Goal: Task Accomplishment & Management: Manage account settings

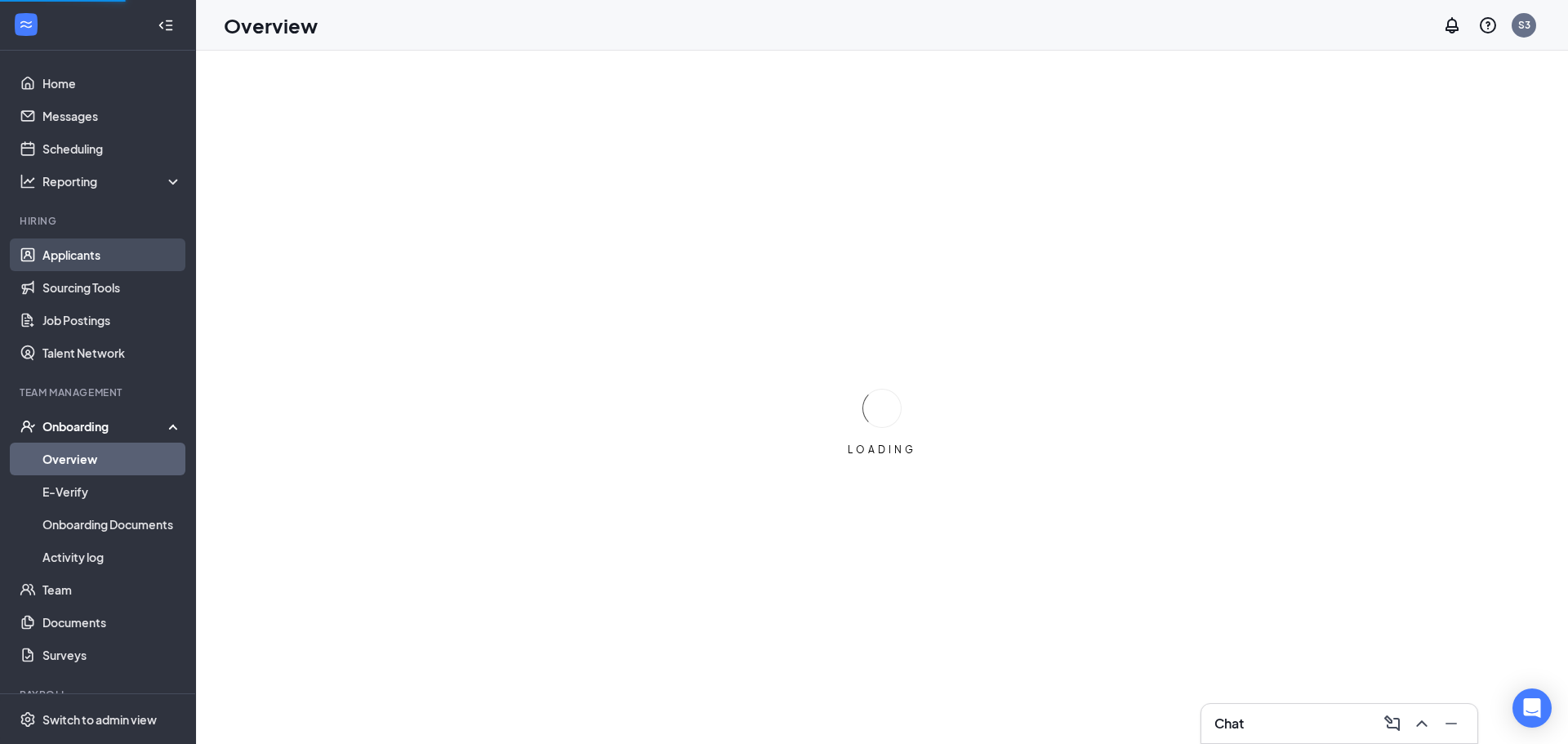
click at [86, 246] on link "Applicants" at bounding box center [112, 254] width 139 height 33
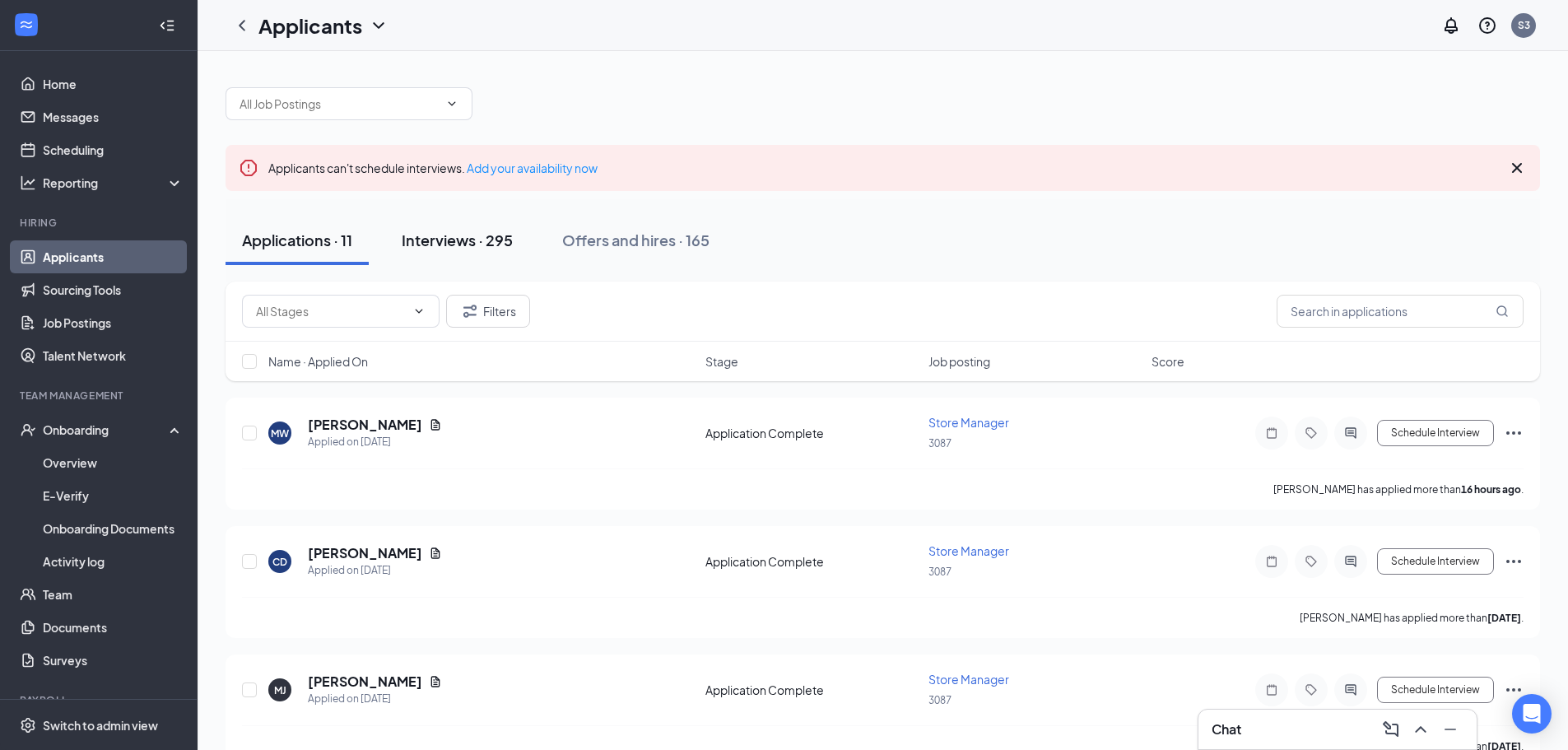
click at [501, 252] on button "Interviews · 295" at bounding box center [457, 241] width 144 height 50
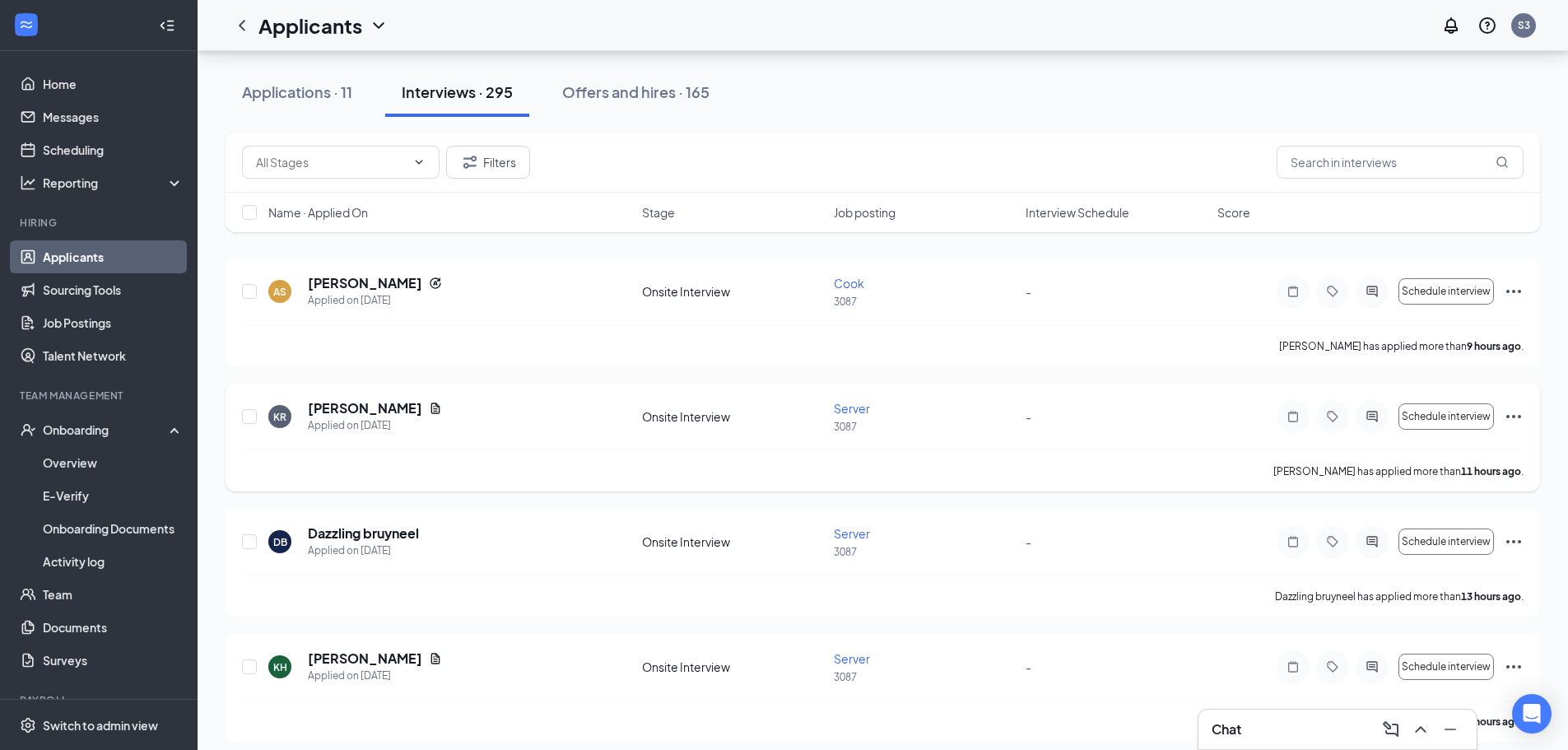
scroll to position [164, 0]
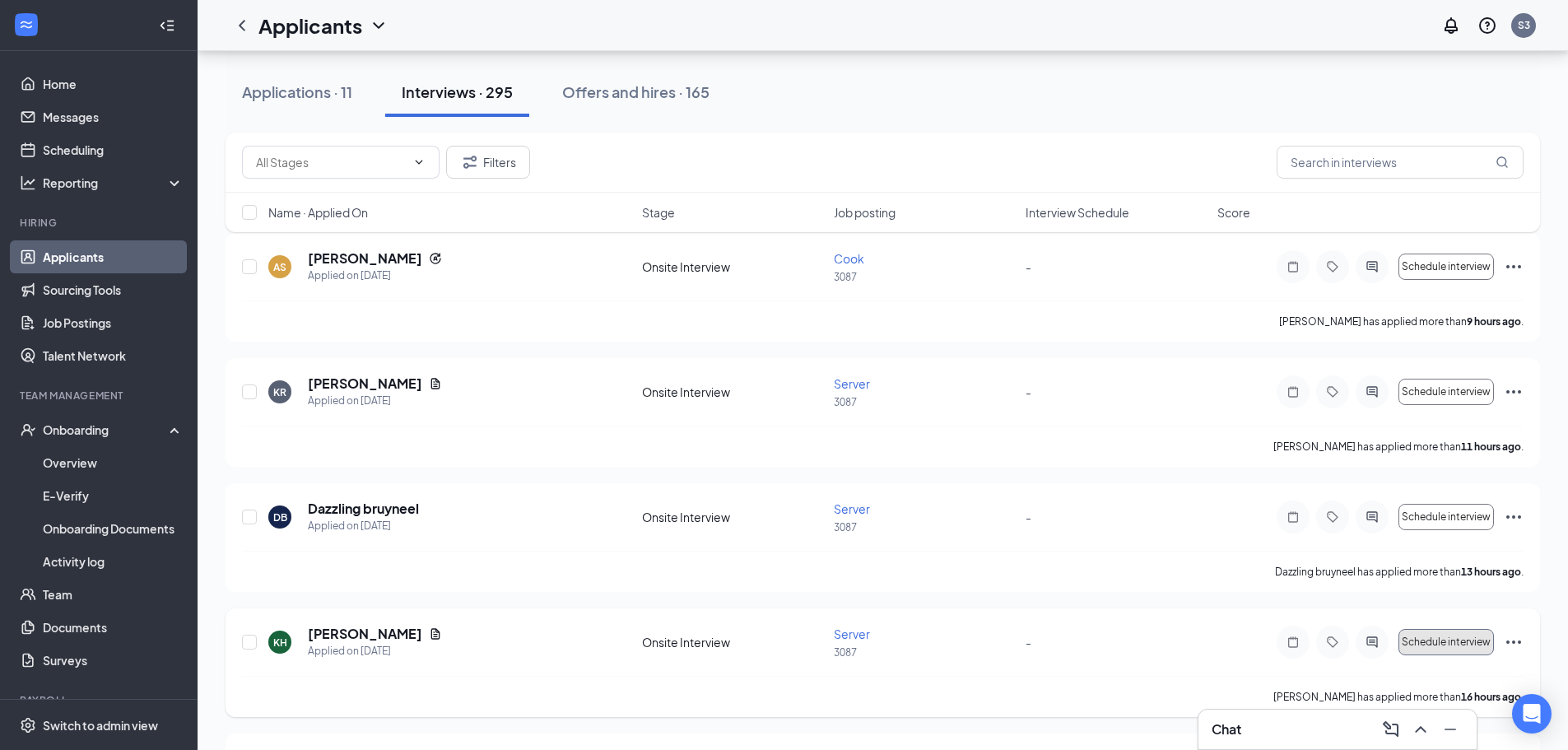
click at [1444, 644] on span "Schedule interview" at bounding box center [1446, 642] width 89 height 12
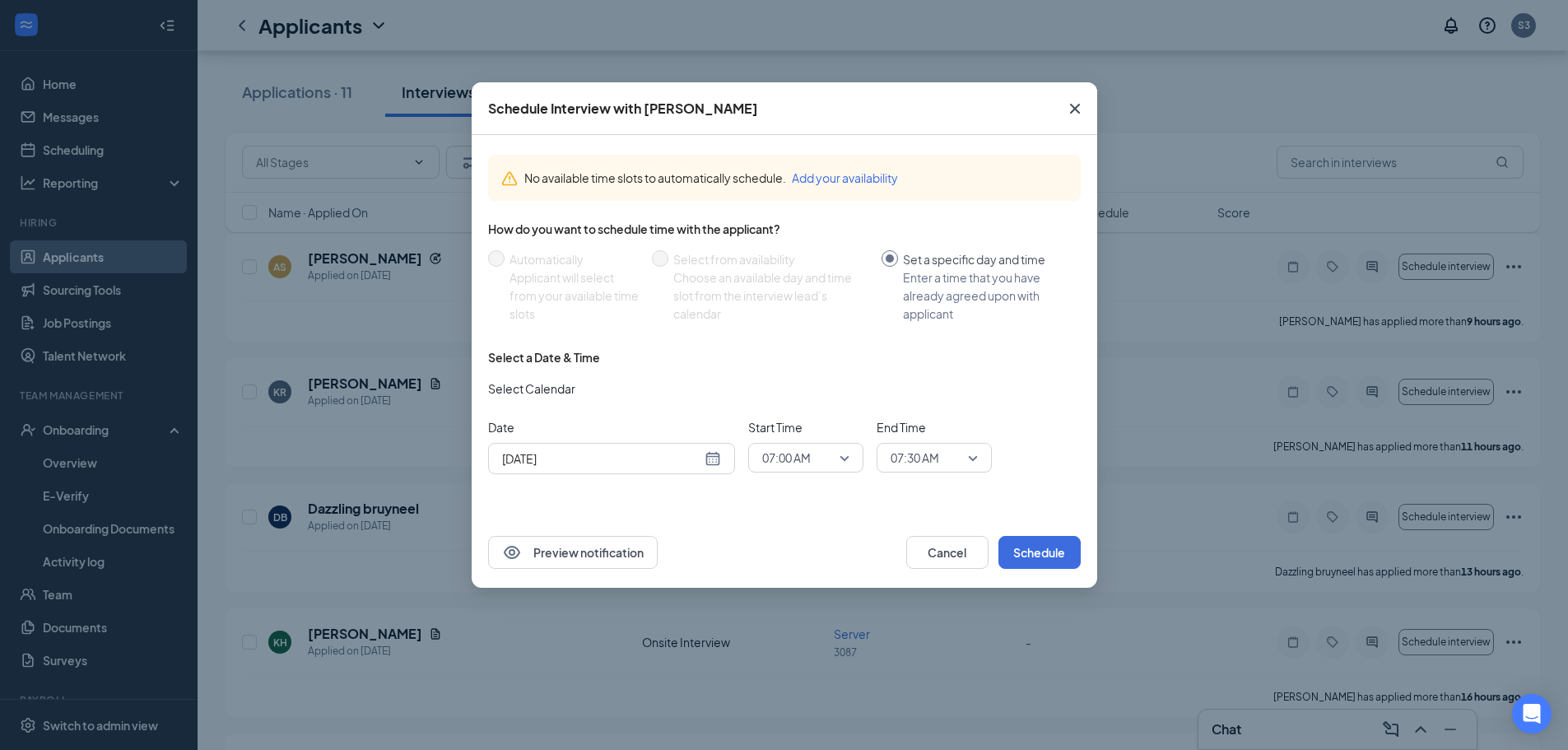
click at [709, 465] on div "[DATE]" at bounding box center [611, 458] width 219 height 18
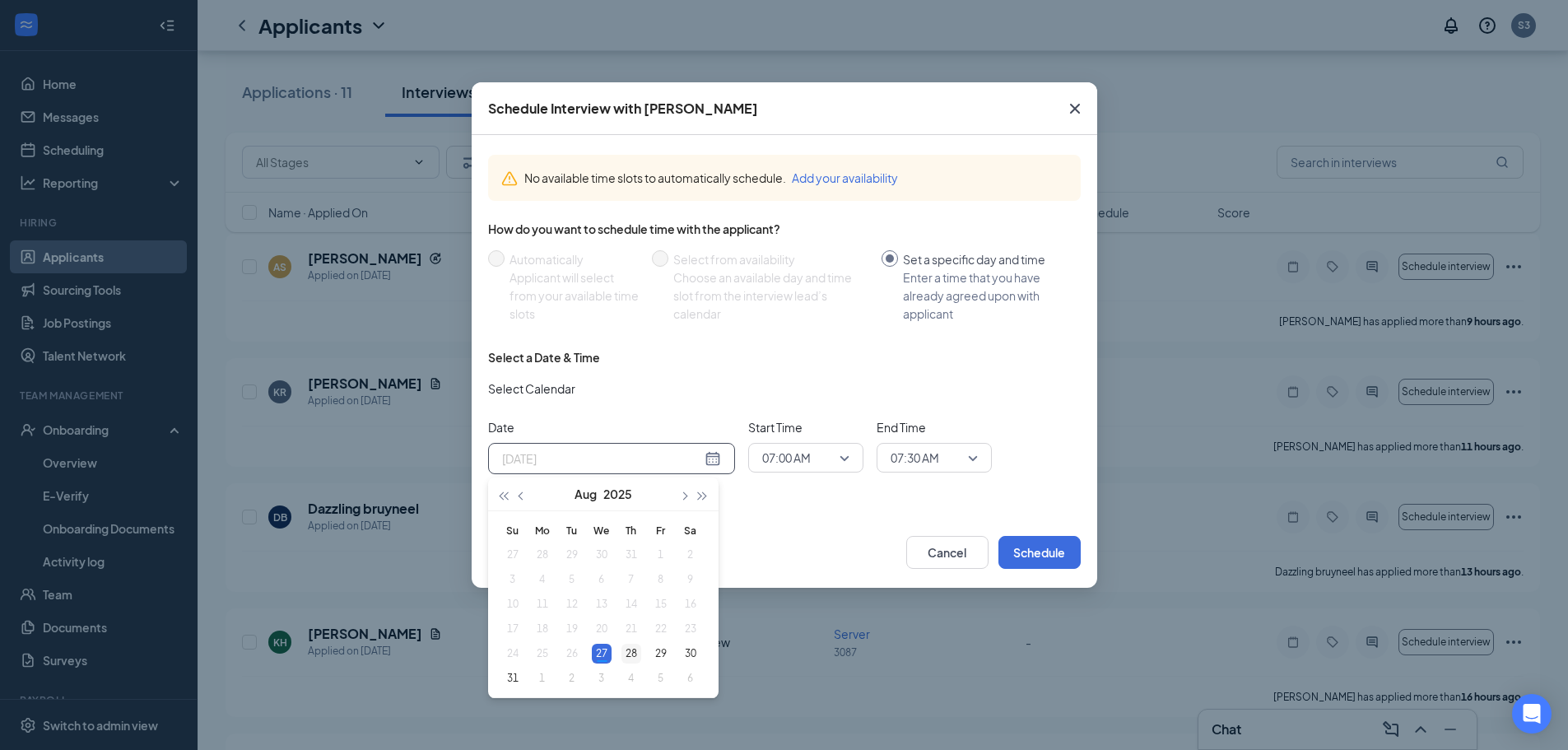
type input "[DATE]"
click at [638, 649] on div "28" at bounding box center [631, 654] width 20 height 20
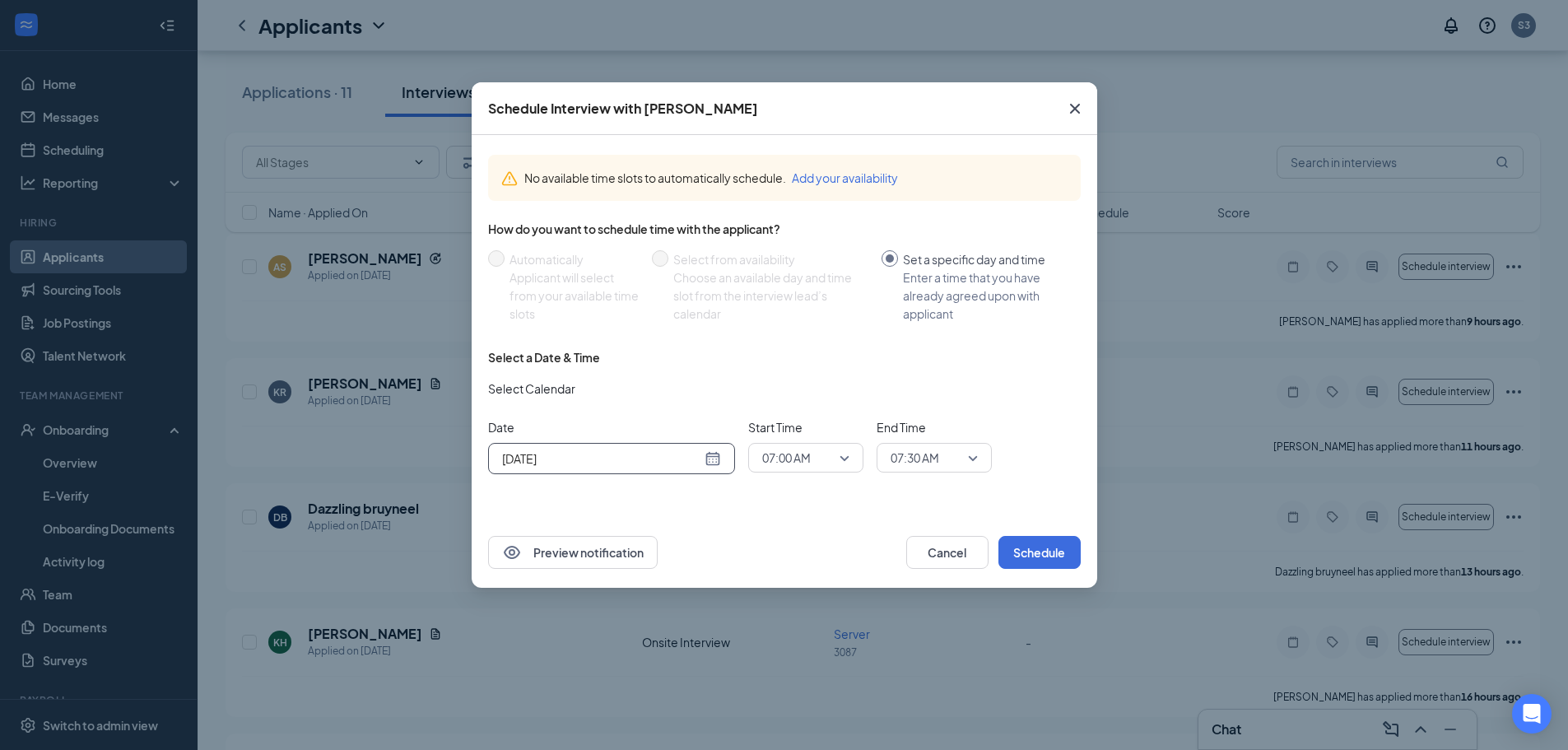
click at [793, 466] on span "07:00 AM" at bounding box center [786, 457] width 49 height 25
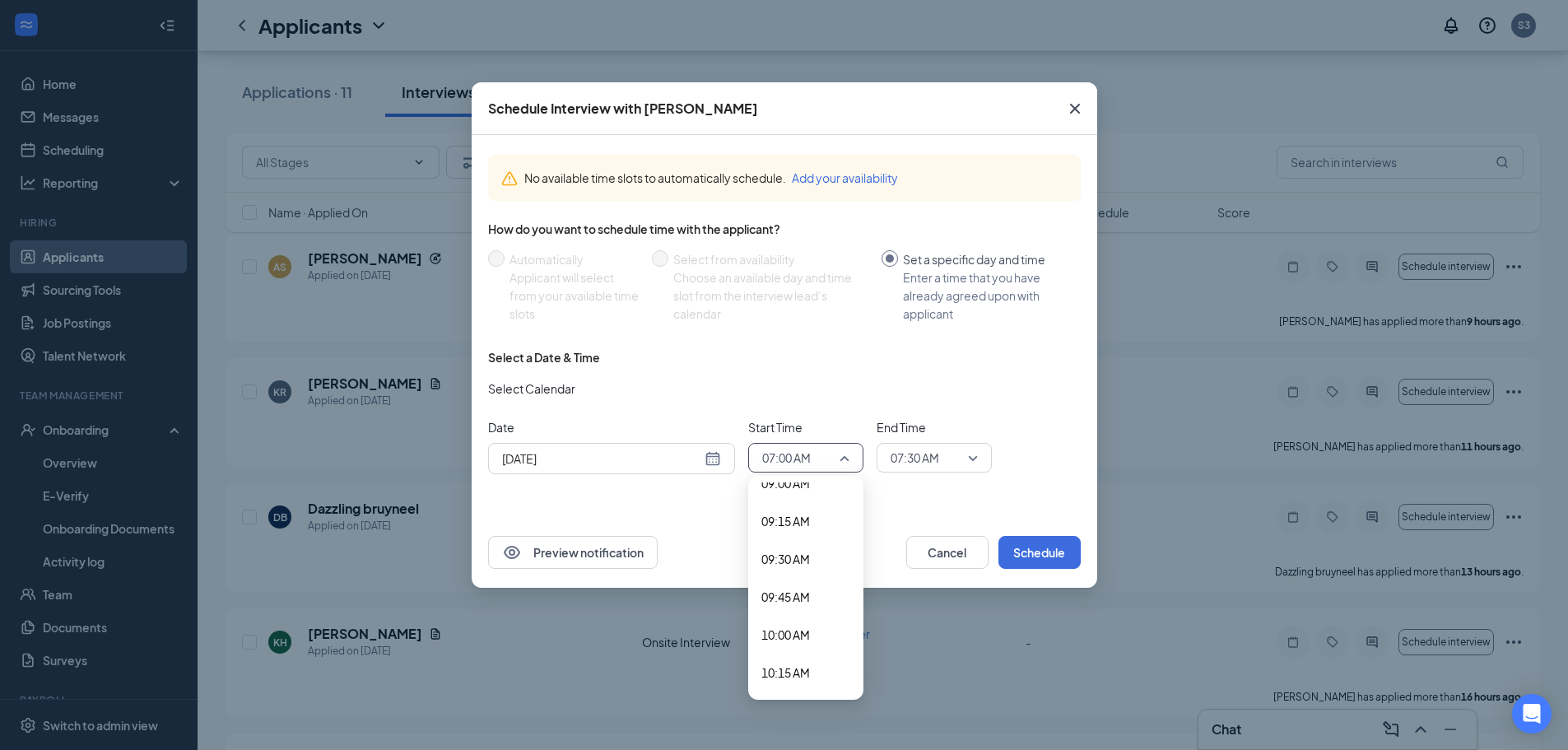
scroll to position [1796, 0]
click at [782, 607] on span "12:30 PM" at bounding box center [785, 602] width 49 height 18
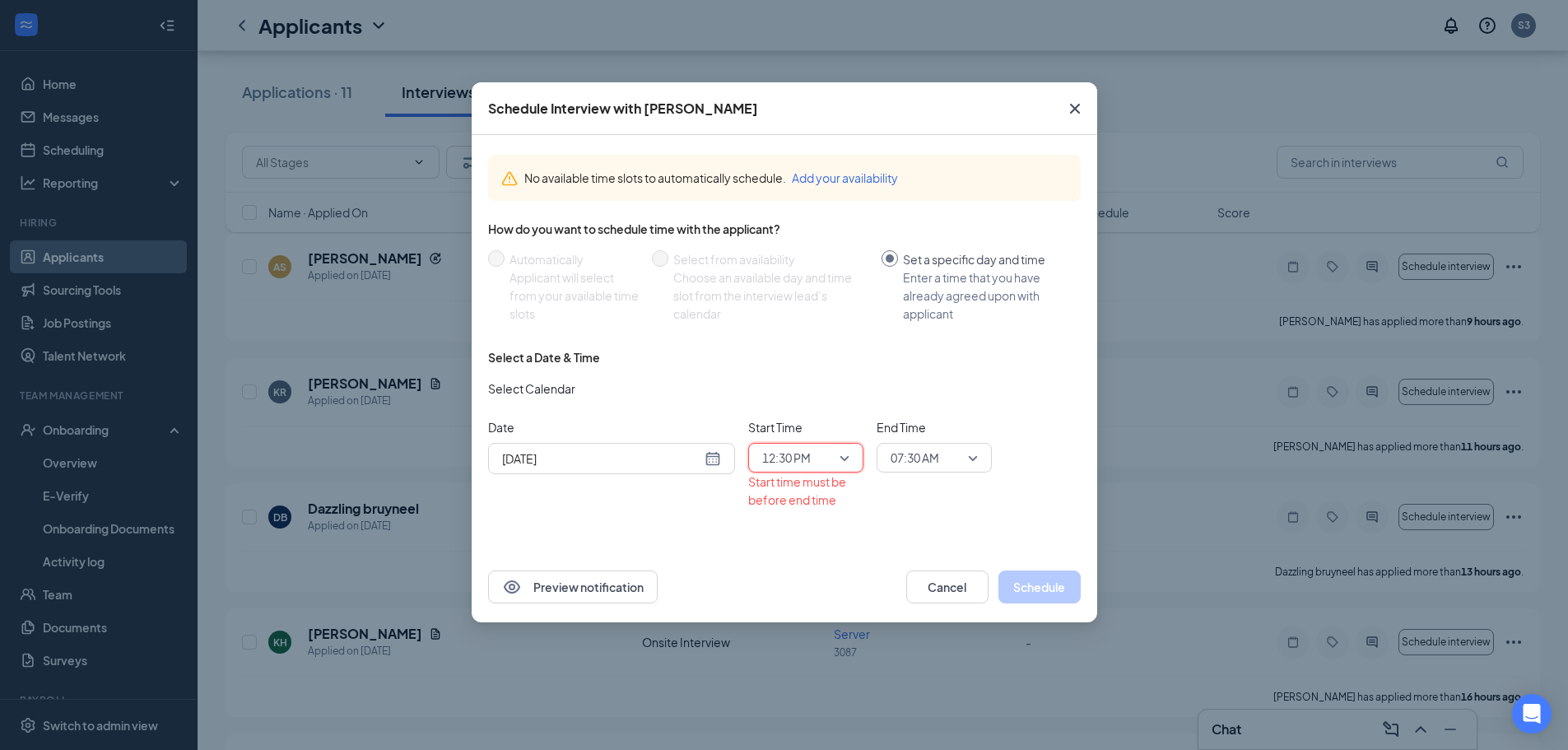
click at [916, 459] on span "07:30 AM" at bounding box center [915, 457] width 49 height 25
click at [929, 610] on span "01:00 PM" at bounding box center [914, 602] width 49 height 18
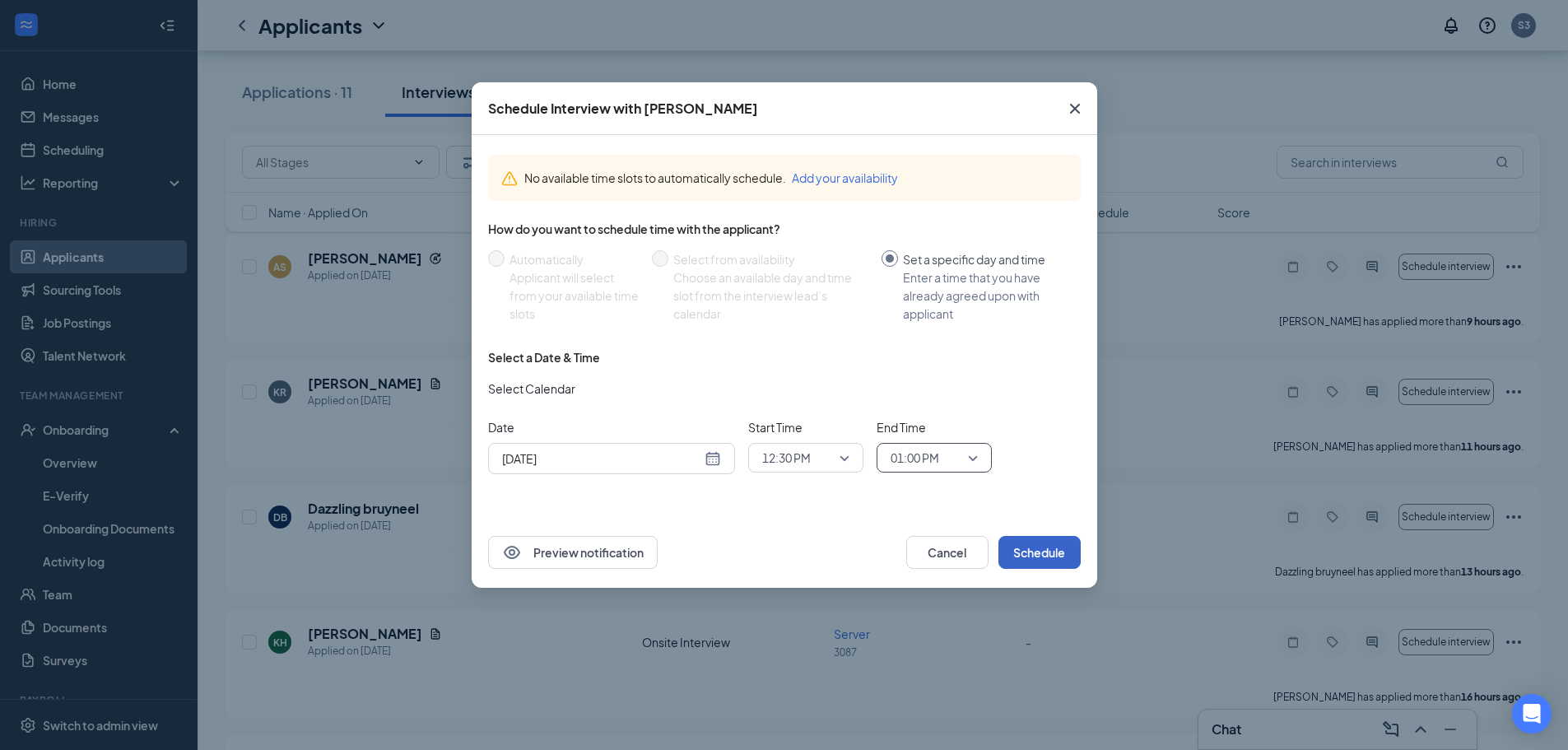
click at [1032, 564] on button "Schedule" at bounding box center [1039, 552] width 83 height 33
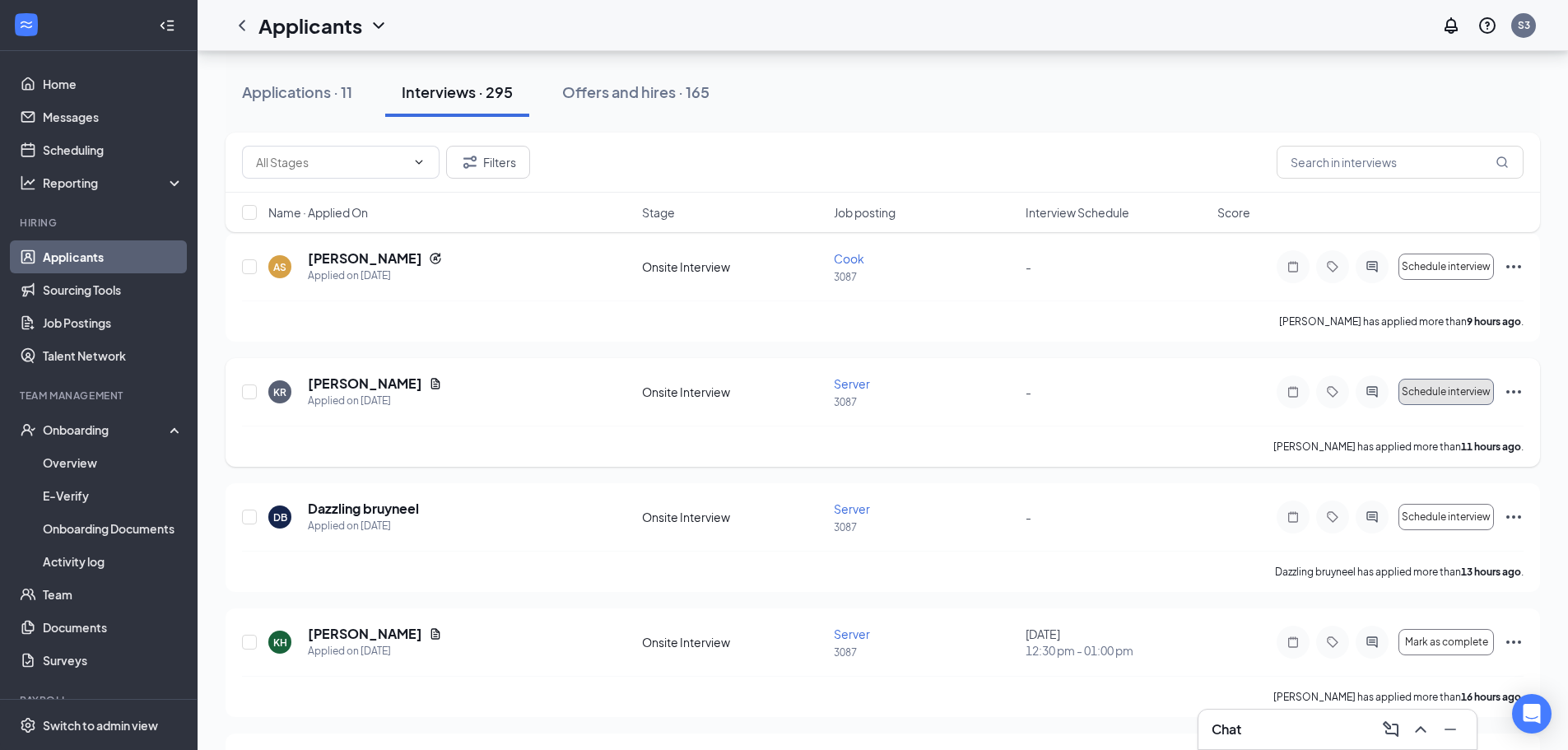
click at [1434, 394] on span "Schedule interview" at bounding box center [1446, 392] width 89 height 12
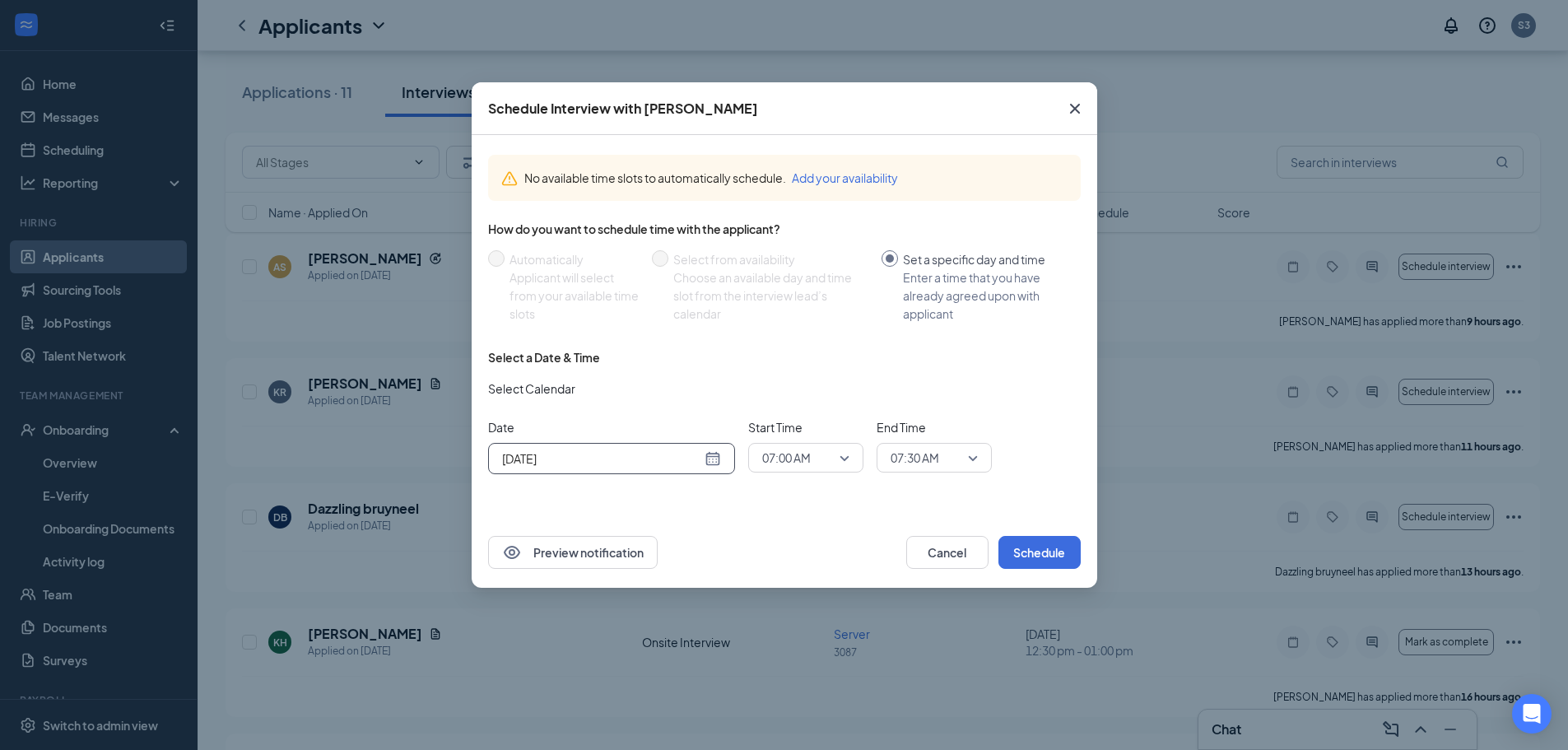
click at [627, 464] on input "[DATE]" at bounding box center [601, 458] width 199 height 18
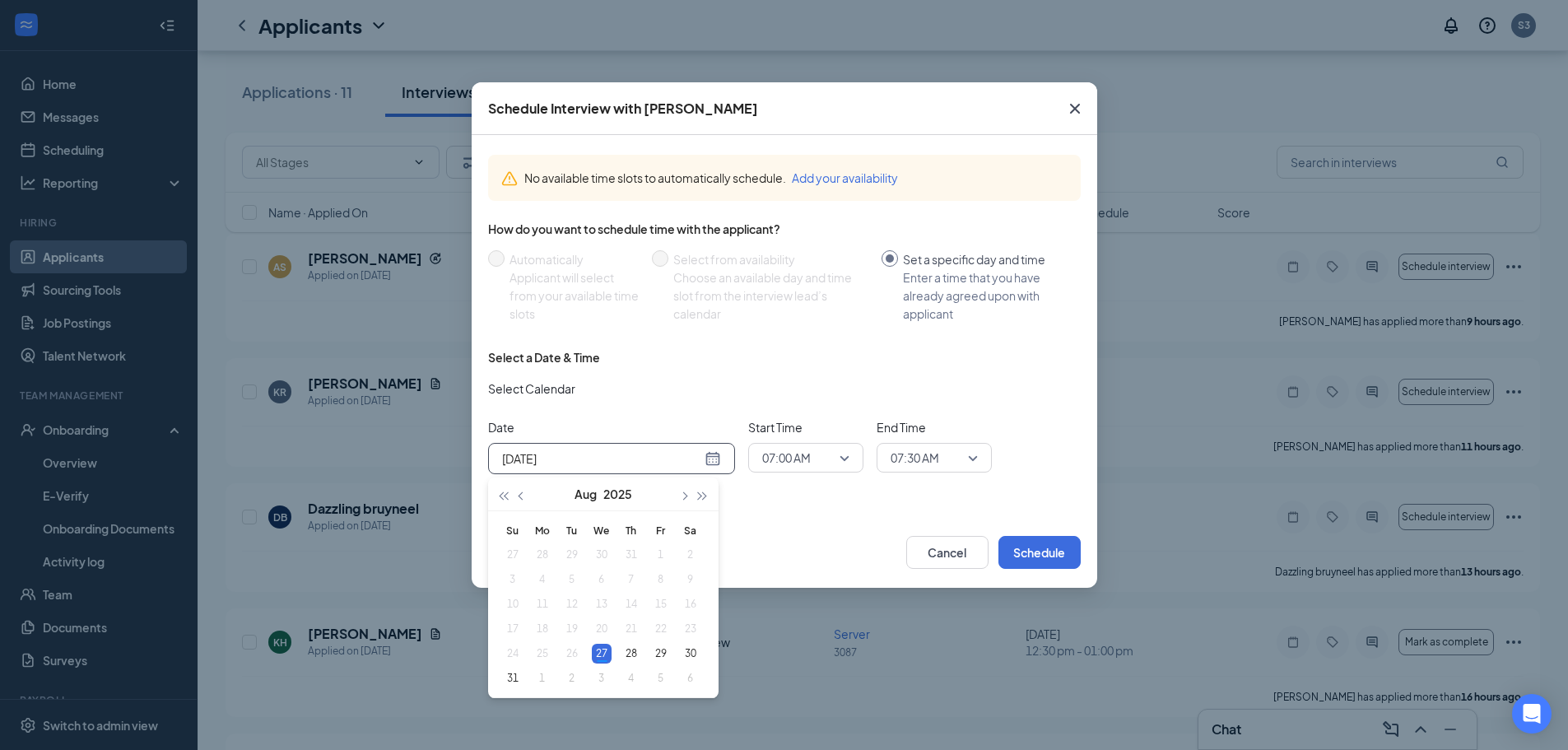
click at [725, 458] on div "[DATE]" at bounding box center [611, 458] width 247 height 31
type input "[DATE]"
click at [660, 658] on div "29" at bounding box center [661, 654] width 20 height 20
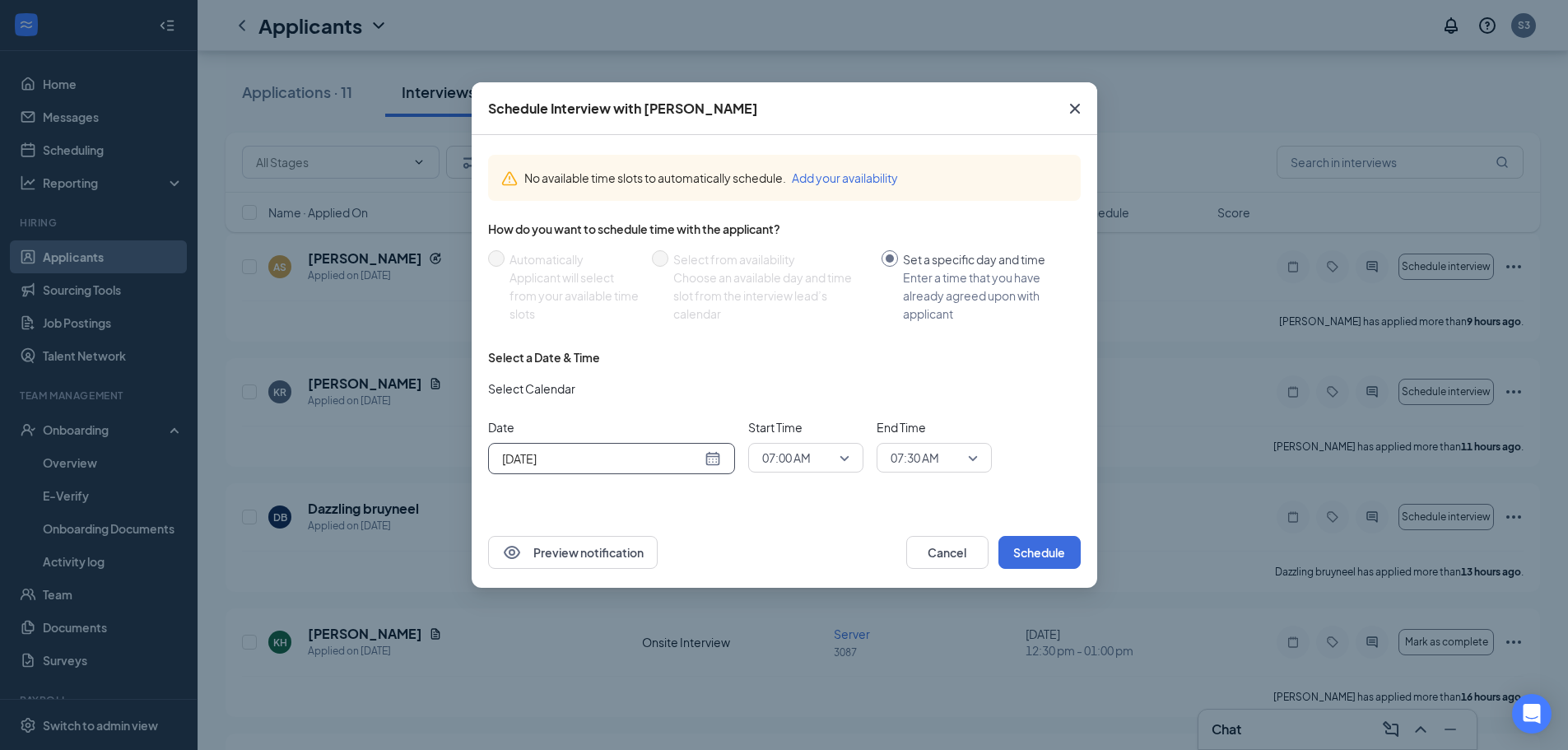
click at [848, 454] on div "07:00 AM" at bounding box center [806, 458] width 115 height 30
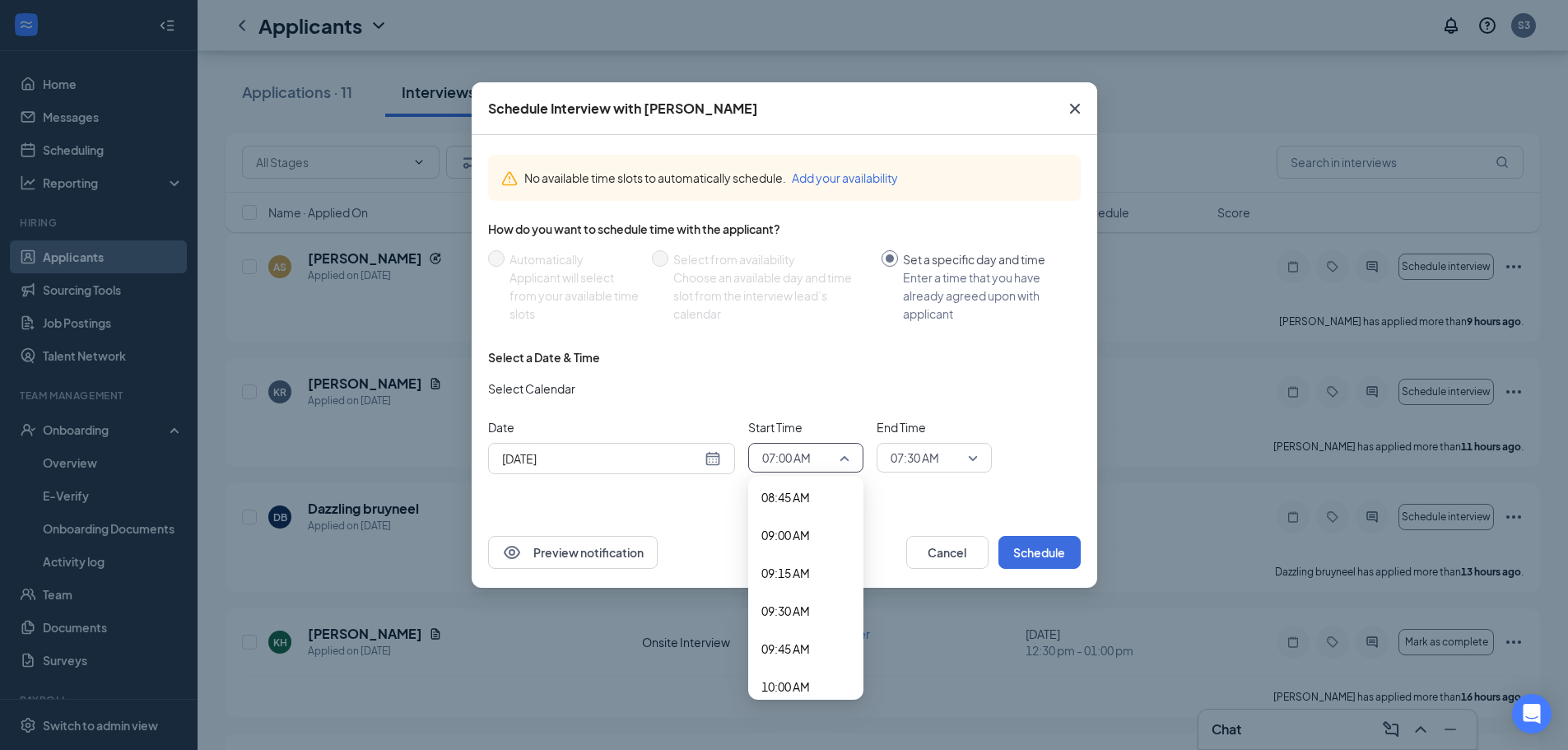
scroll to position [1548, 0]
click at [800, 650] on span "11:15 AM" at bounding box center [785, 659] width 49 height 18
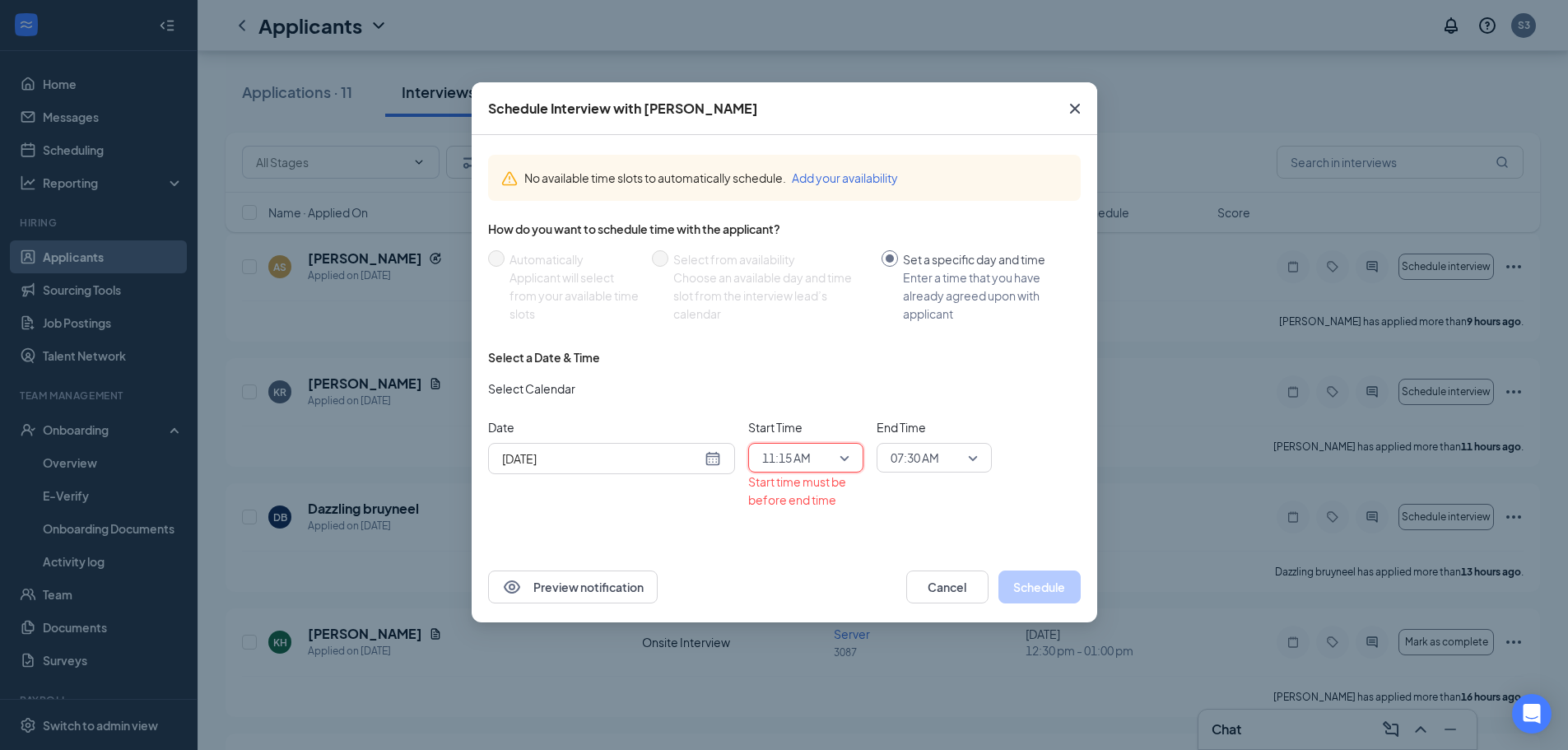
click at [911, 449] on span "07:30 AM" at bounding box center [915, 457] width 49 height 25
click at [927, 624] on span "12:00 PM" at bounding box center [914, 616] width 49 height 18
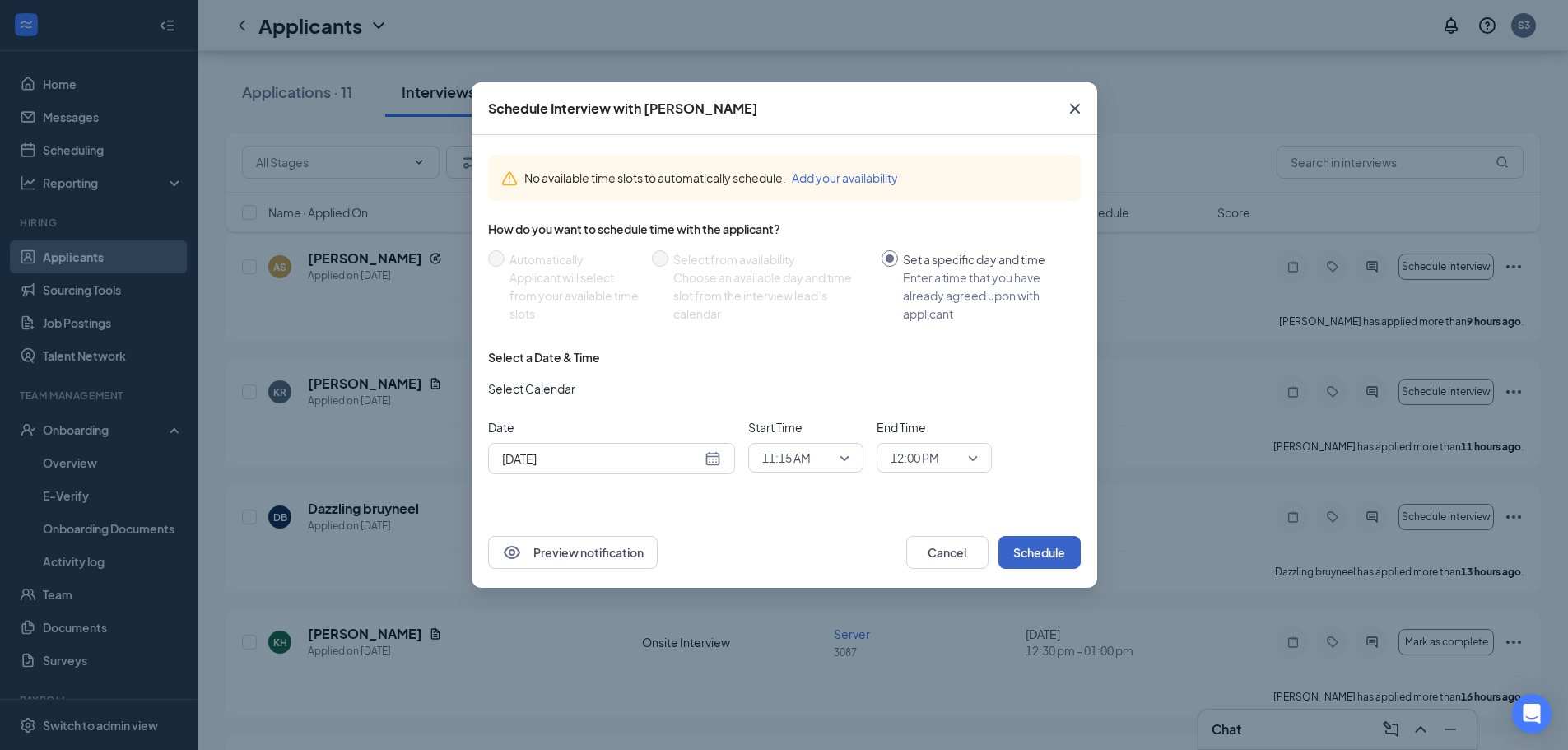
click at [1026, 566] on button "Schedule" at bounding box center [1039, 552] width 83 height 33
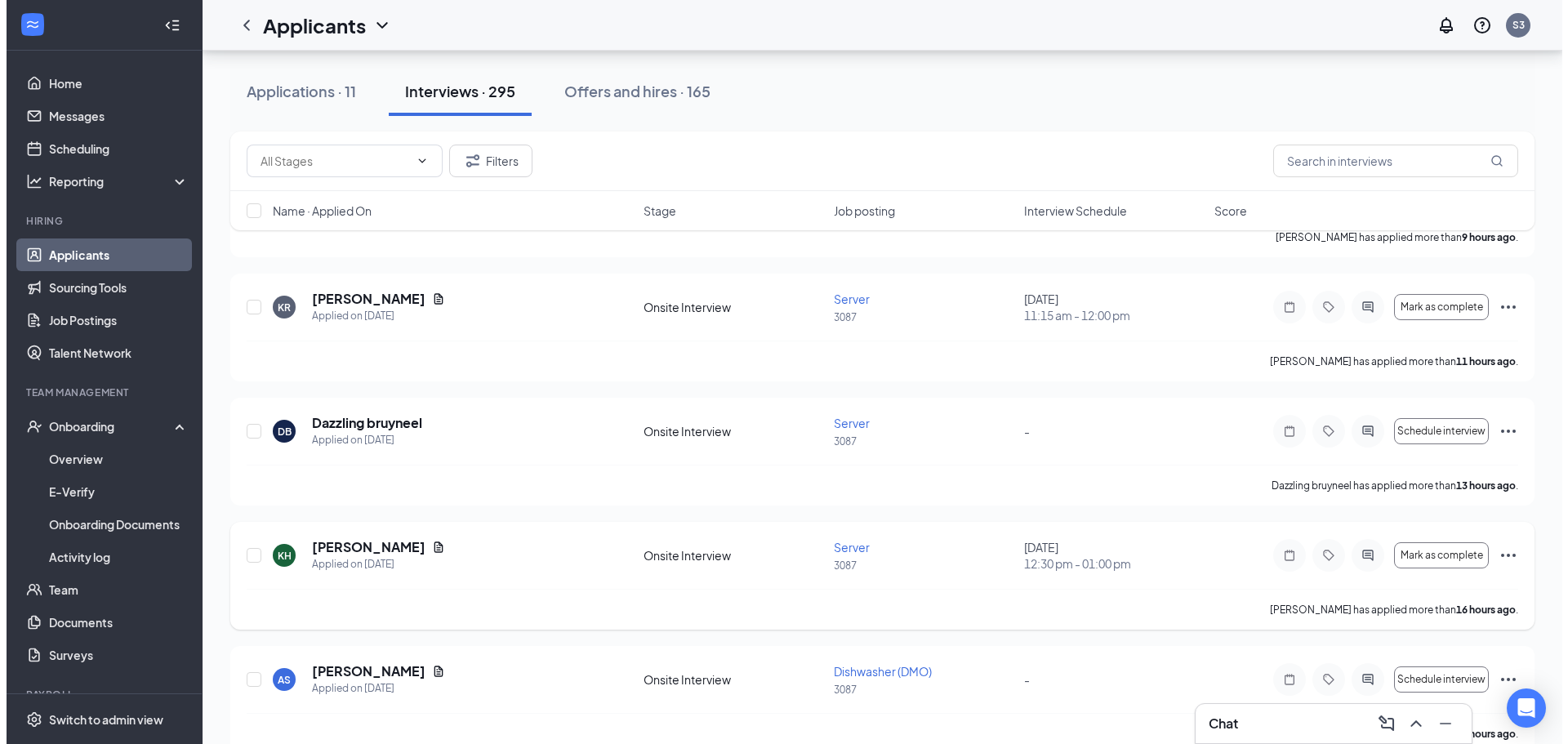
scroll to position [408, 0]
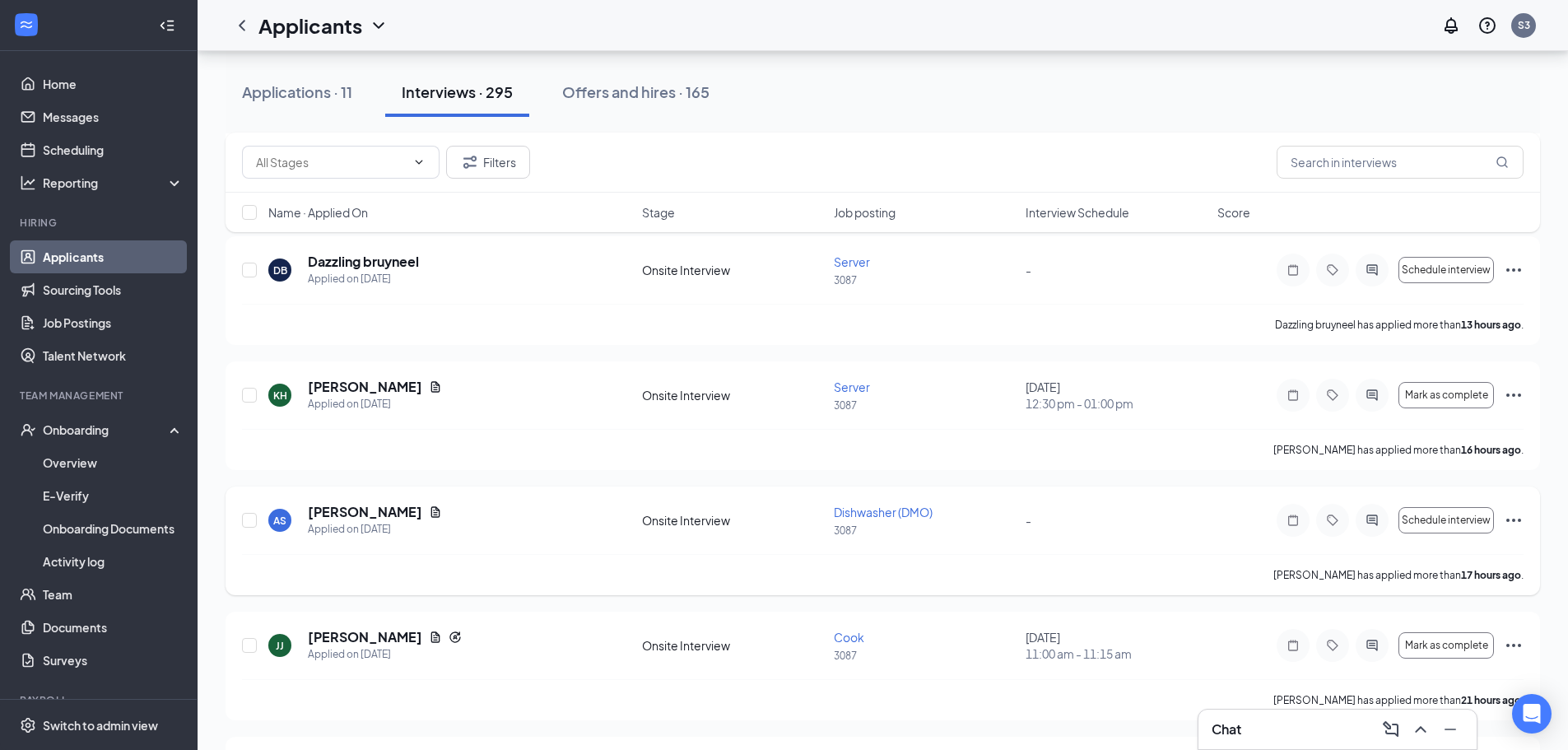
click at [429, 510] on icon "Document" at bounding box center [435, 512] width 13 height 13
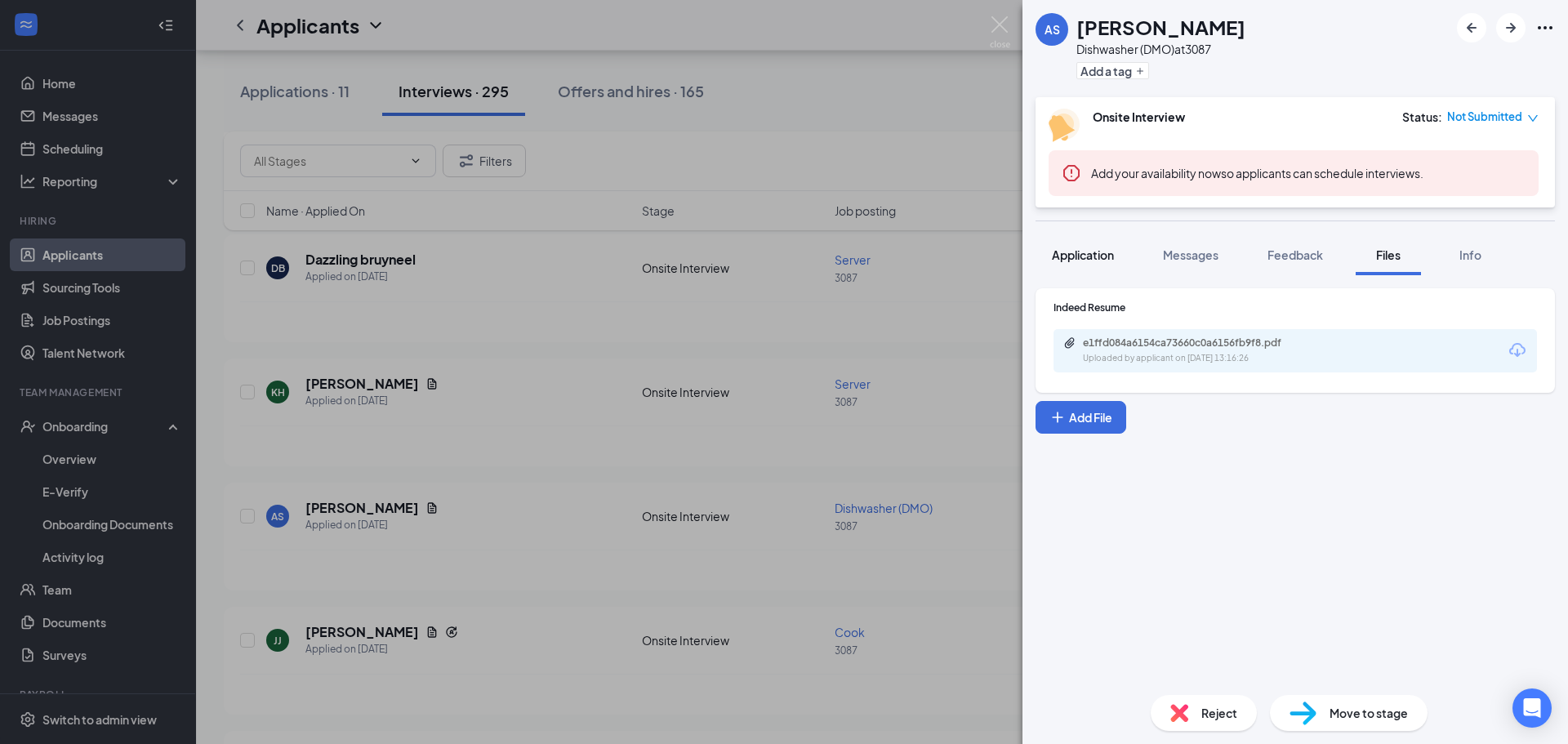
click at [1077, 267] on button "Application" at bounding box center [1082, 254] width 95 height 41
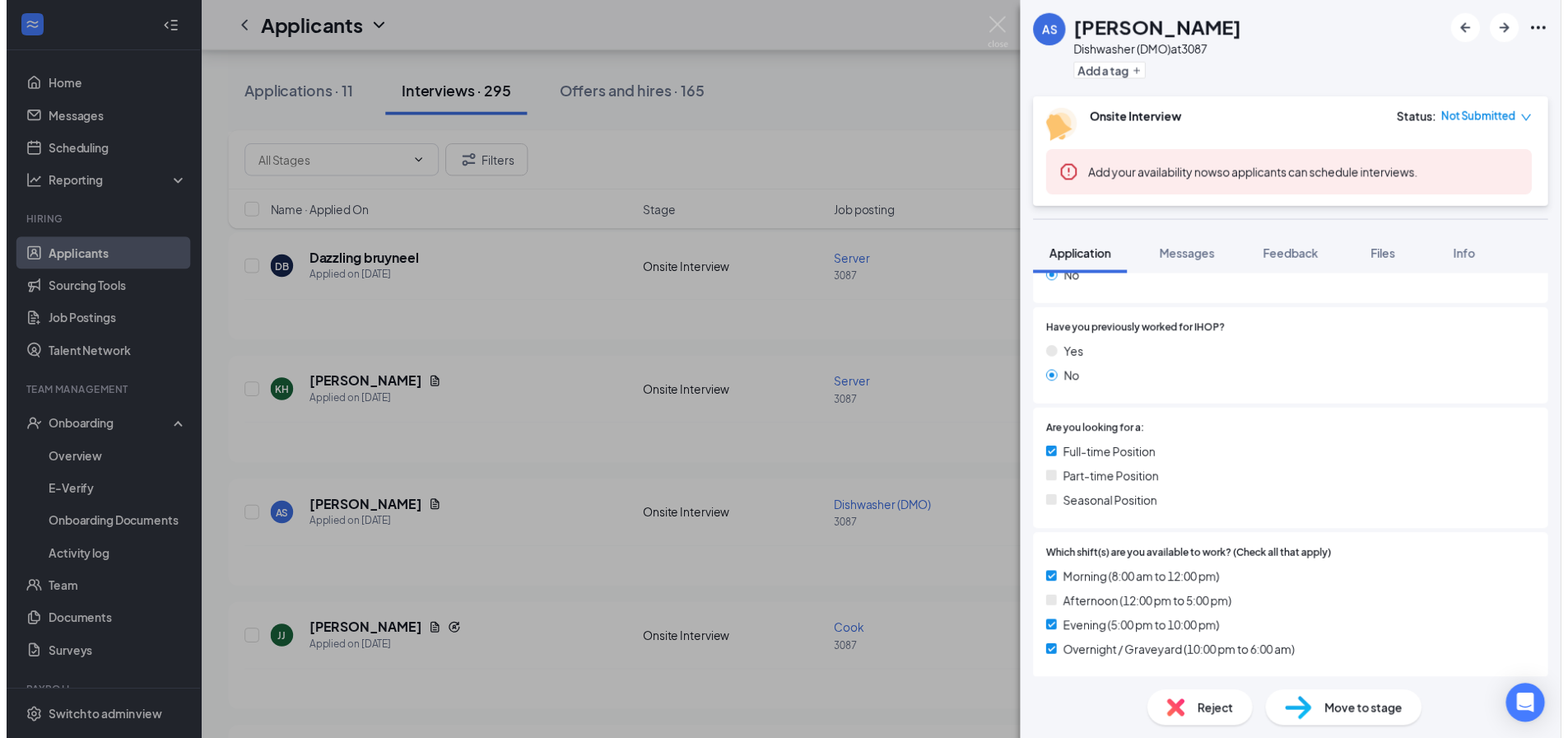
scroll to position [411, 0]
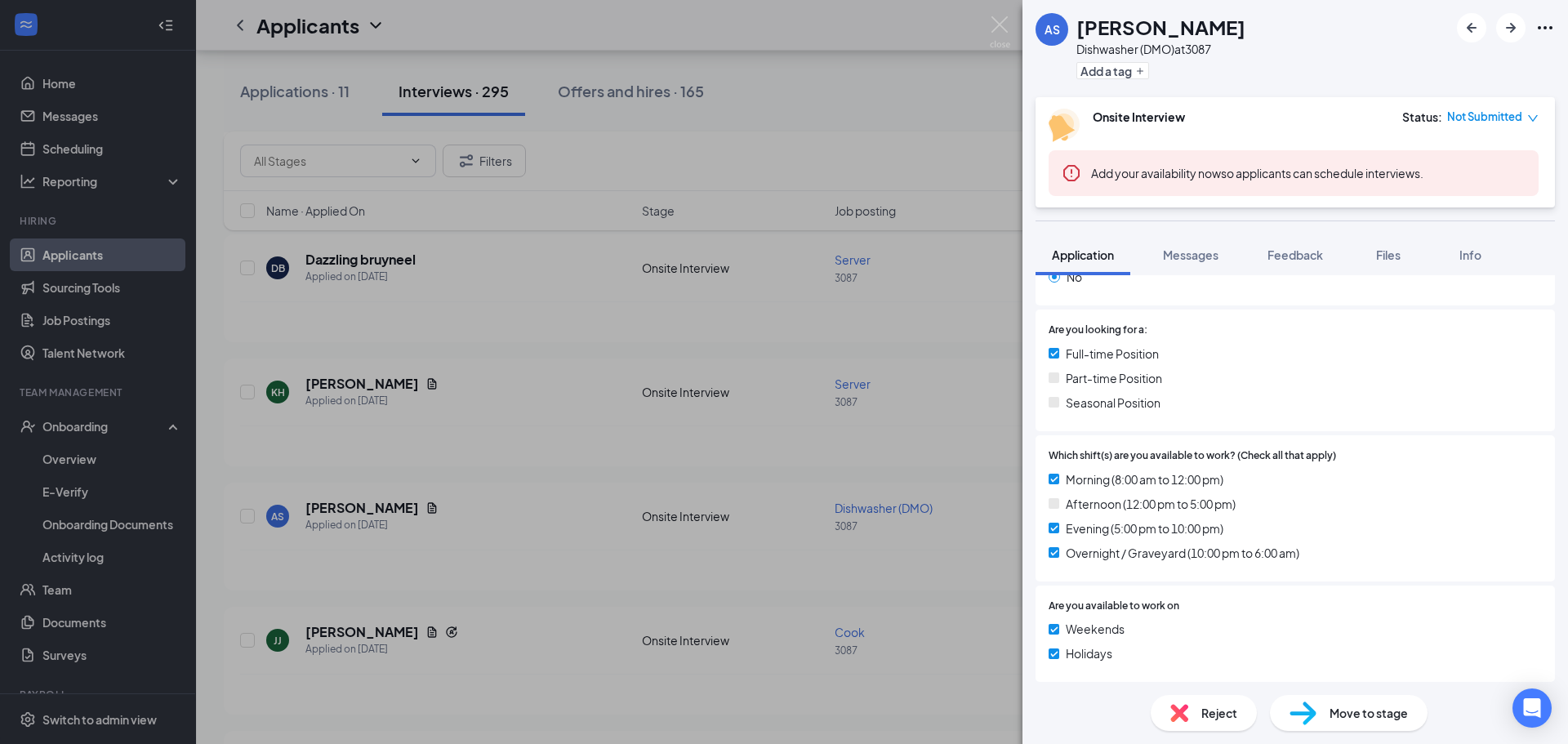
click at [829, 498] on div "AS [PERSON_NAME] (DMO) at 3087 Add a tag Onsite Interview Status : Not Submitte…" at bounding box center [784, 372] width 1568 height 744
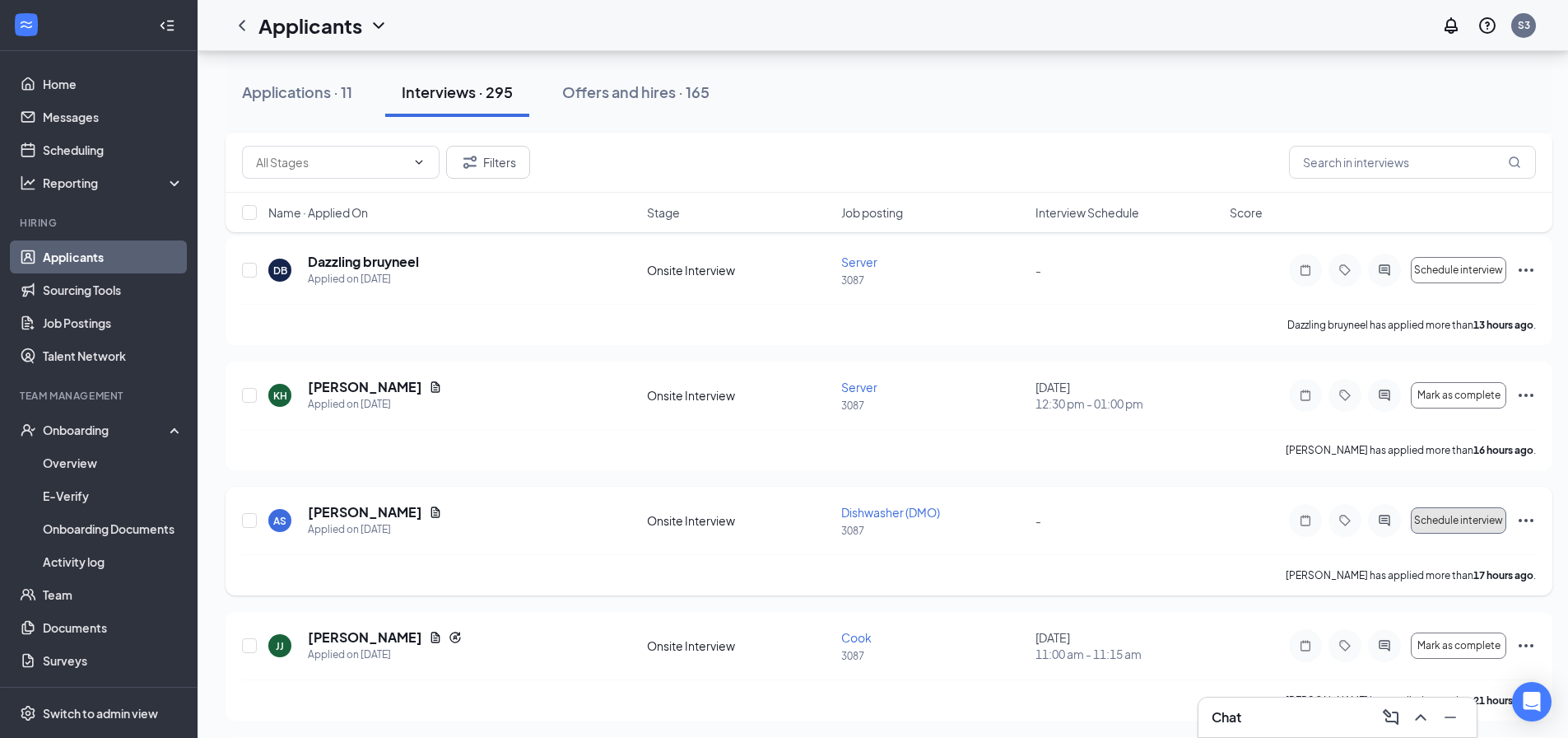
click at [1448, 515] on span "Schedule interview" at bounding box center [1458, 521] width 89 height 12
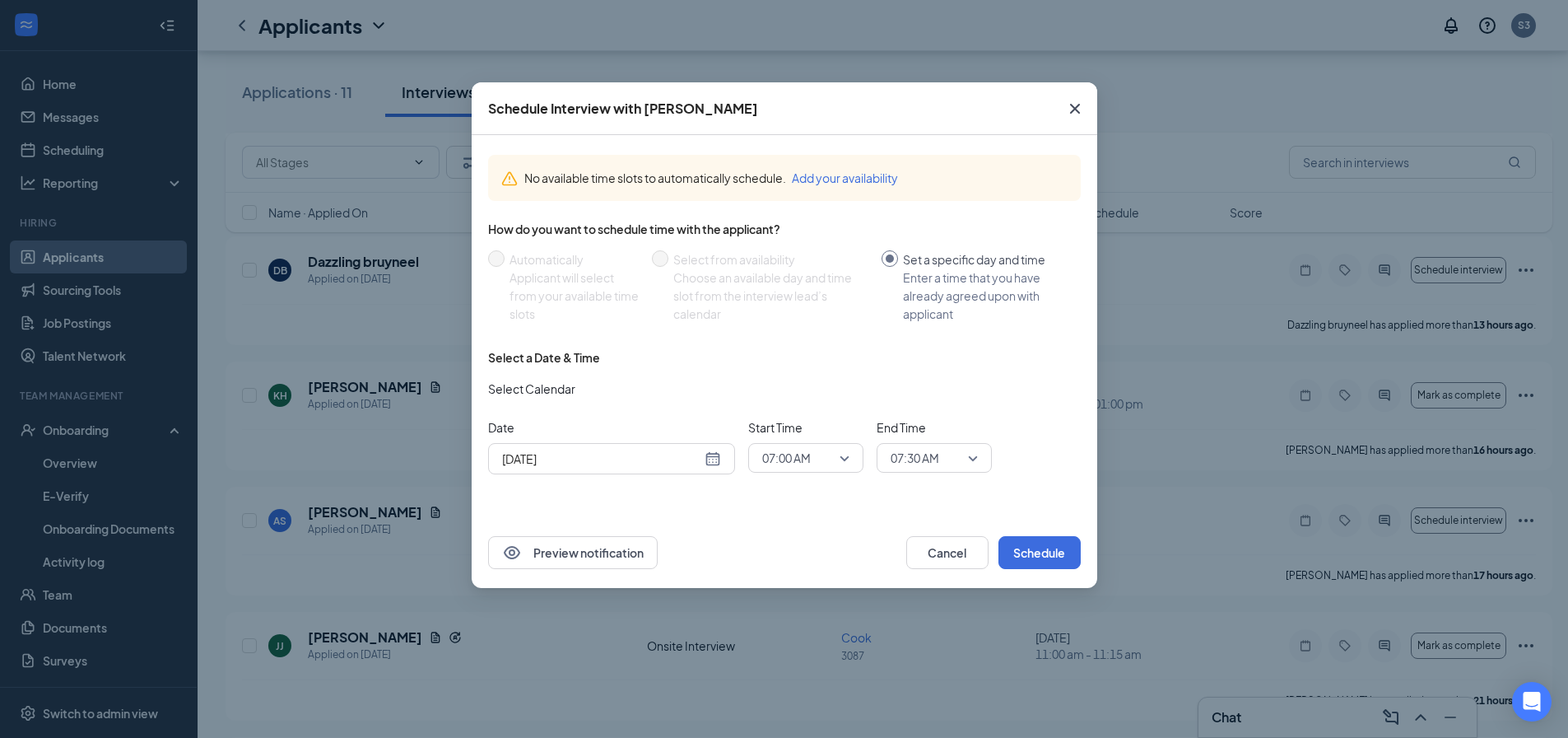
click at [812, 466] on span "07:00 AM" at bounding box center [798, 457] width 73 height 25
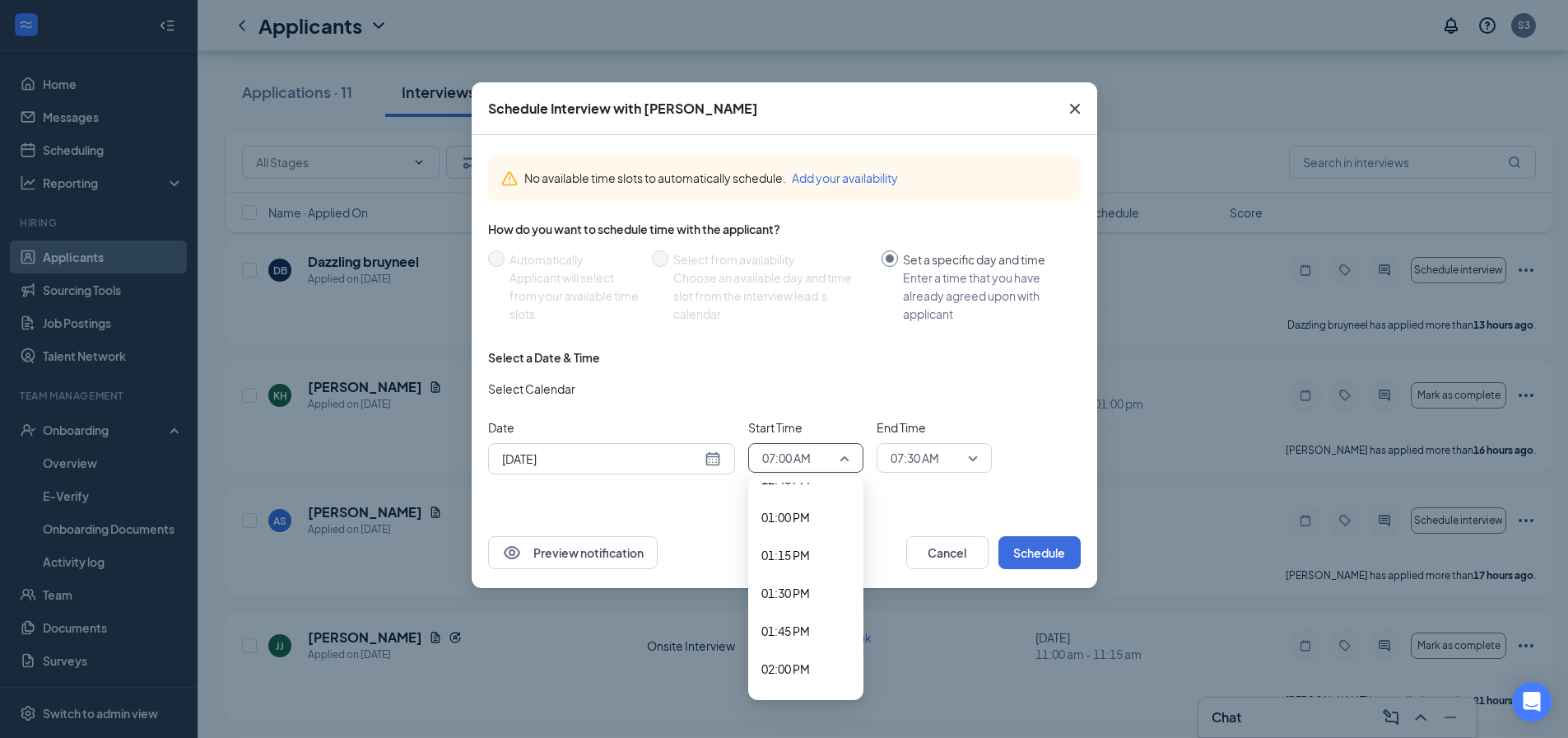
scroll to position [1960, 0]
click at [791, 629] on span "01:45 PM" at bounding box center [785, 626] width 49 height 18
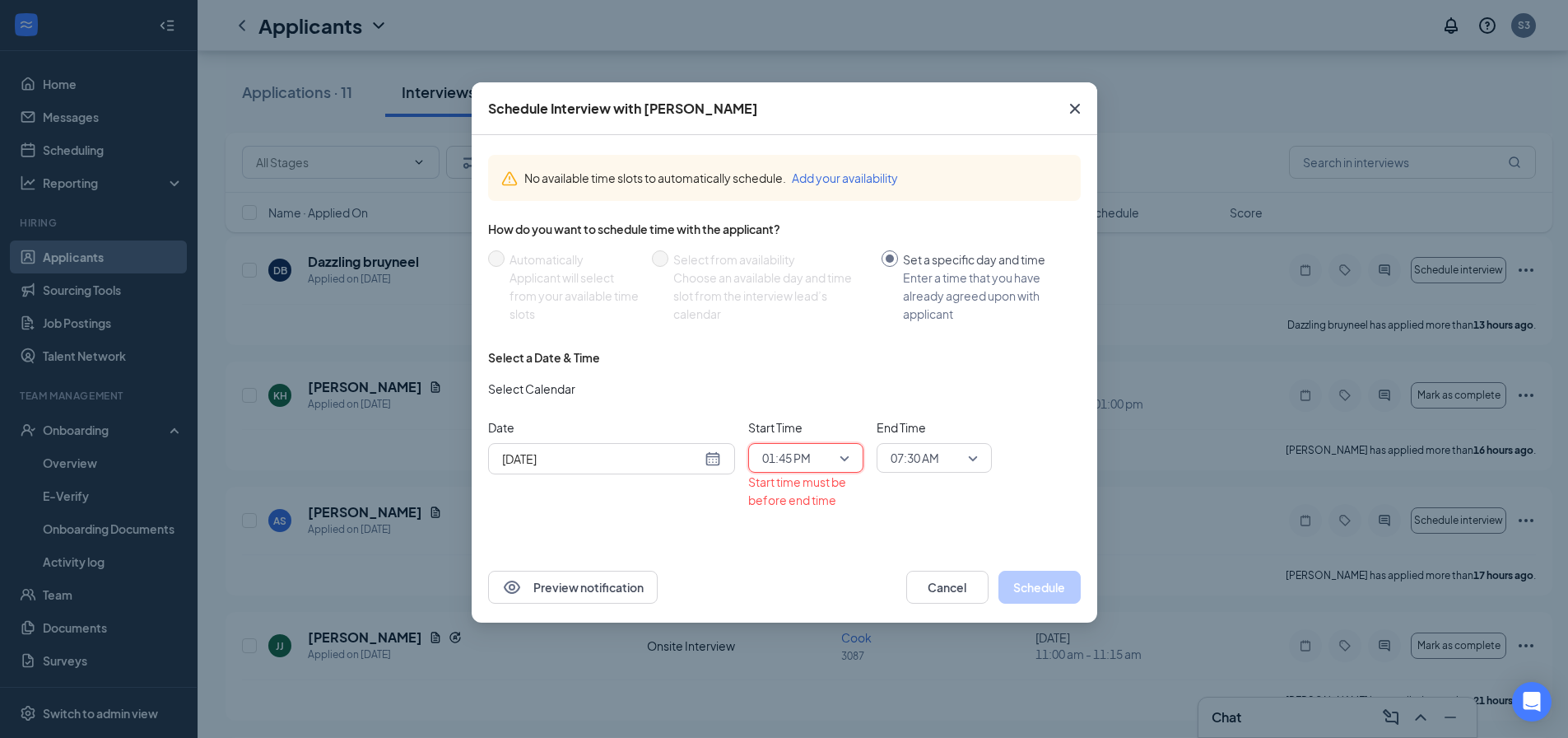
click at [947, 464] on span "07:30 AM" at bounding box center [927, 457] width 73 height 25
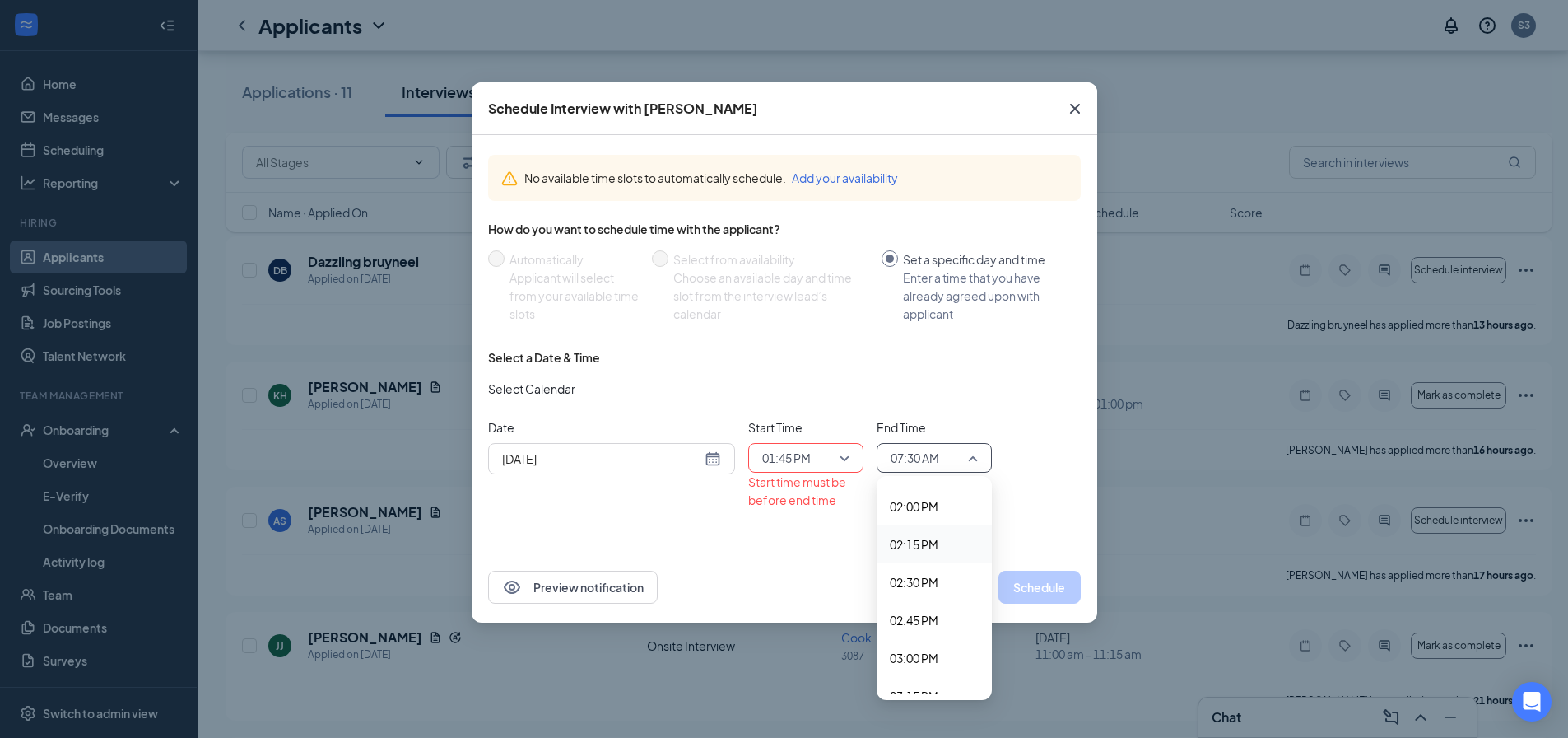
click at [937, 558] on div "02:15 PM" at bounding box center [935, 545] width 115 height 38
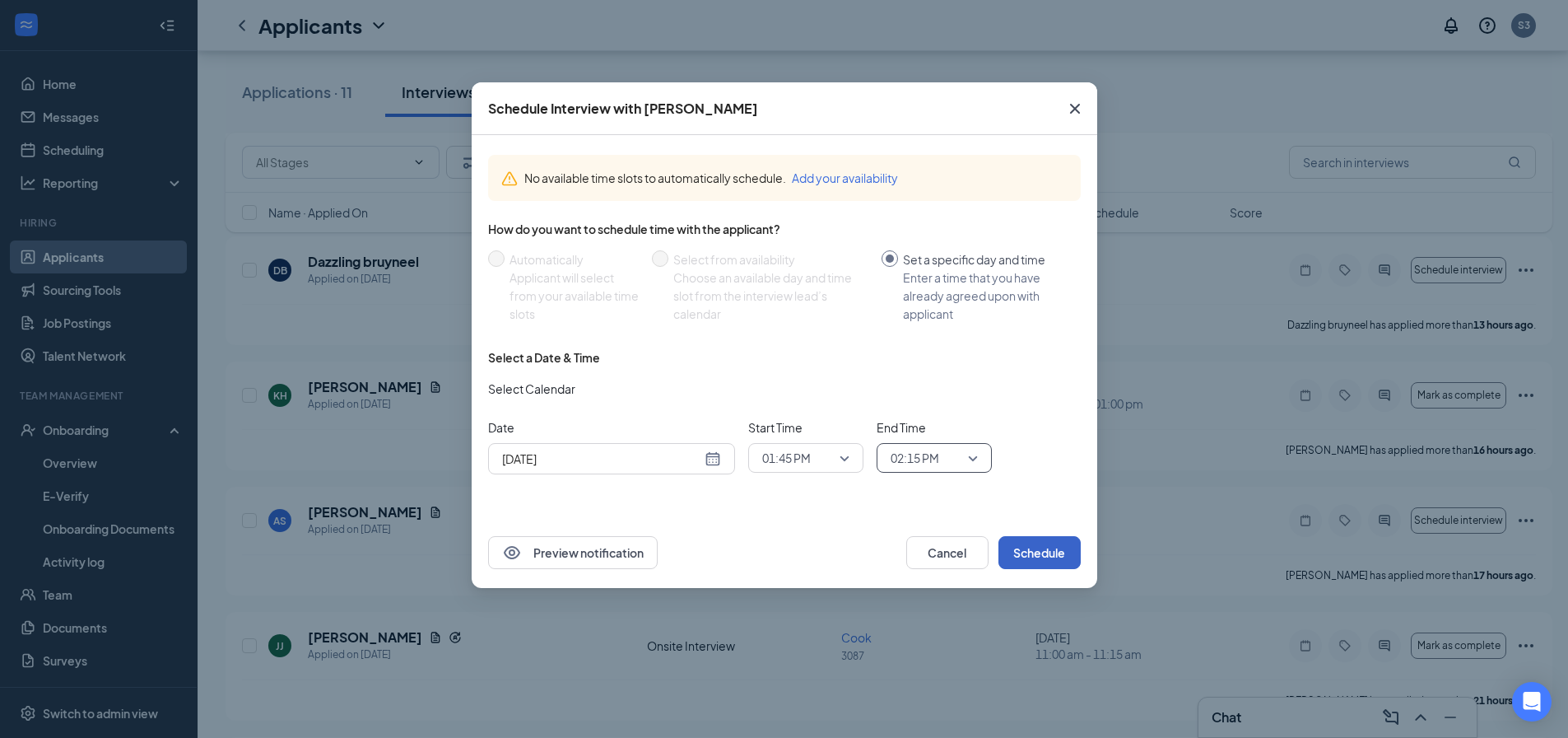
click at [1026, 552] on button "Schedule" at bounding box center [1039, 552] width 83 height 33
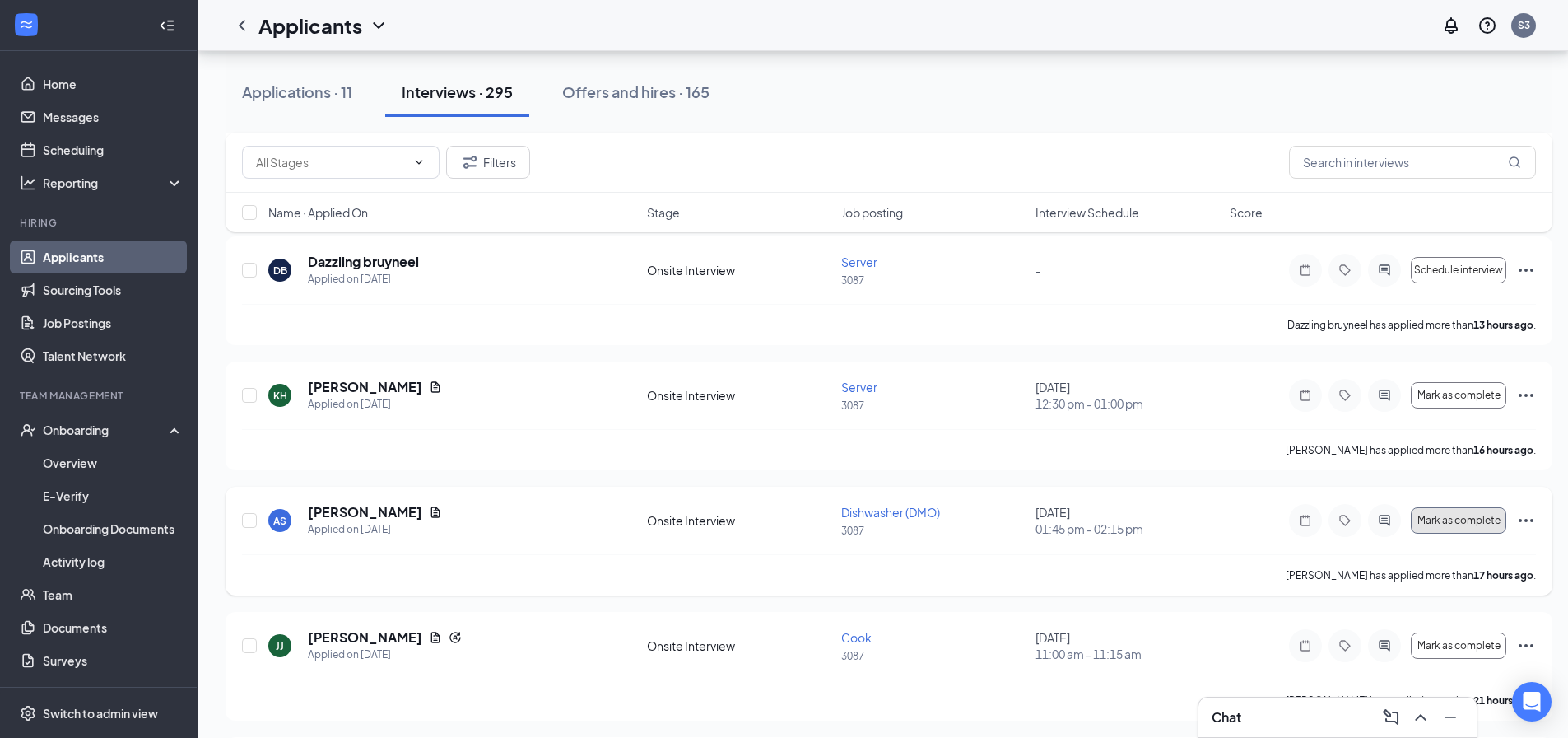
click at [1448, 527] on button "Mark as complete" at bounding box center [1458, 520] width 96 height 26
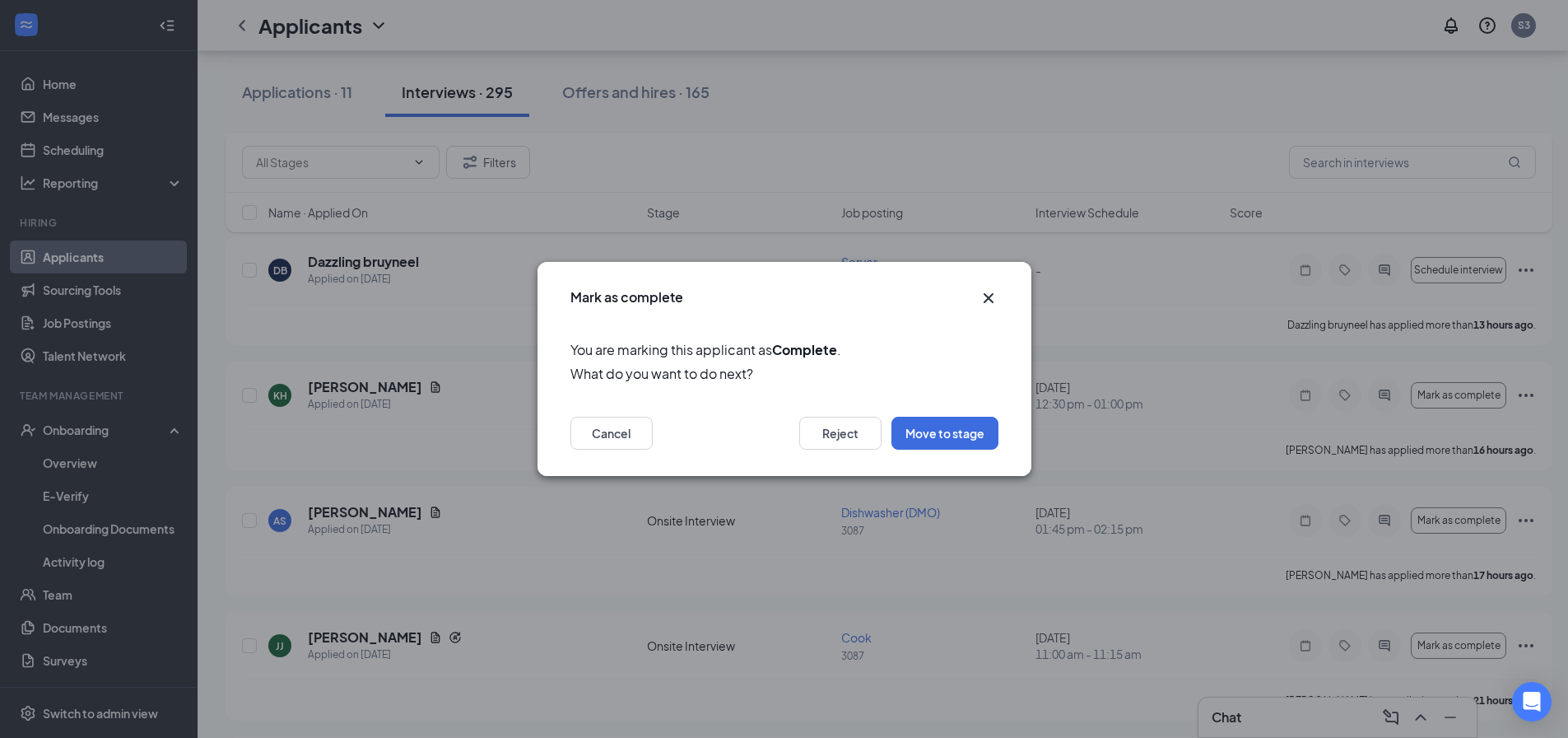
click at [982, 301] on icon "Cross" at bounding box center [989, 298] width 20 height 20
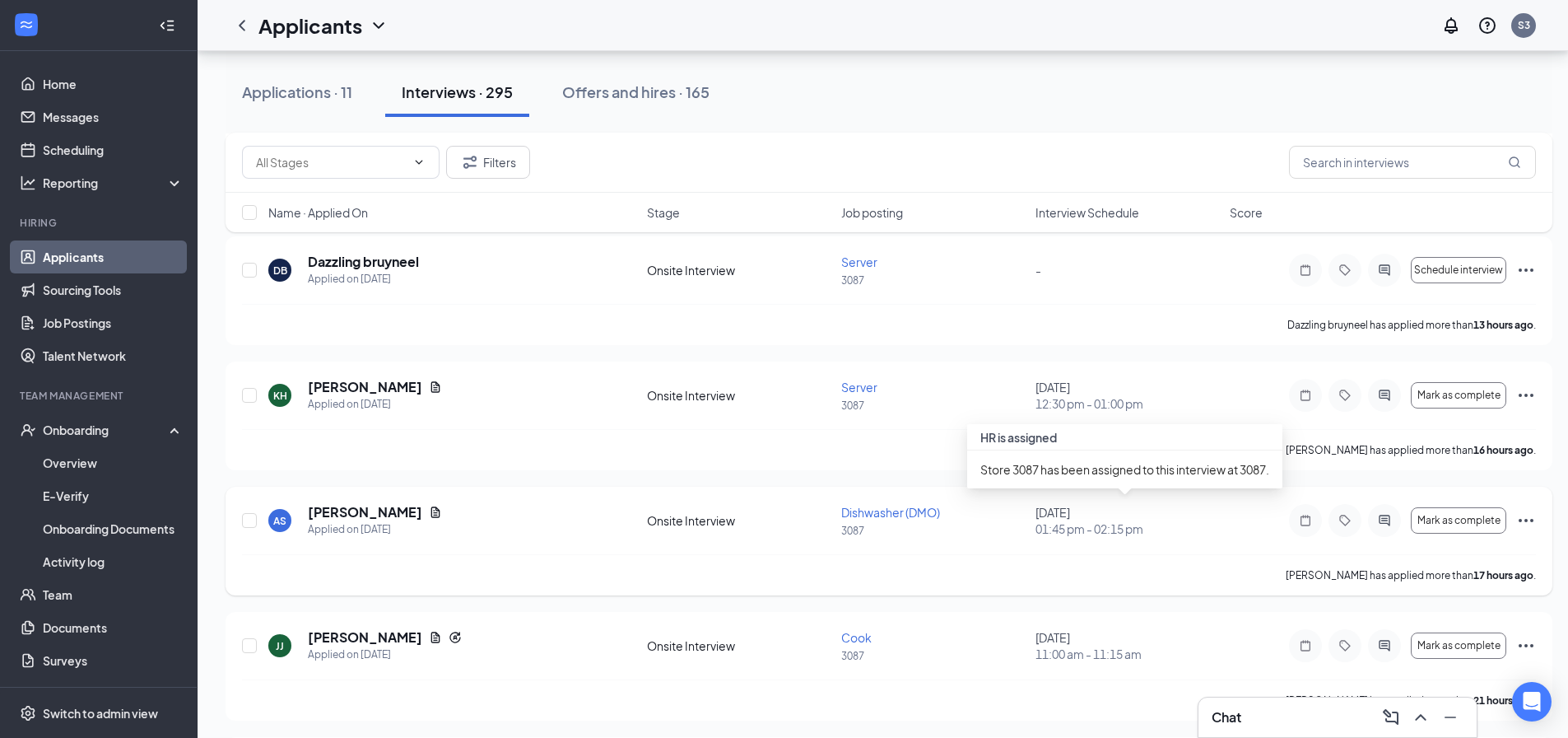
click at [1075, 516] on div "[DATE] 01:45 pm - 02:15 pm" at bounding box center [1127, 520] width 184 height 33
click at [1526, 517] on icon "Ellipses" at bounding box center [1526, 521] width 20 height 20
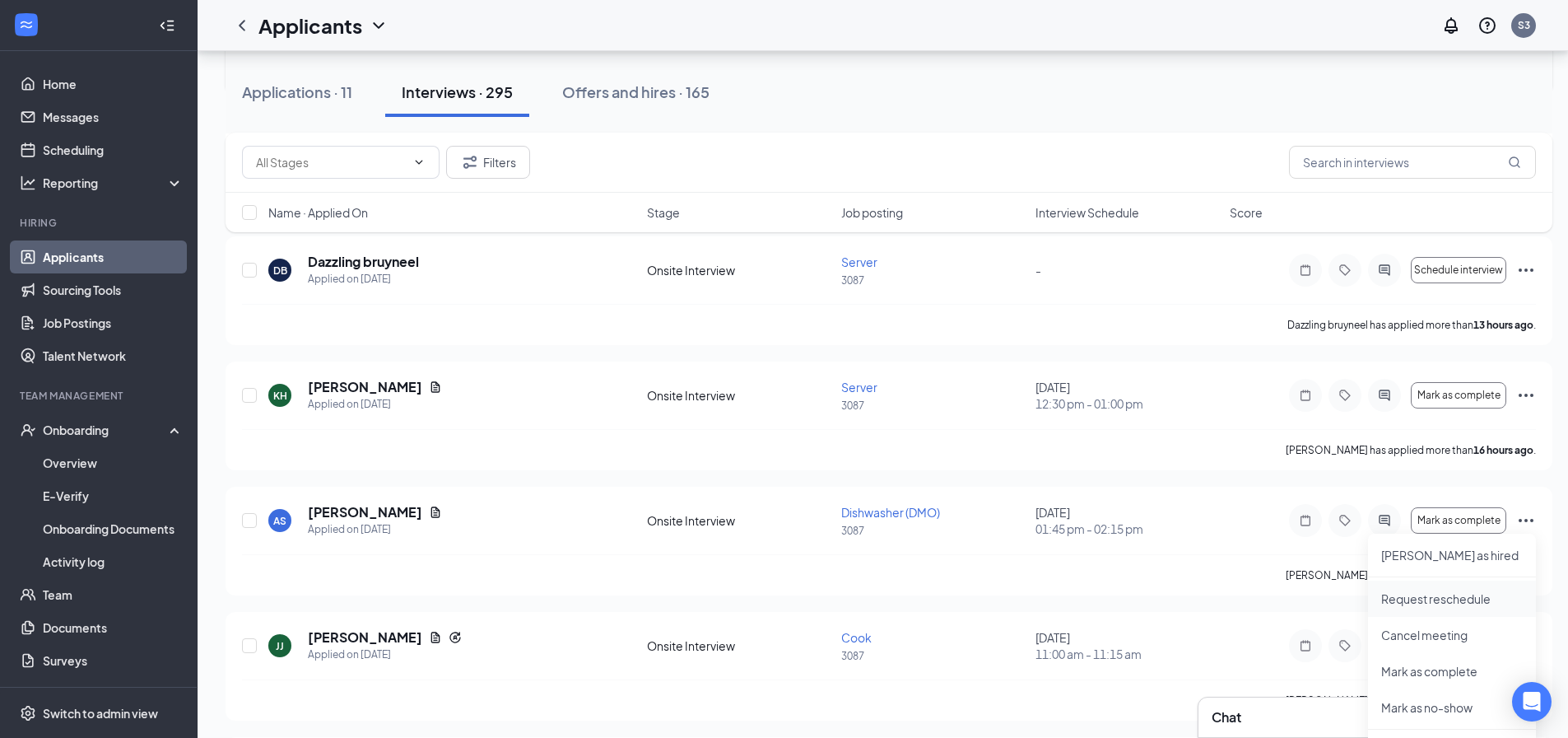
click at [1457, 603] on p "Request reschedule" at bounding box center [1452, 599] width 141 height 17
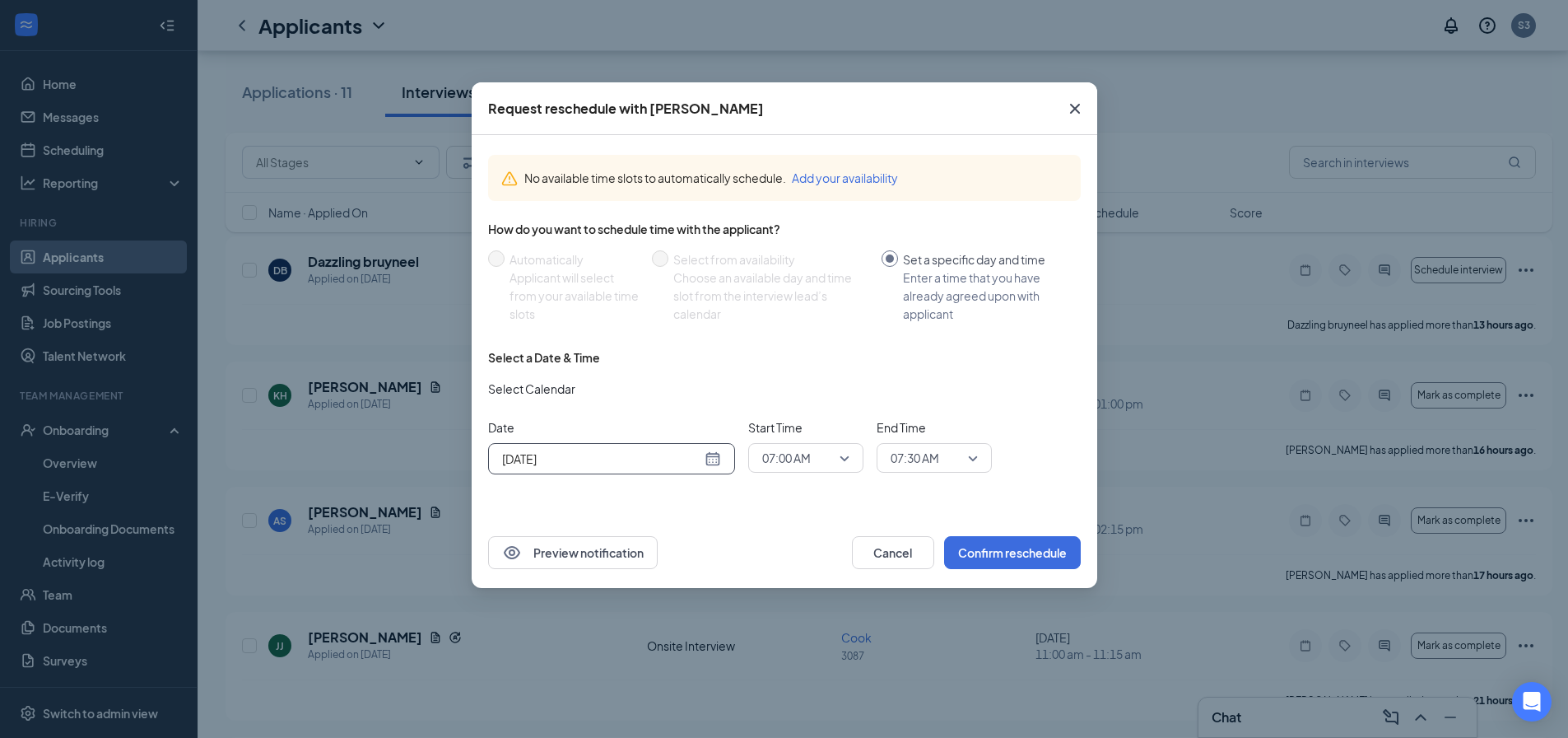
click at [716, 456] on div "[DATE]" at bounding box center [611, 458] width 219 height 18
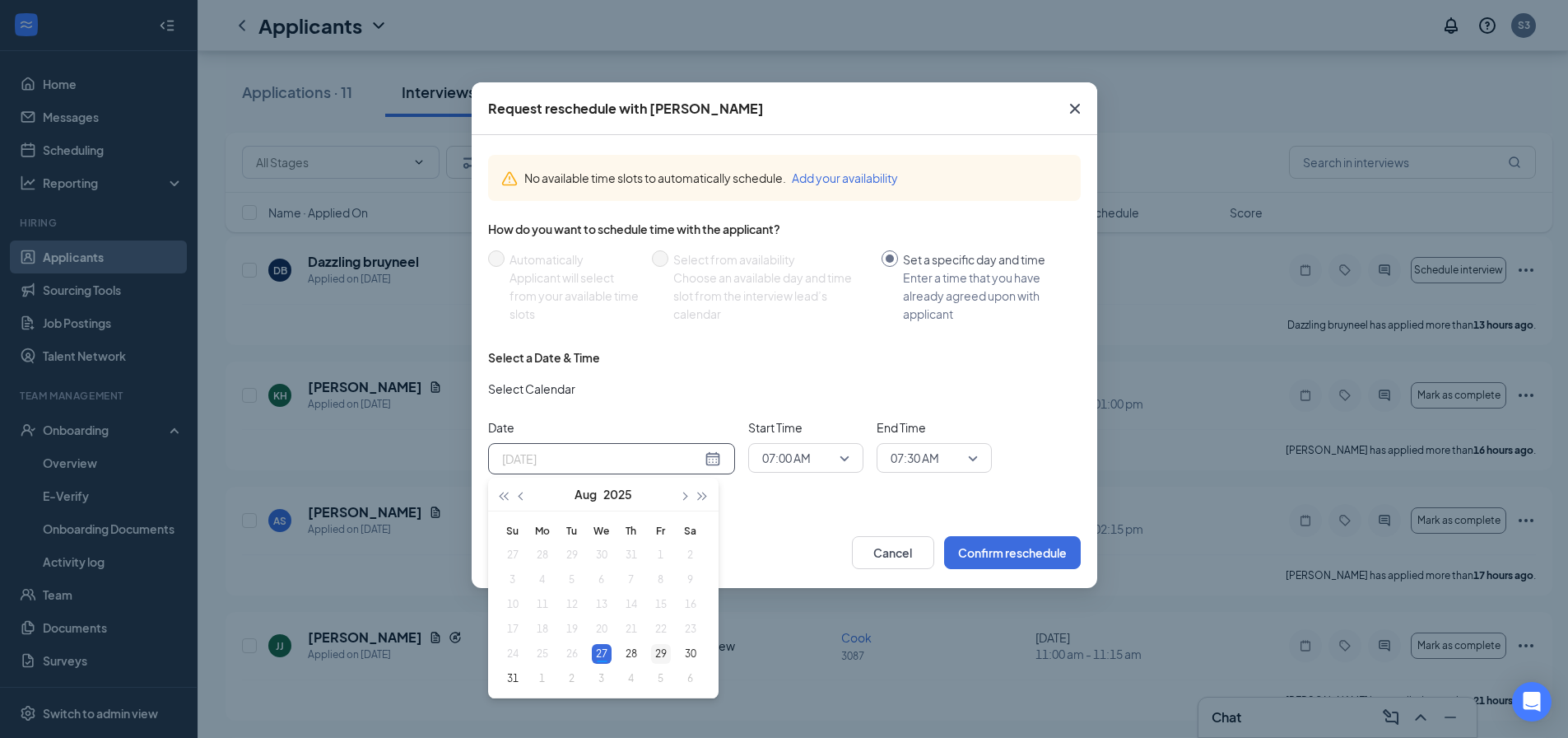
click at [666, 655] on div "29" at bounding box center [661, 654] width 20 height 20
type input "[DATE]"
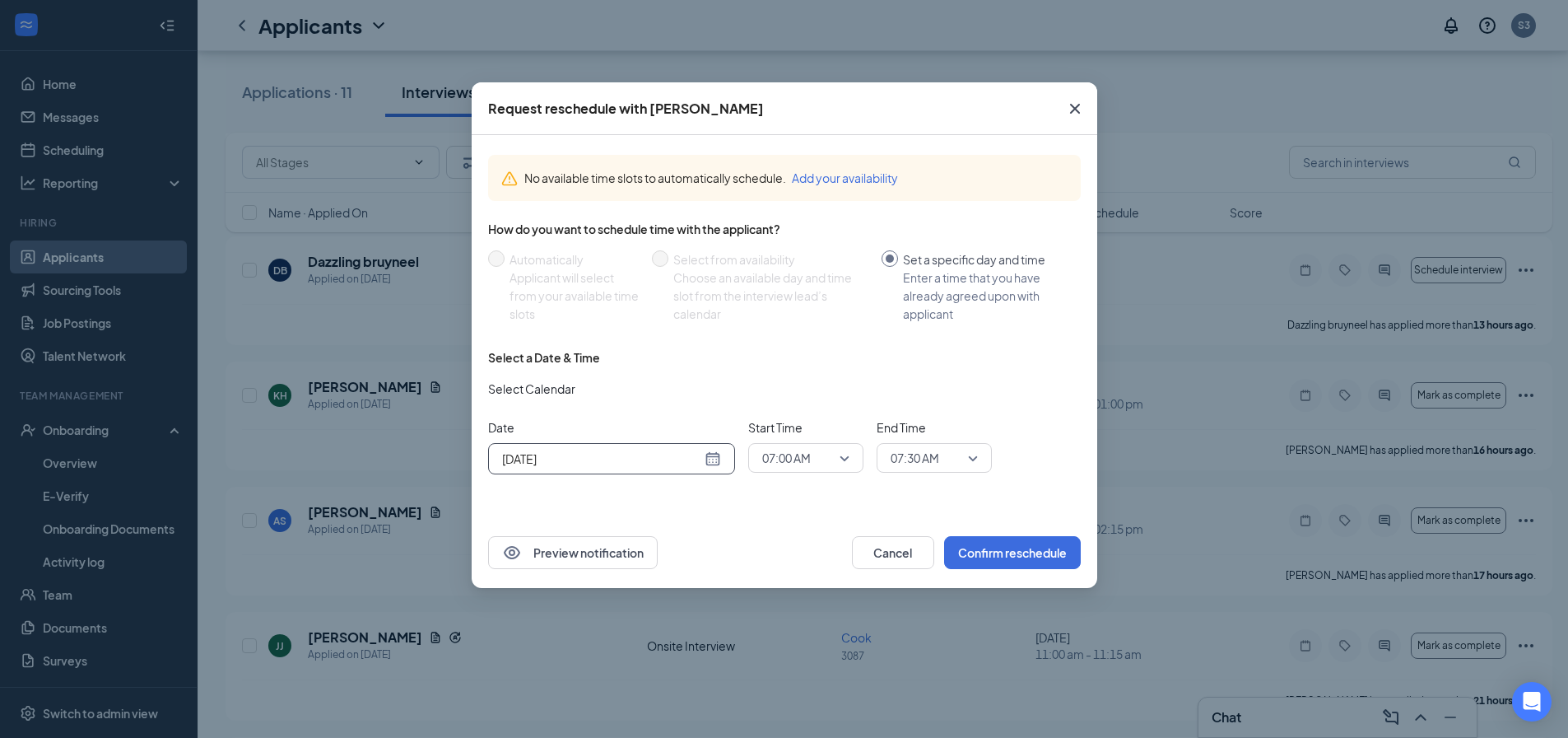
click at [821, 464] on span "07:00 AM" at bounding box center [798, 457] width 73 height 25
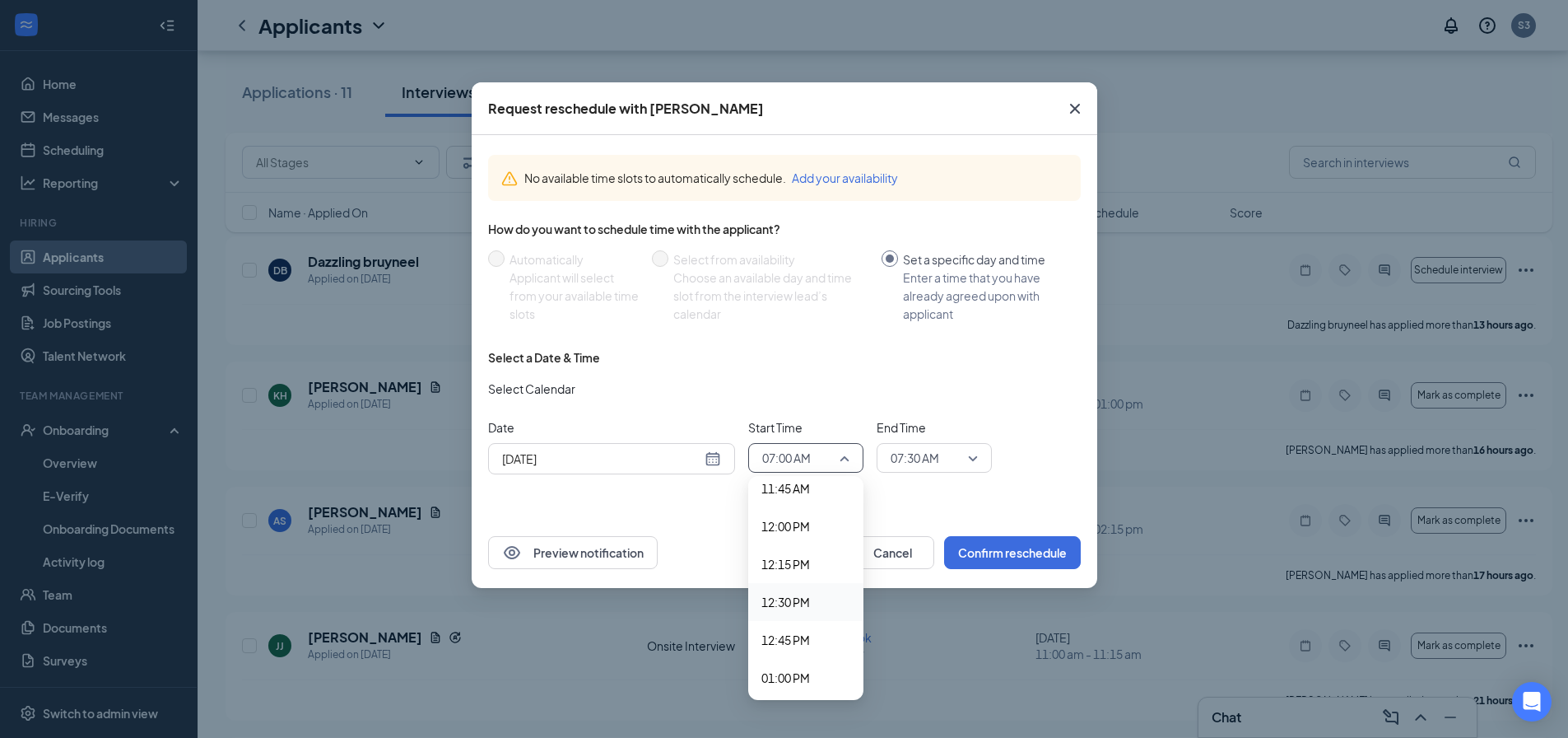
scroll to position [1877, 0]
click at [803, 605] on div "01:00 PM" at bounding box center [806, 596] width 115 height 38
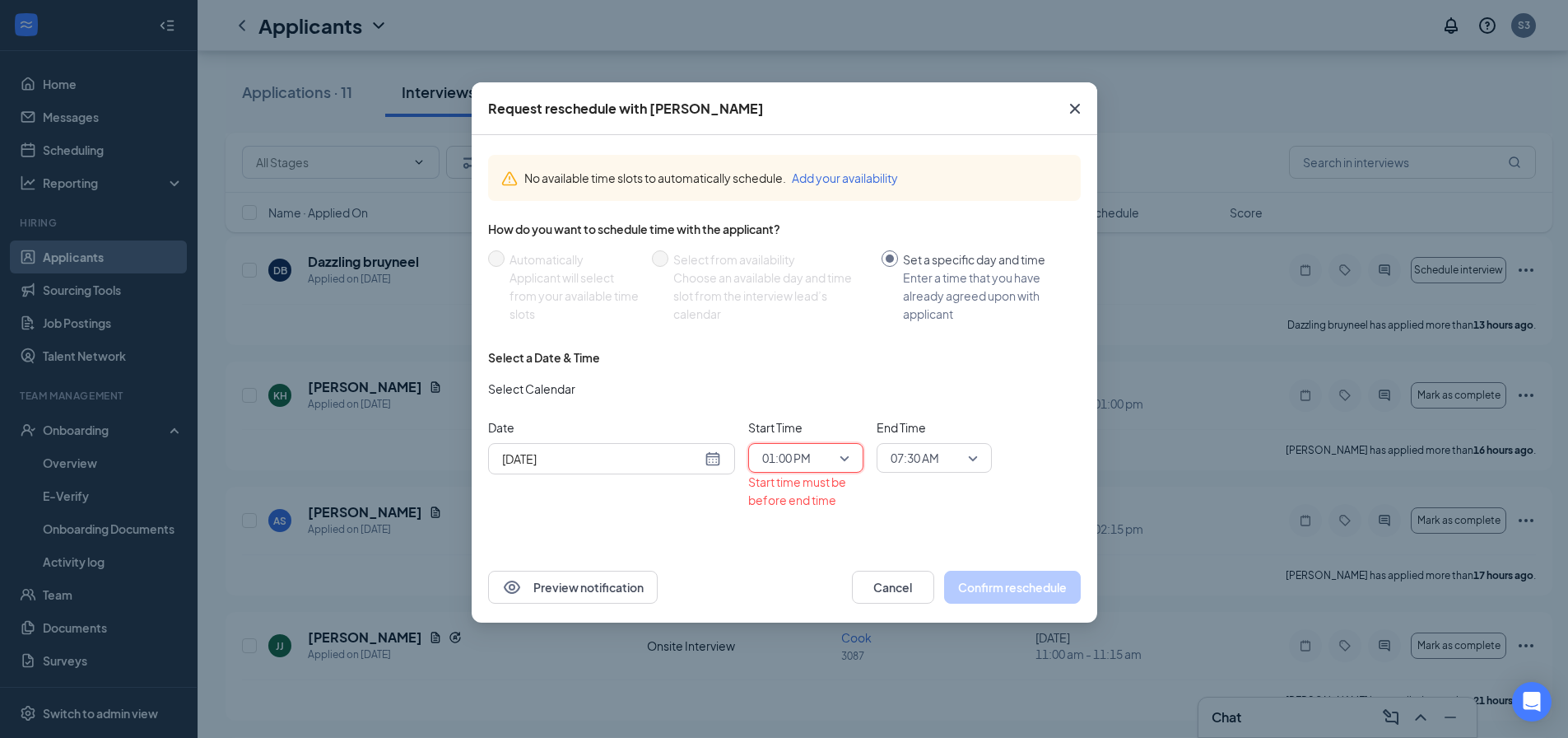
click at [909, 460] on span "07:30 AM" at bounding box center [915, 457] width 49 height 25
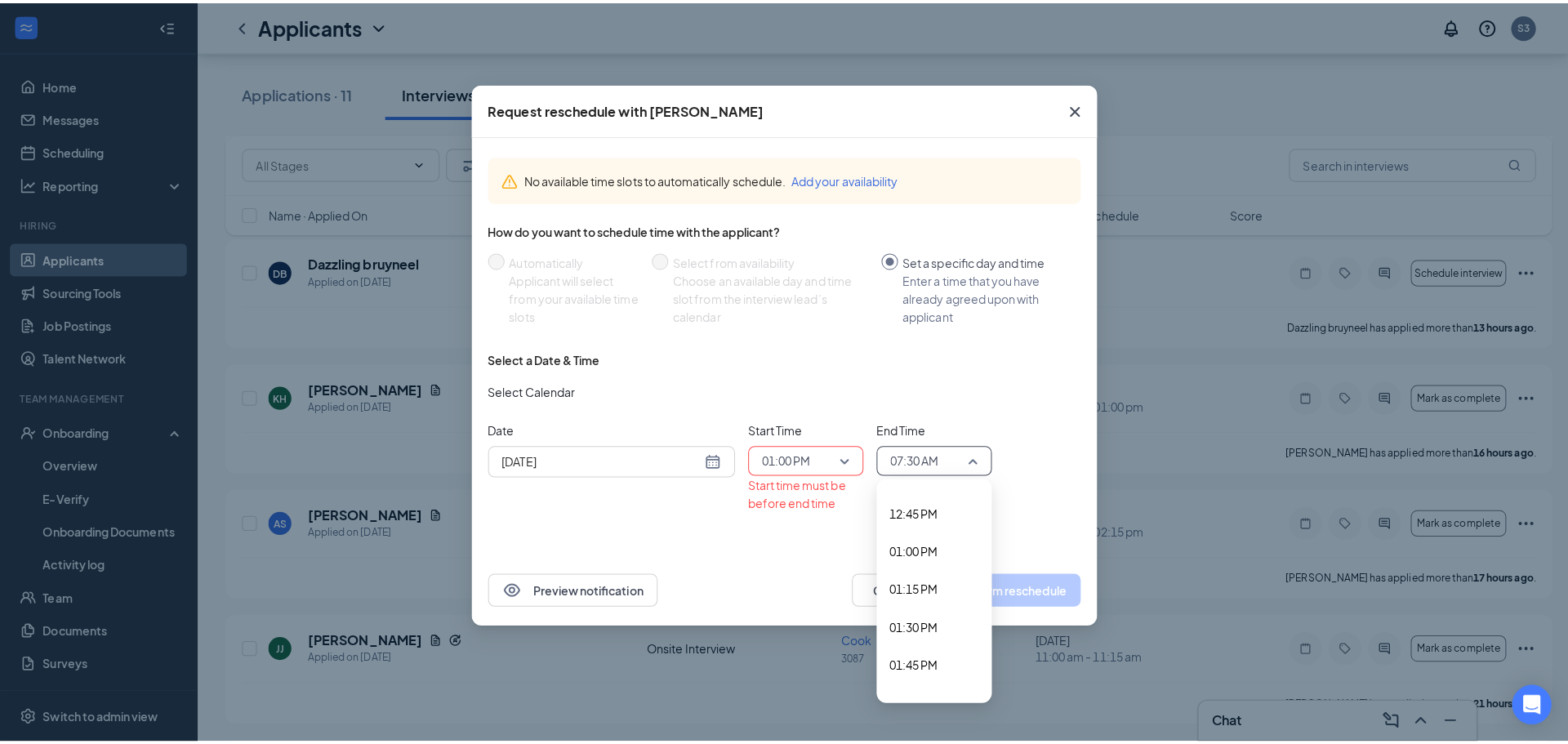
scroll to position [1938, 0]
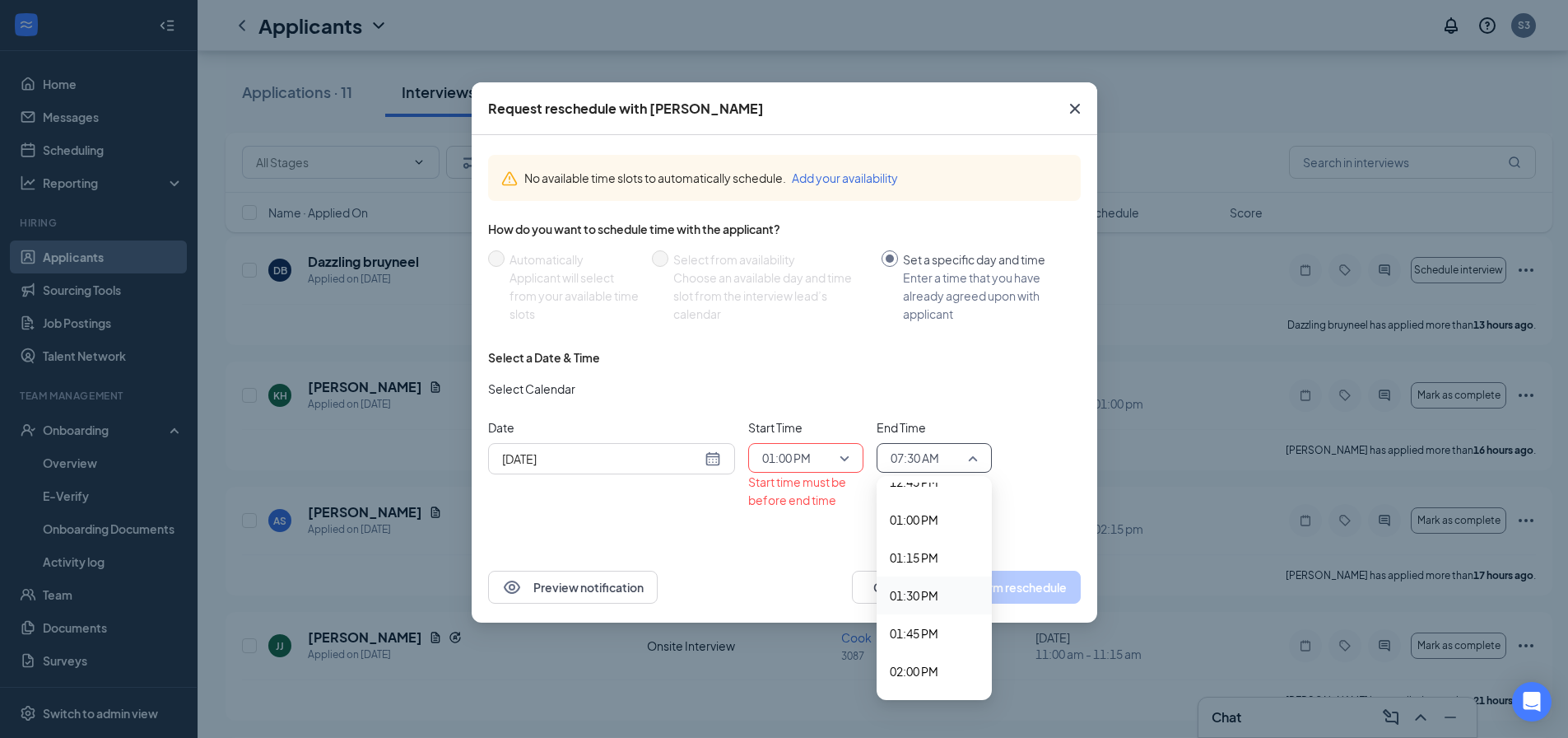
click at [917, 592] on span "01:30 PM" at bounding box center [914, 596] width 49 height 18
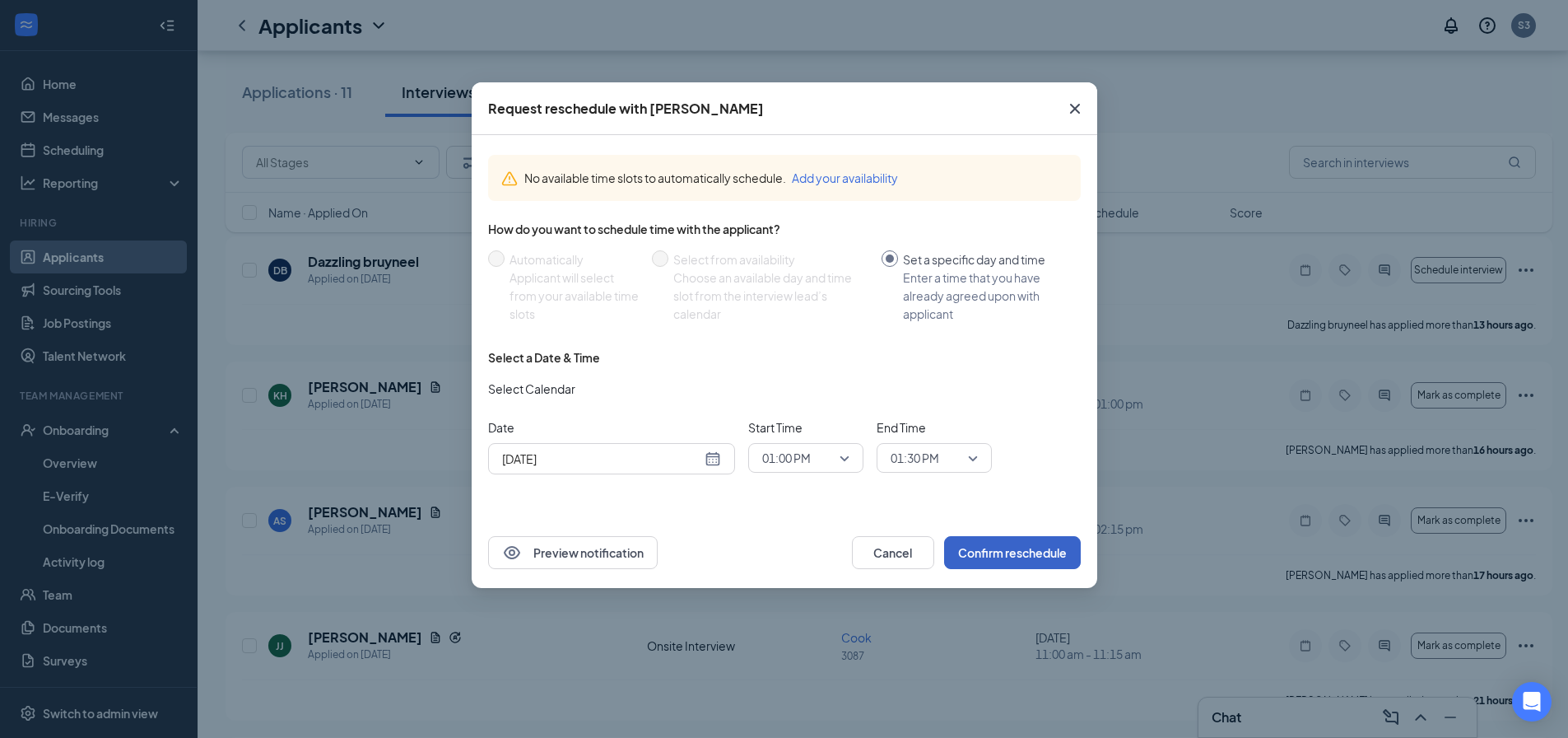
click at [1001, 550] on button "Confirm reschedule" at bounding box center [1011, 552] width 136 height 33
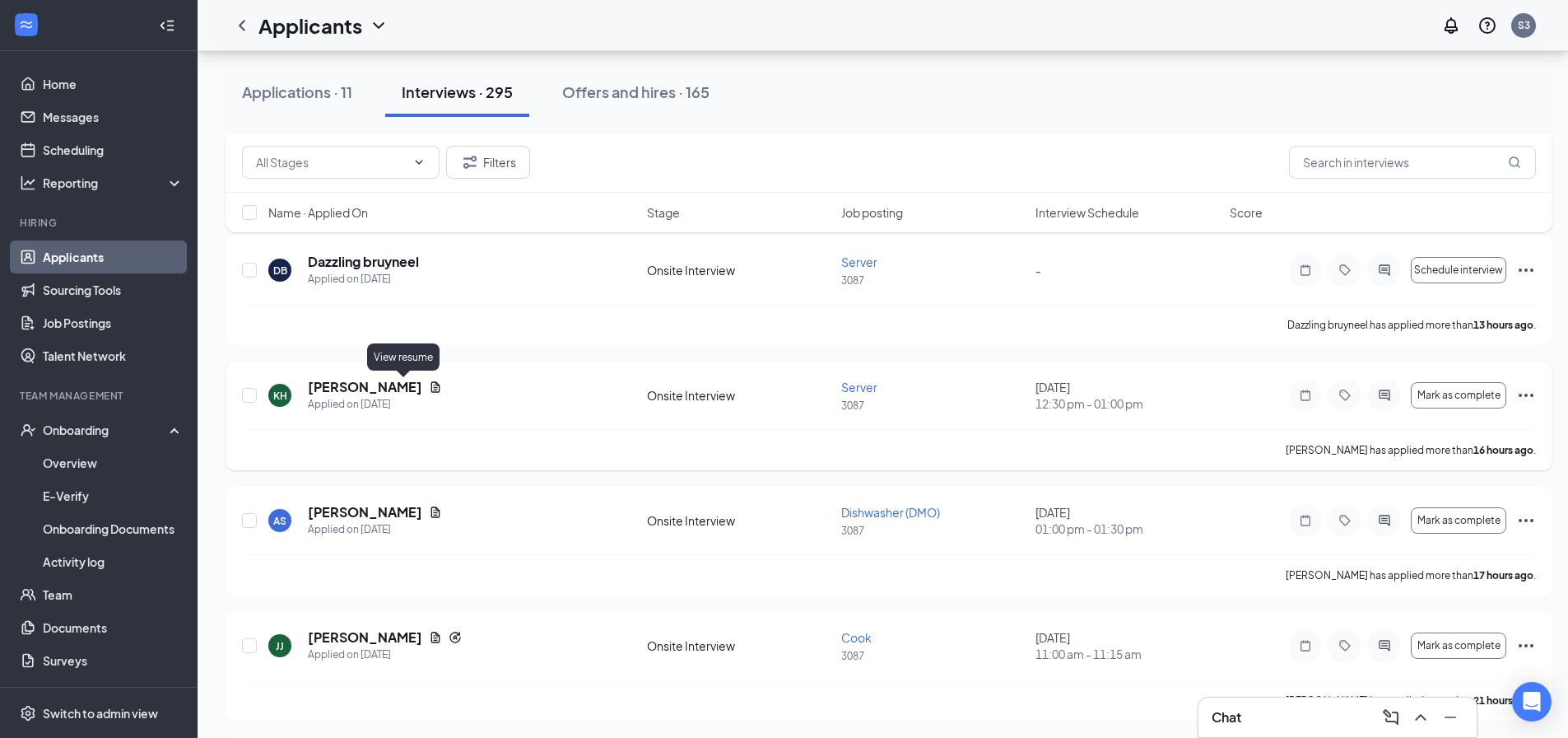
click at [431, 392] on icon "Document" at bounding box center [435, 386] width 9 height 11
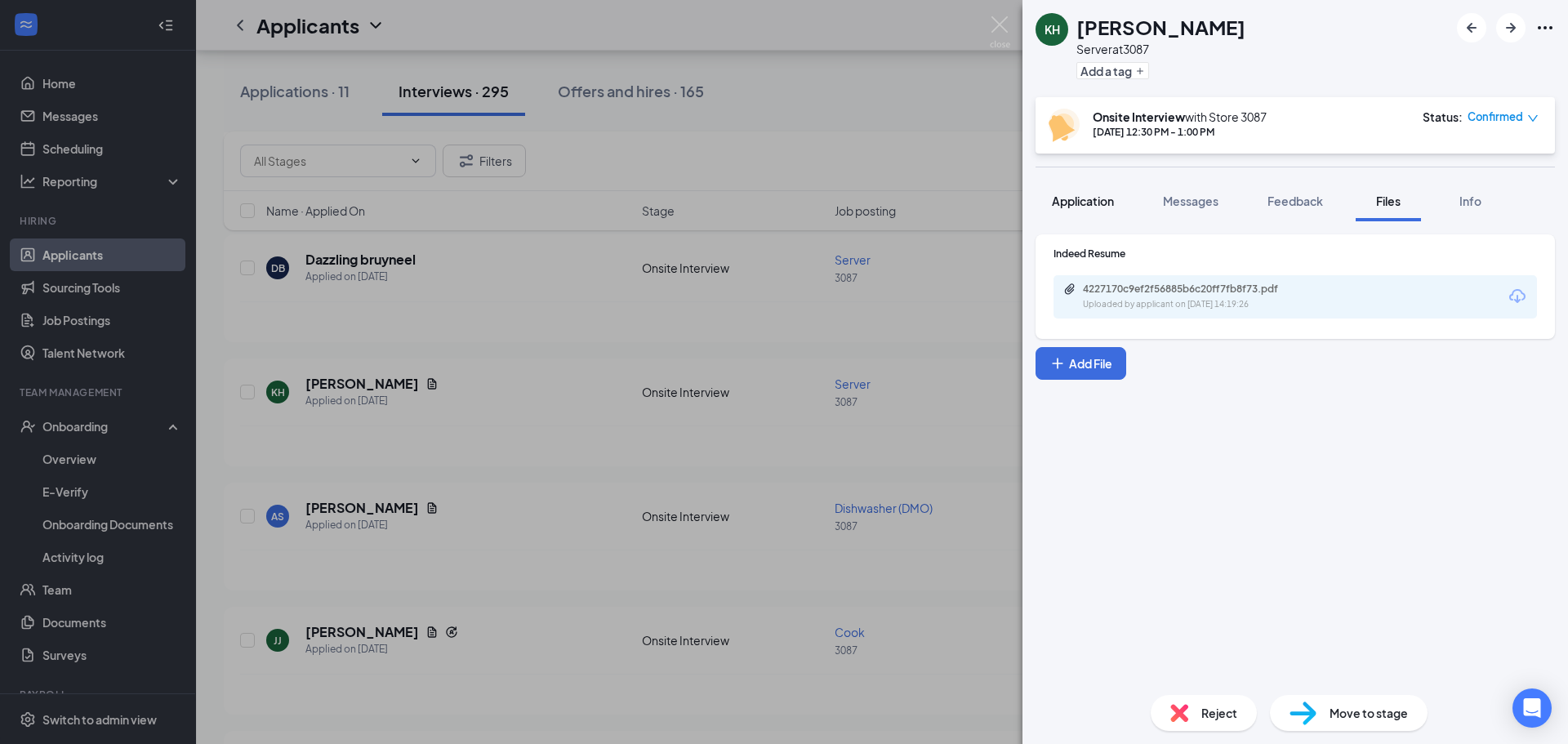
click at [1091, 213] on button "Application" at bounding box center [1082, 201] width 95 height 41
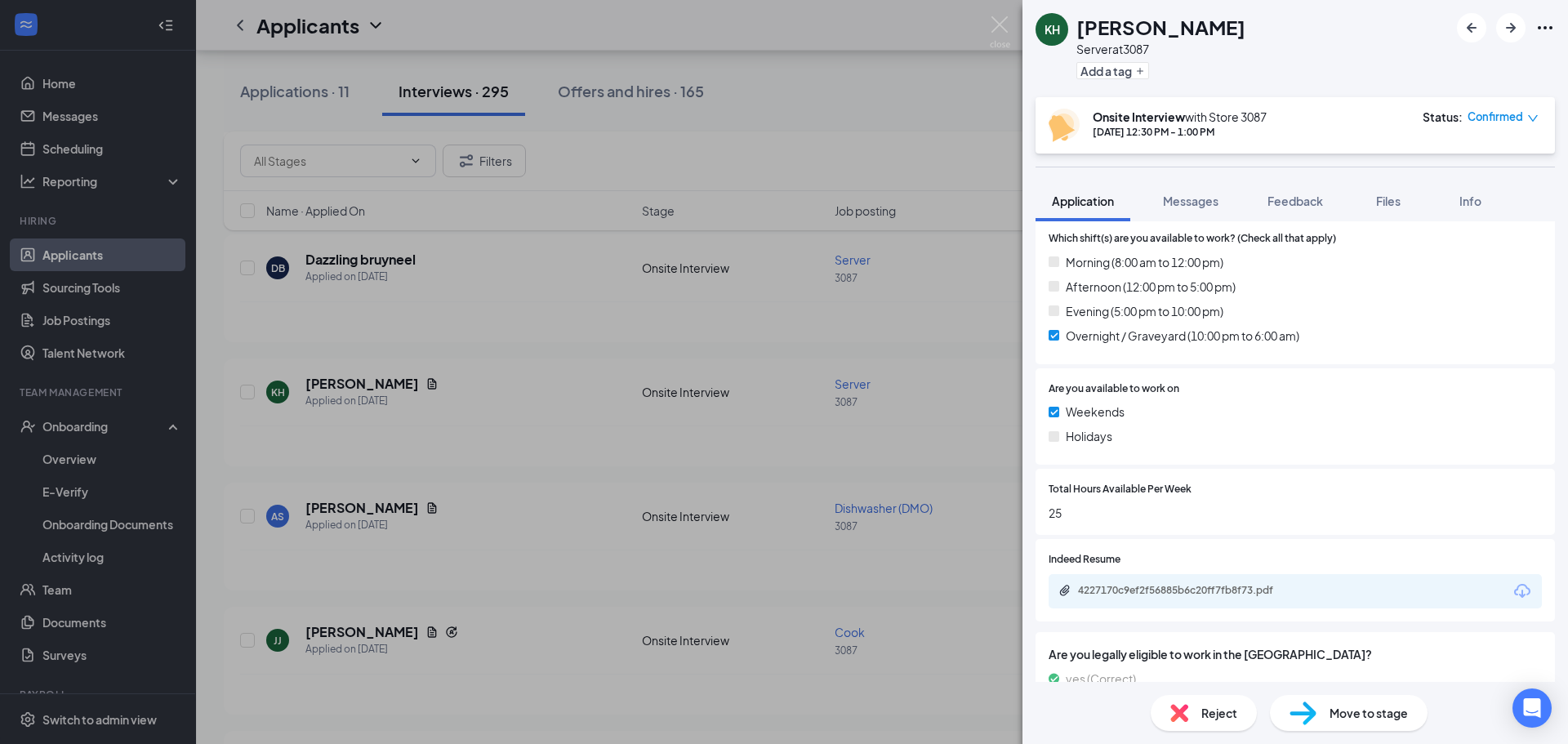
scroll to position [653, 0]
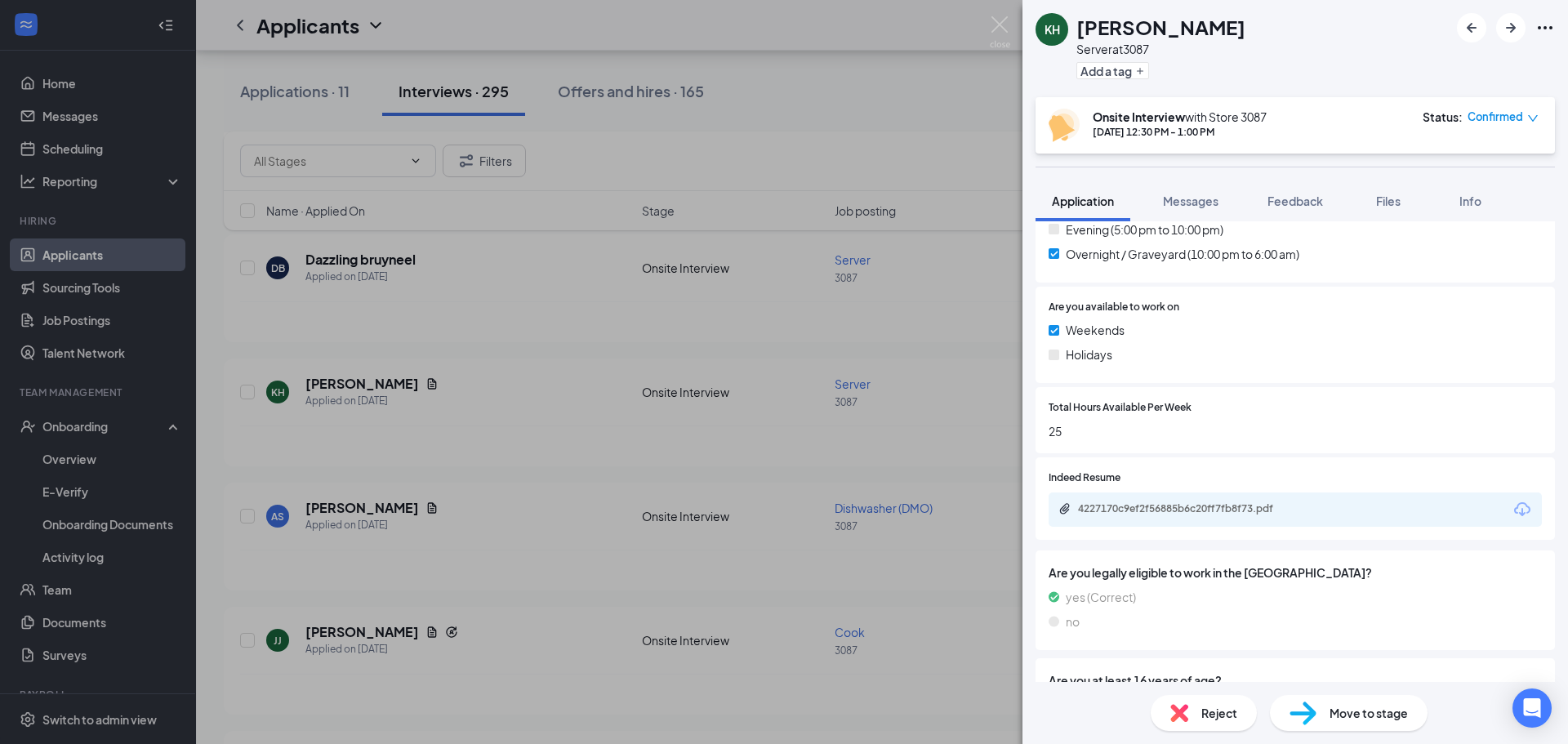
click at [1084, 358] on span "Holidays" at bounding box center [1088, 355] width 46 height 18
click at [1045, 356] on div "Are you available to work on Weekends Holidays" at bounding box center [1294, 335] width 519 height 97
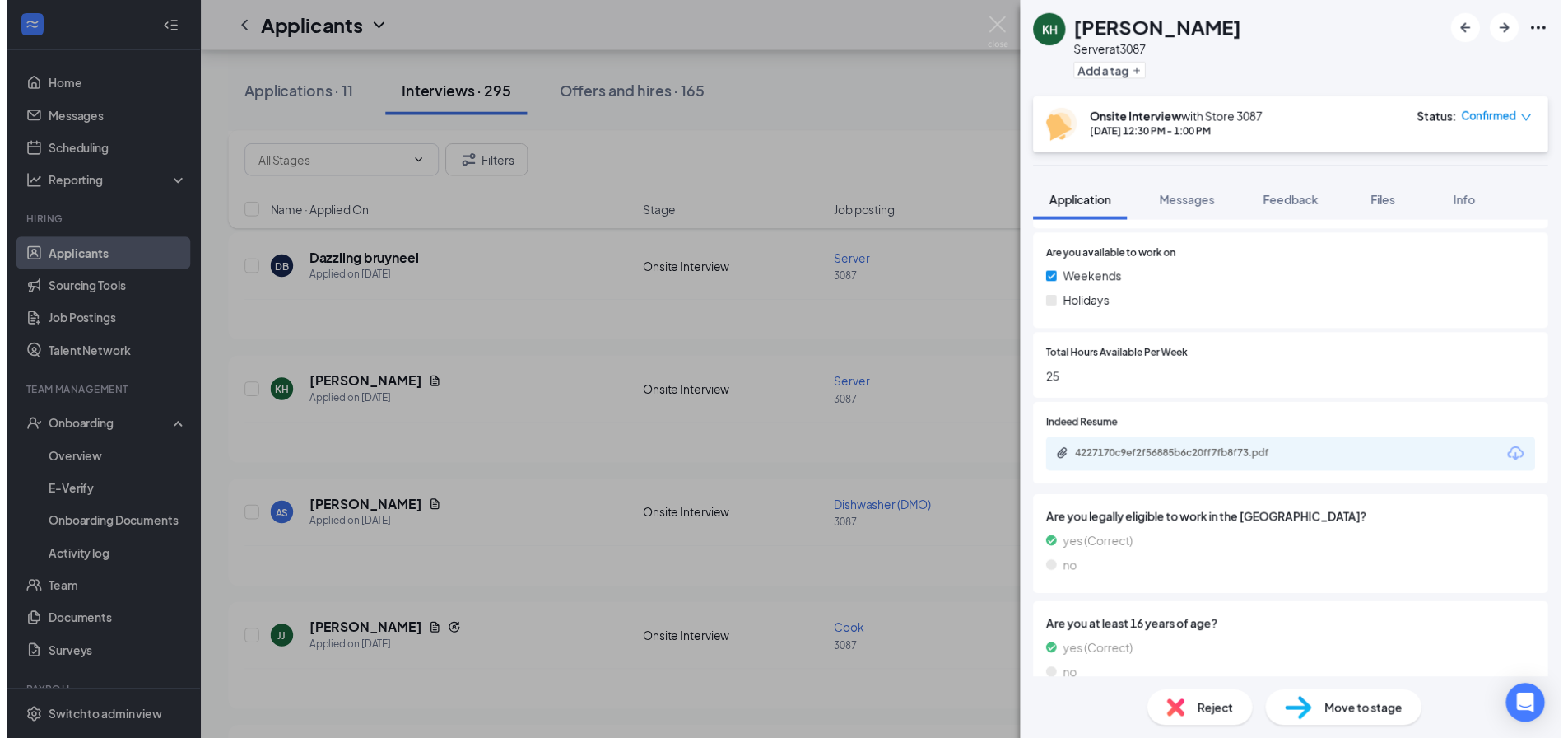
scroll to position [740, 0]
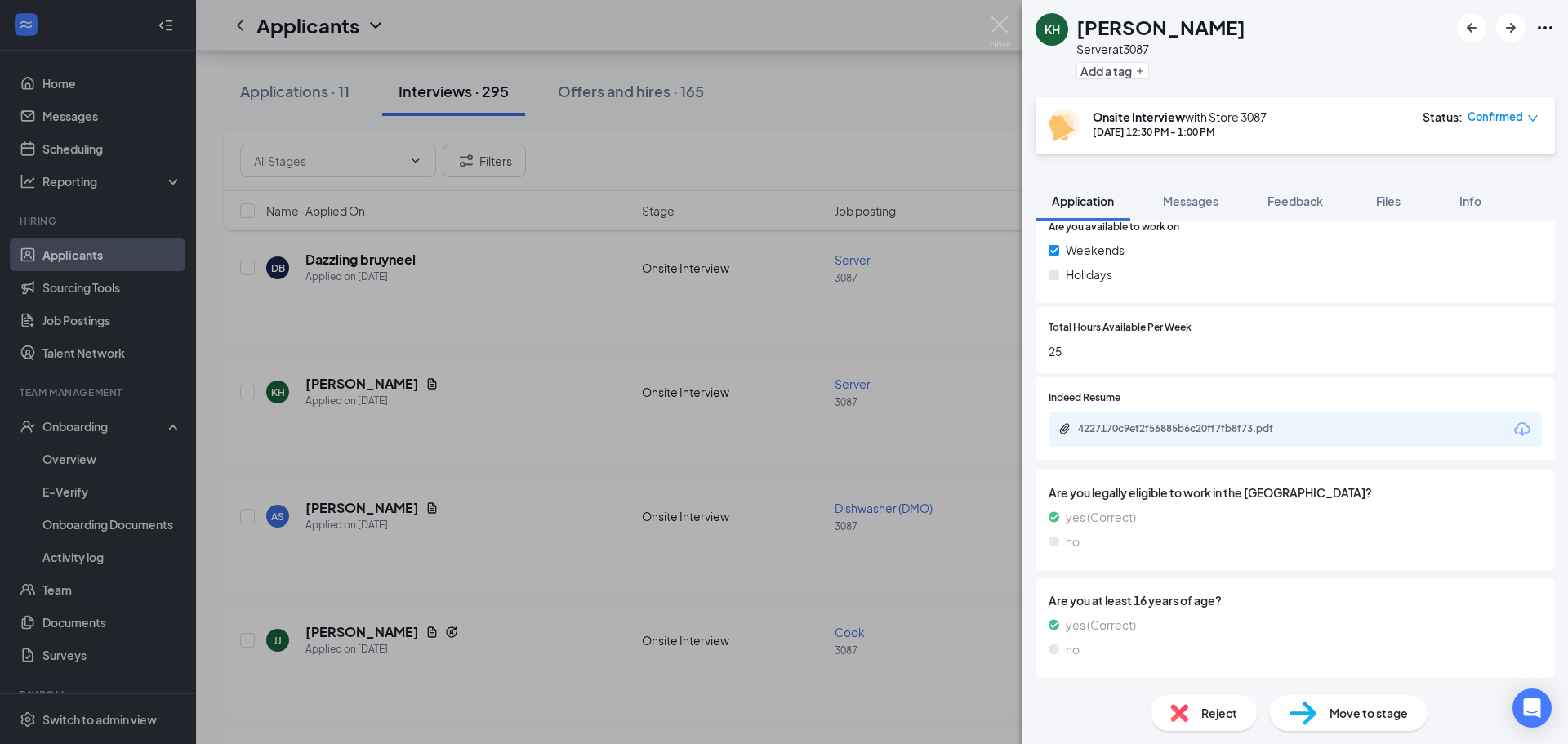
click at [560, 523] on div "KH [PERSON_NAME] Server at 3087 Add a tag Onsite Interview with Store [DATE] 12…" at bounding box center [784, 372] width 1568 height 744
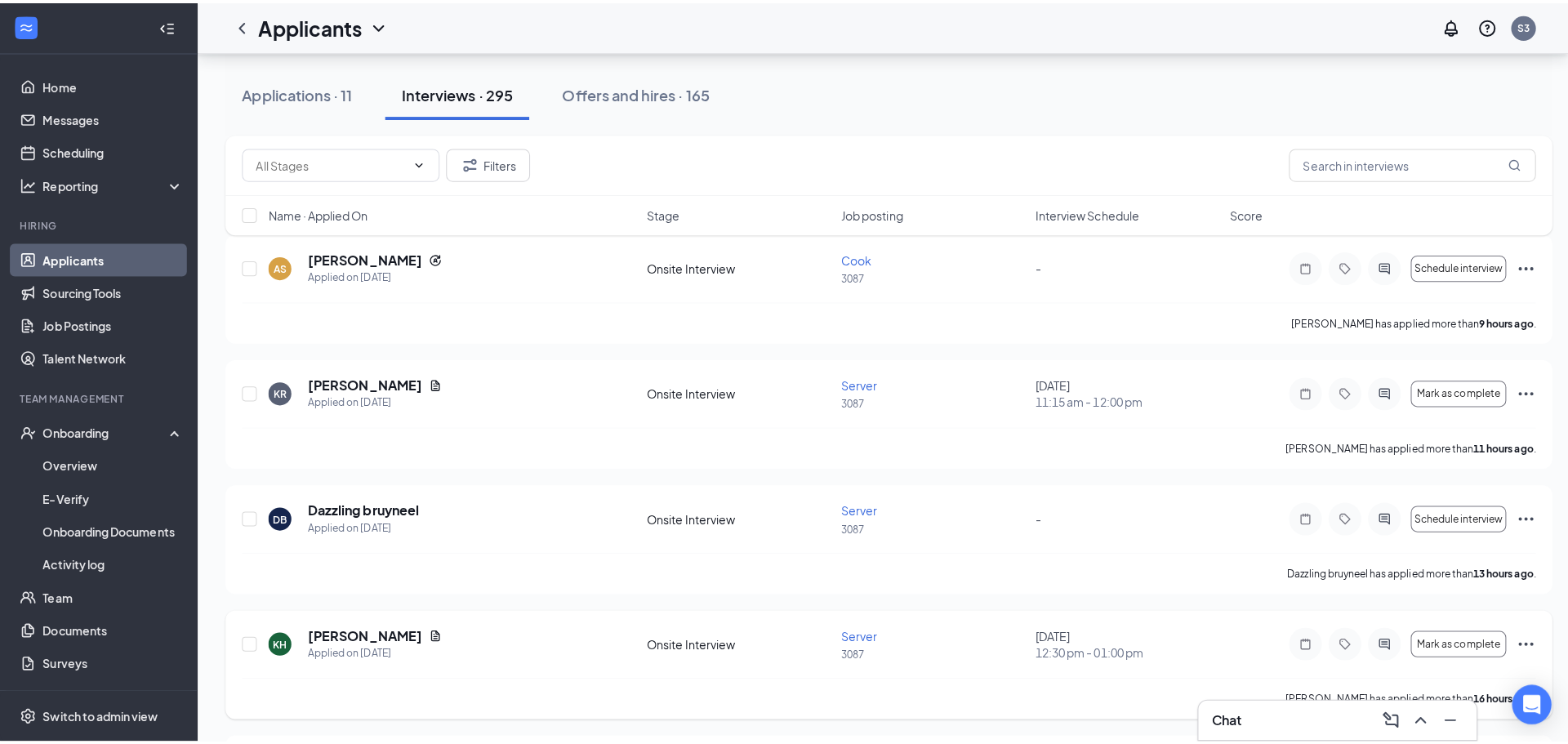
scroll to position [163, 0]
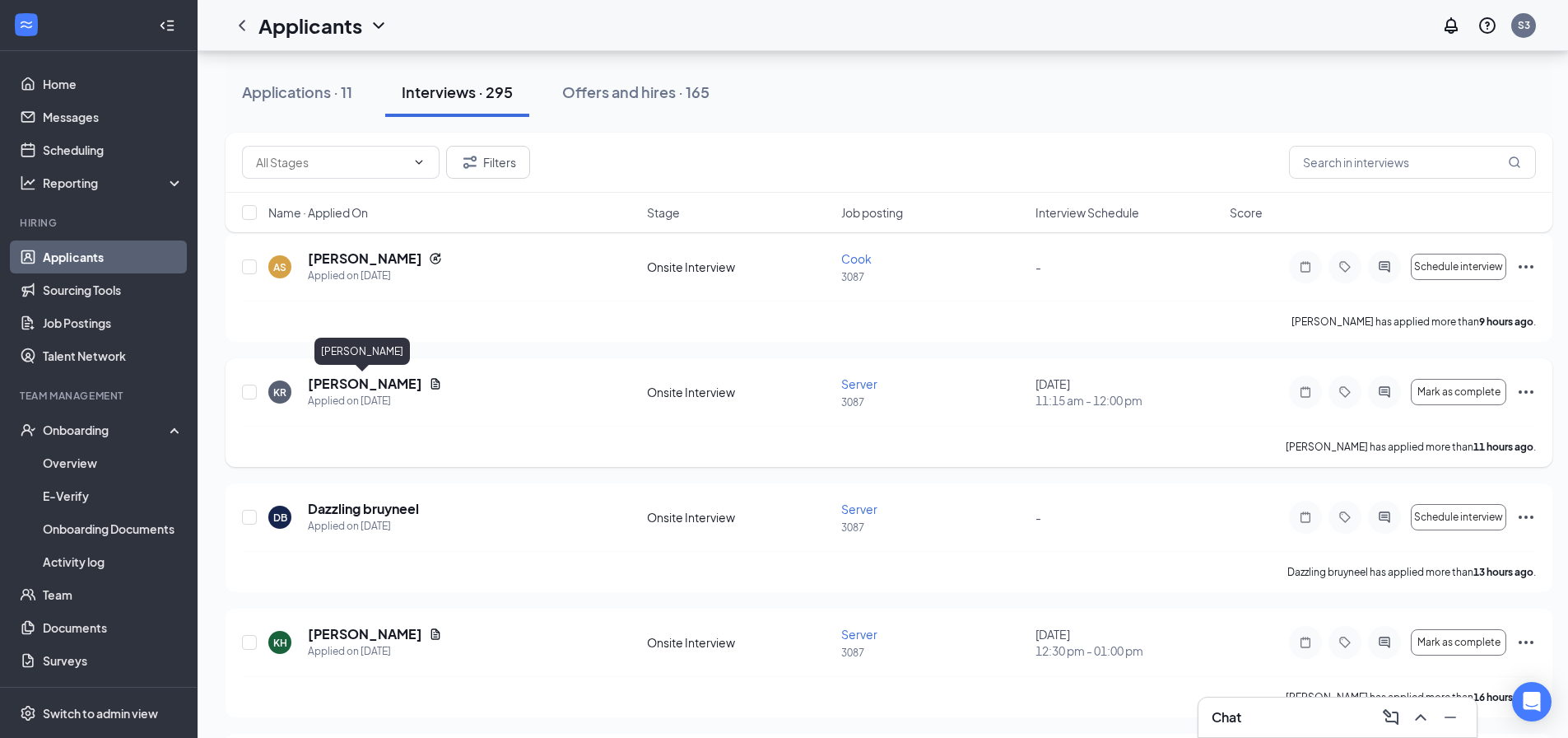
click at [388, 387] on h5 "[PERSON_NAME]" at bounding box center [364, 383] width 114 height 18
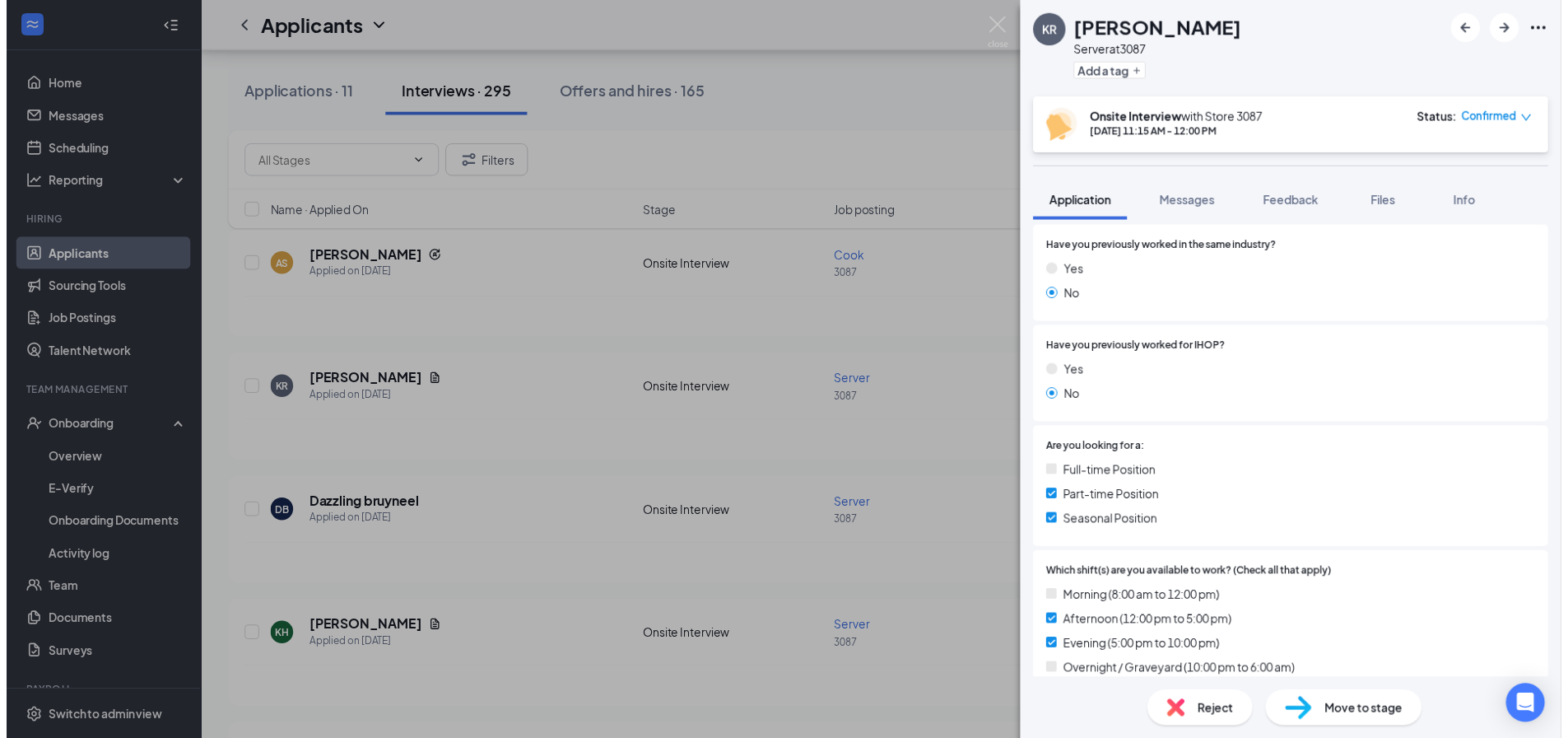
scroll to position [494, 0]
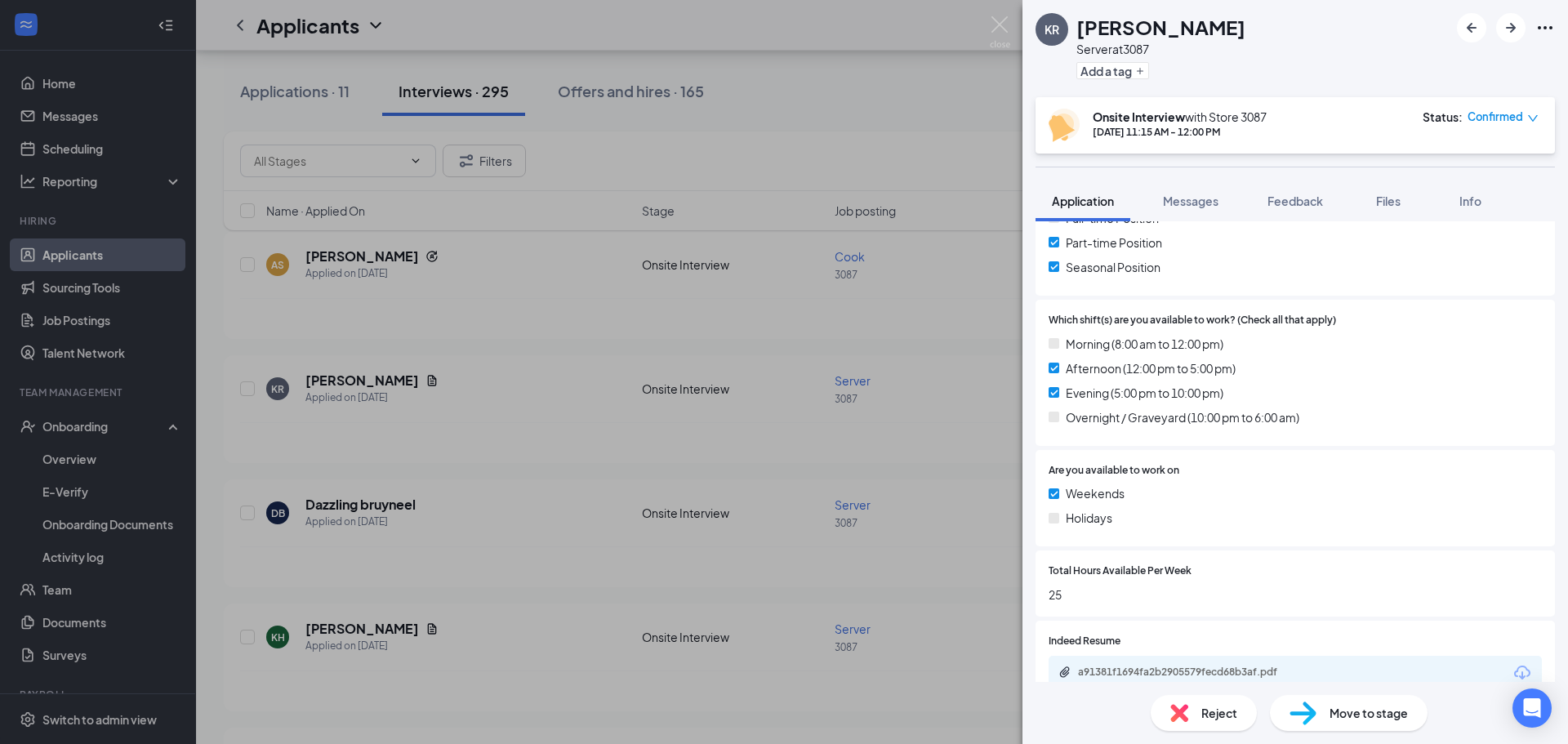
click at [883, 419] on div "KR [PERSON_NAME] Server at 3087 Add a tag Onsite Interview with Store [DATE] 11…" at bounding box center [784, 372] width 1568 height 744
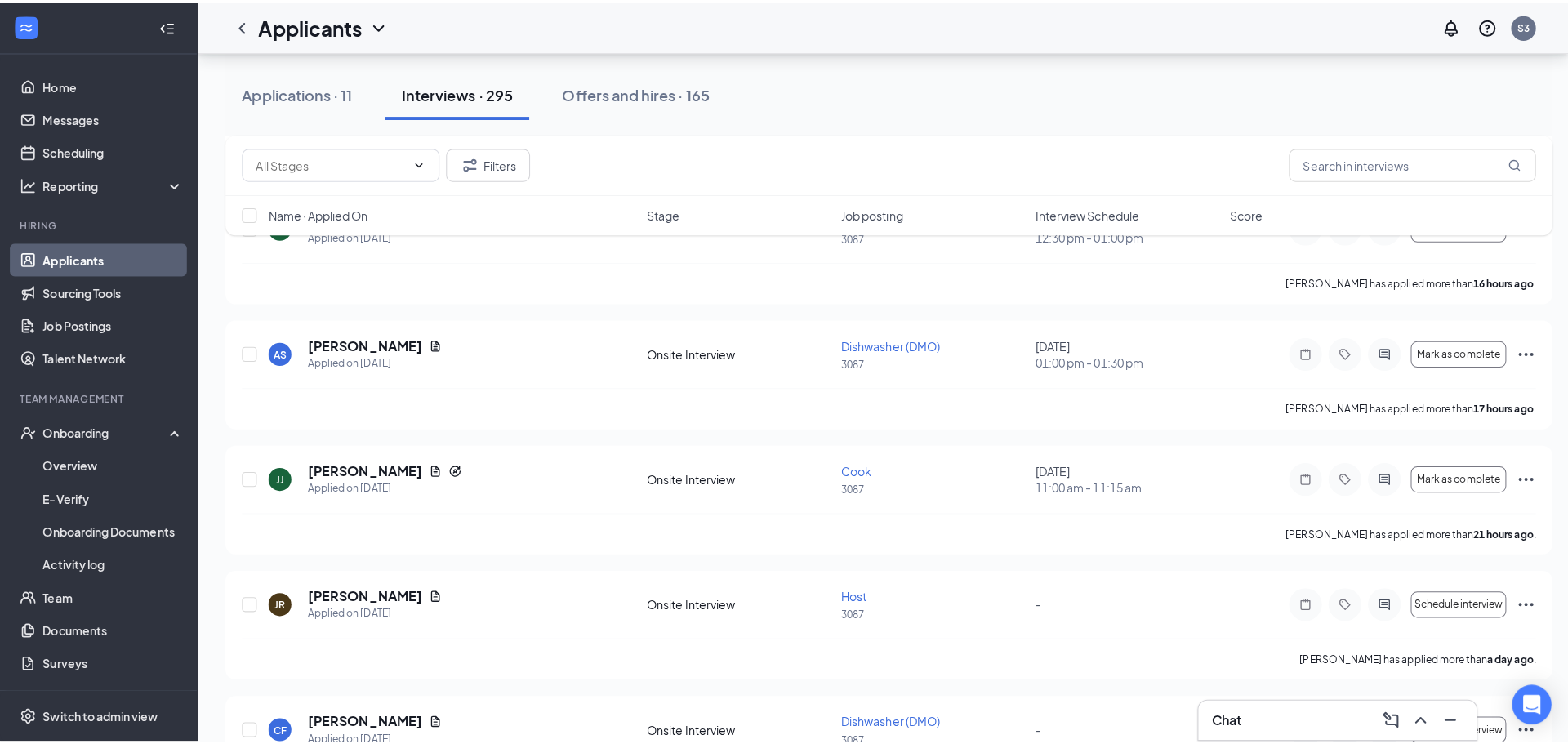
scroll to position [653, 0]
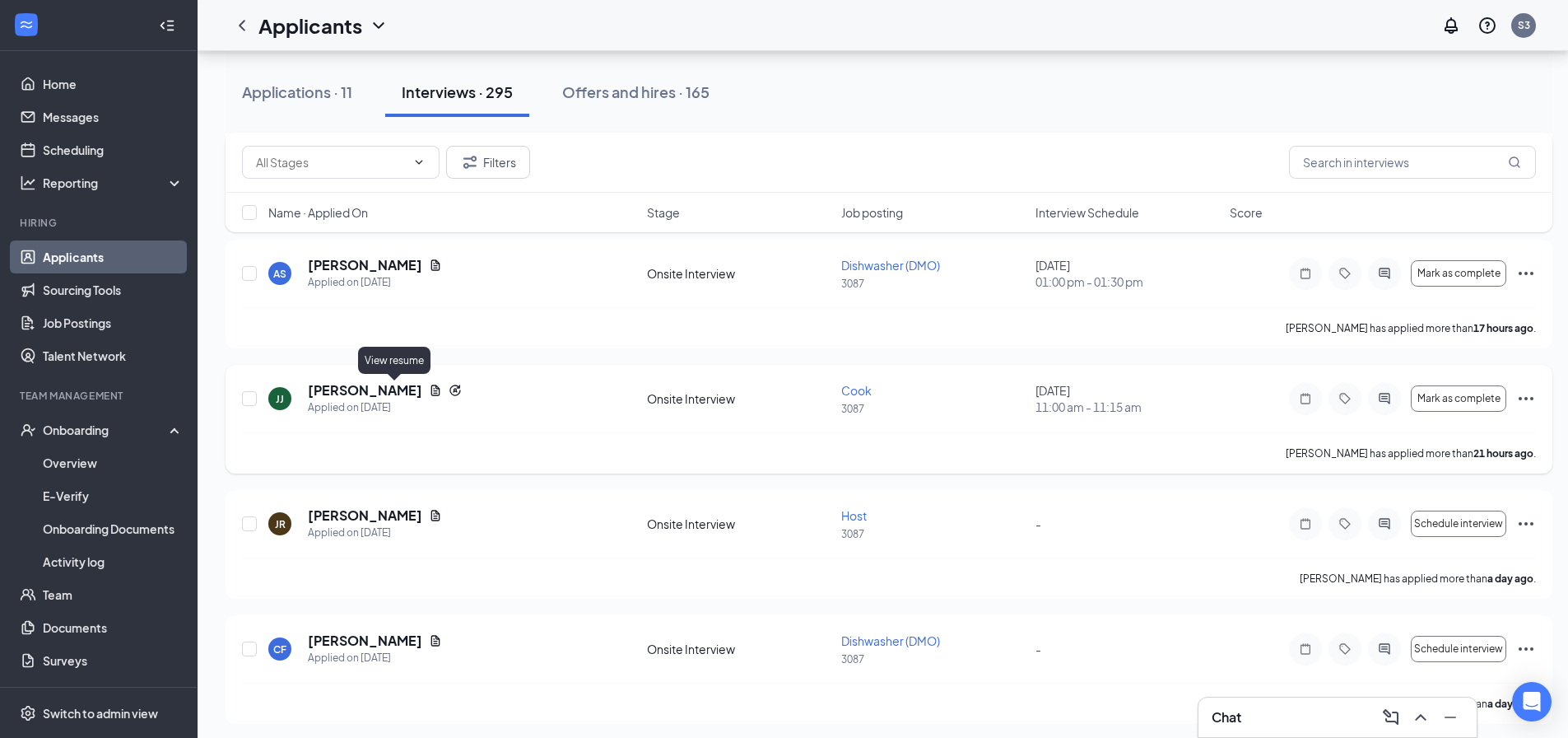
click at [429, 389] on icon "Document" at bounding box center [435, 389] width 13 height 13
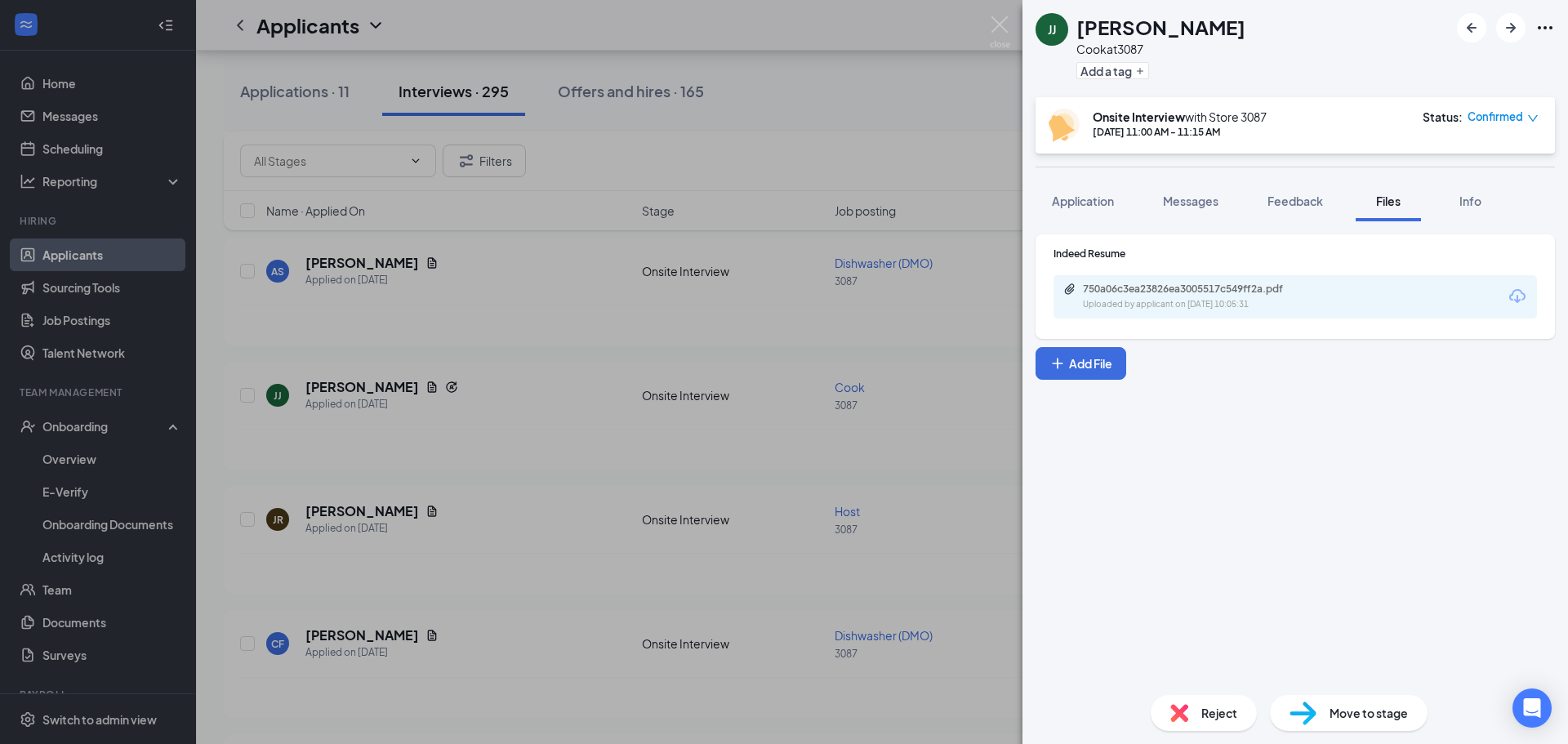
drag, startPoint x: 1111, startPoint y: 184, endPoint x: 1185, endPoint y: 265, distance: 109.7
click at [1111, 184] on button "Application" at bounding box center [1082, 201] width 95 height 41
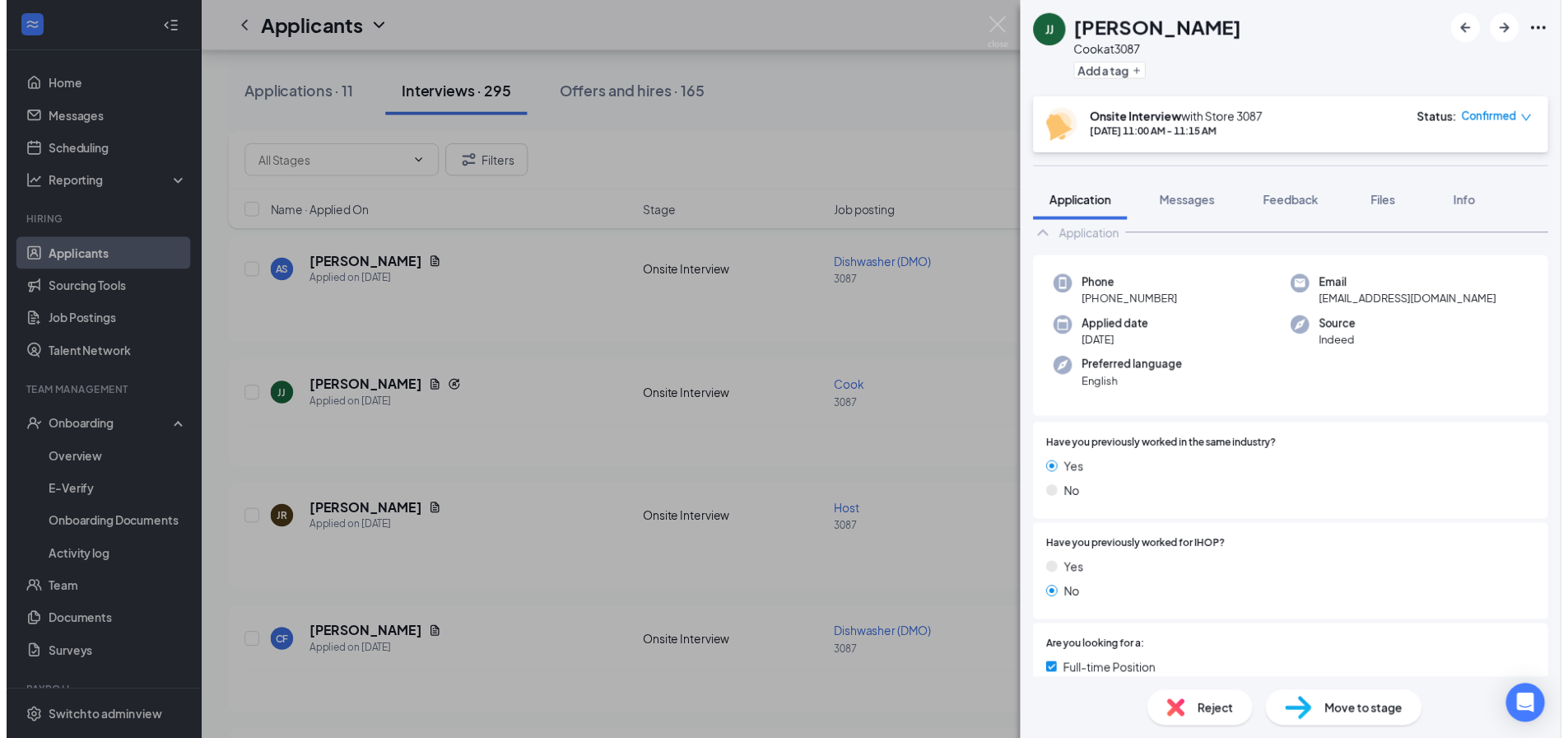
scroll to position [330, 0]
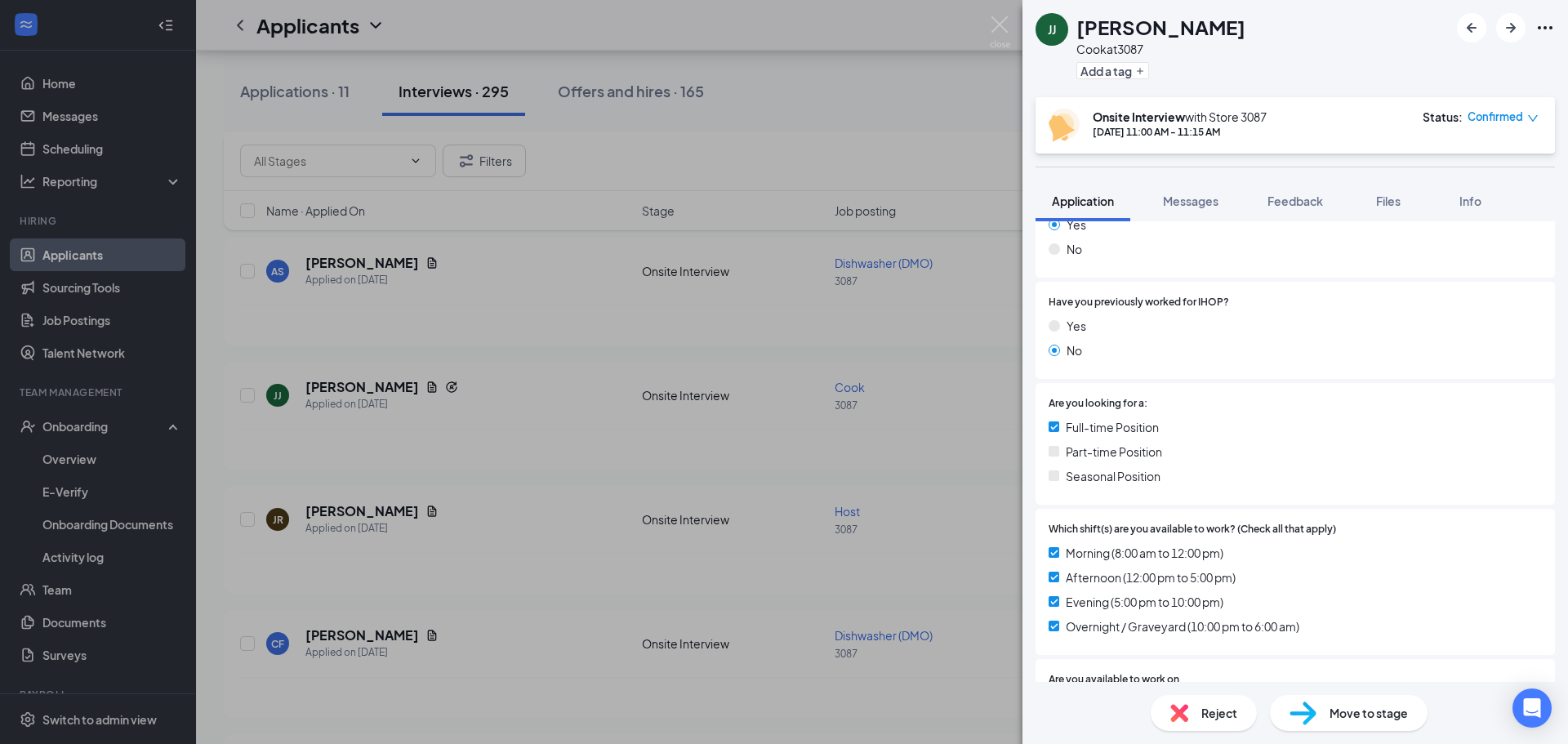
click at [960, 428] on div "[PERSON_NAME] [PERSON_NAME] [PERSON_NAME] at 3087 Add a tag Onsite Interview wi…" at bounding box center [784, 372] width 1568 height 744
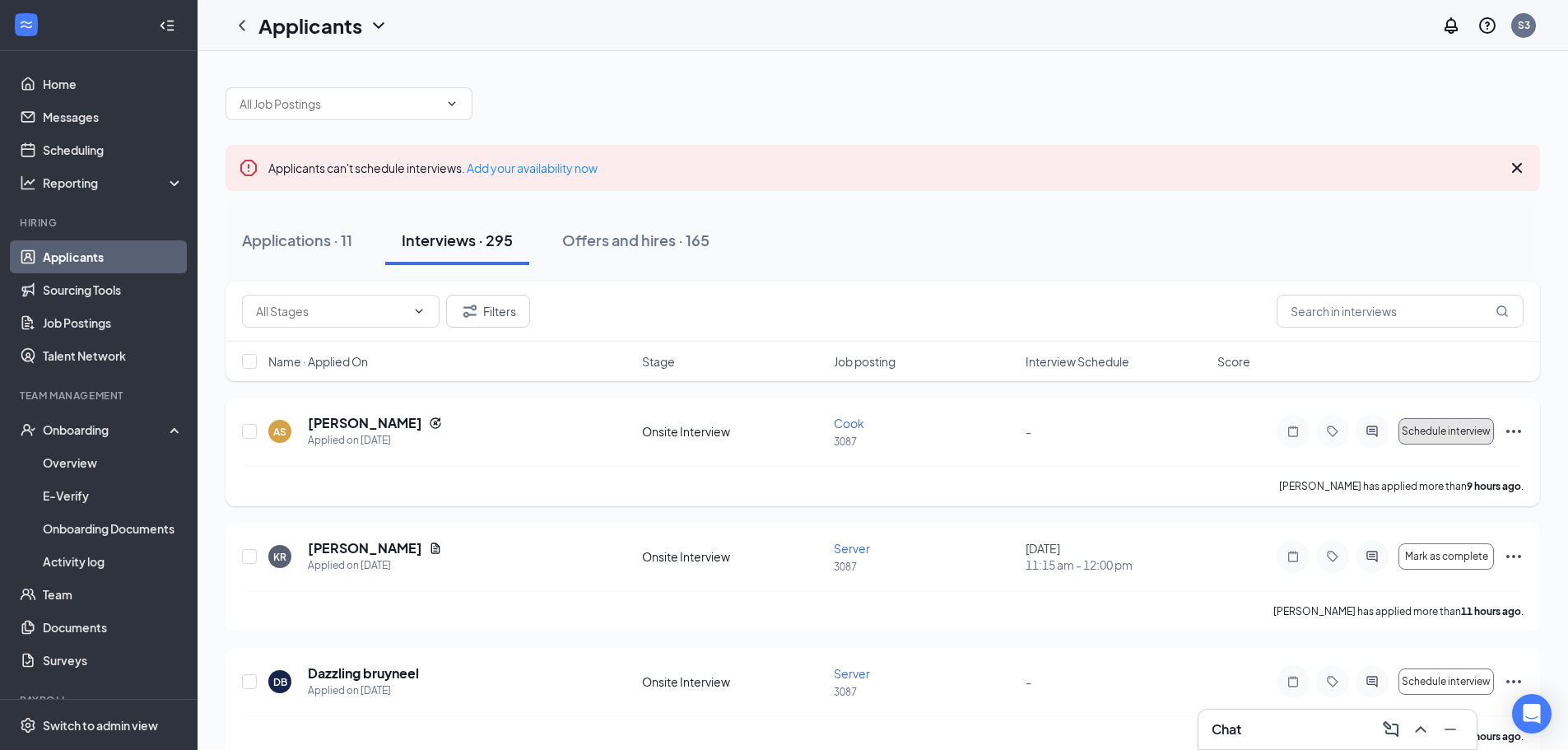
click at [1443, 432] on span "Schedule interview" at bounding box center [1446, 431] width 89 height 12
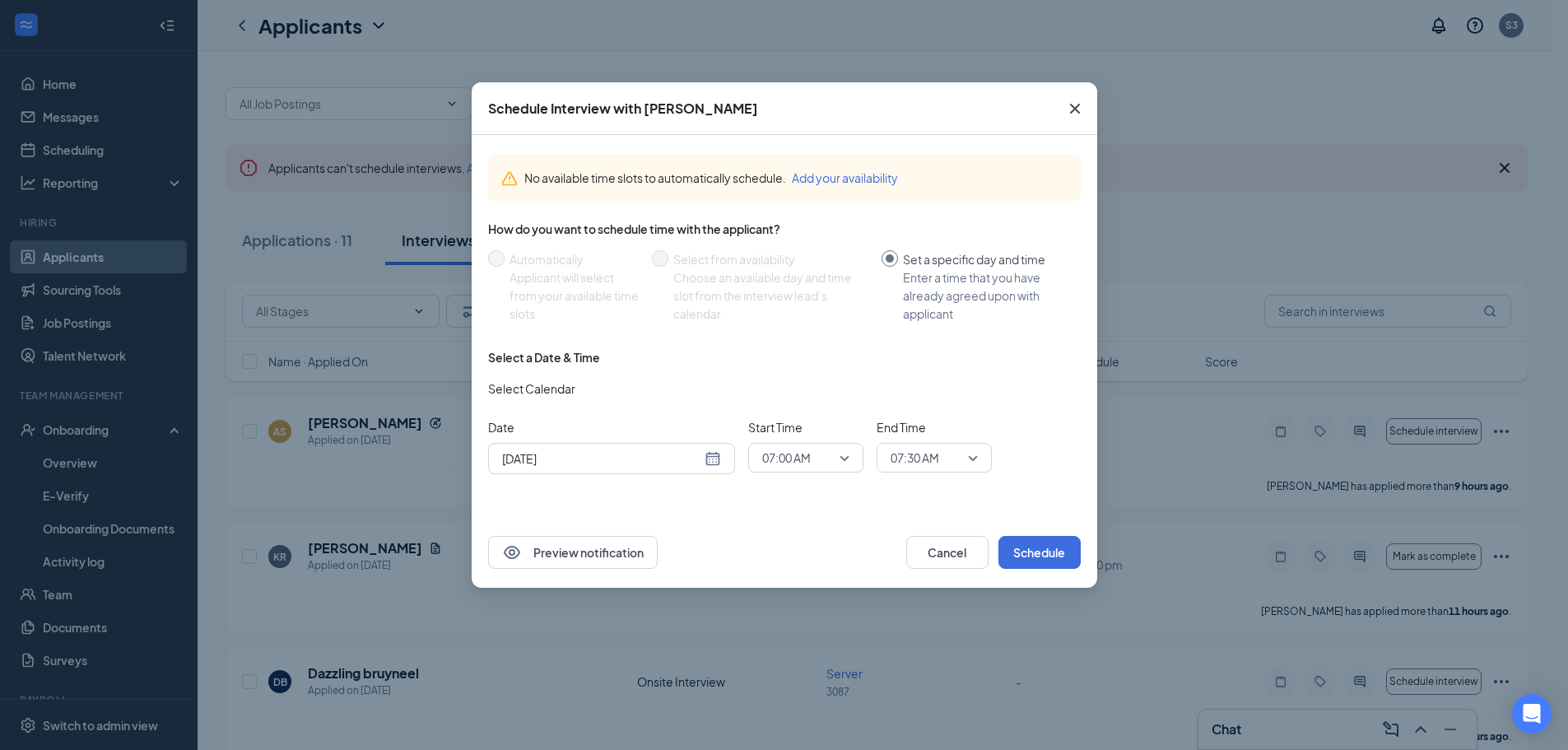
click at [1074, 110] on icon "Cross" at bounding box center [1074, 109] width 10 height 10
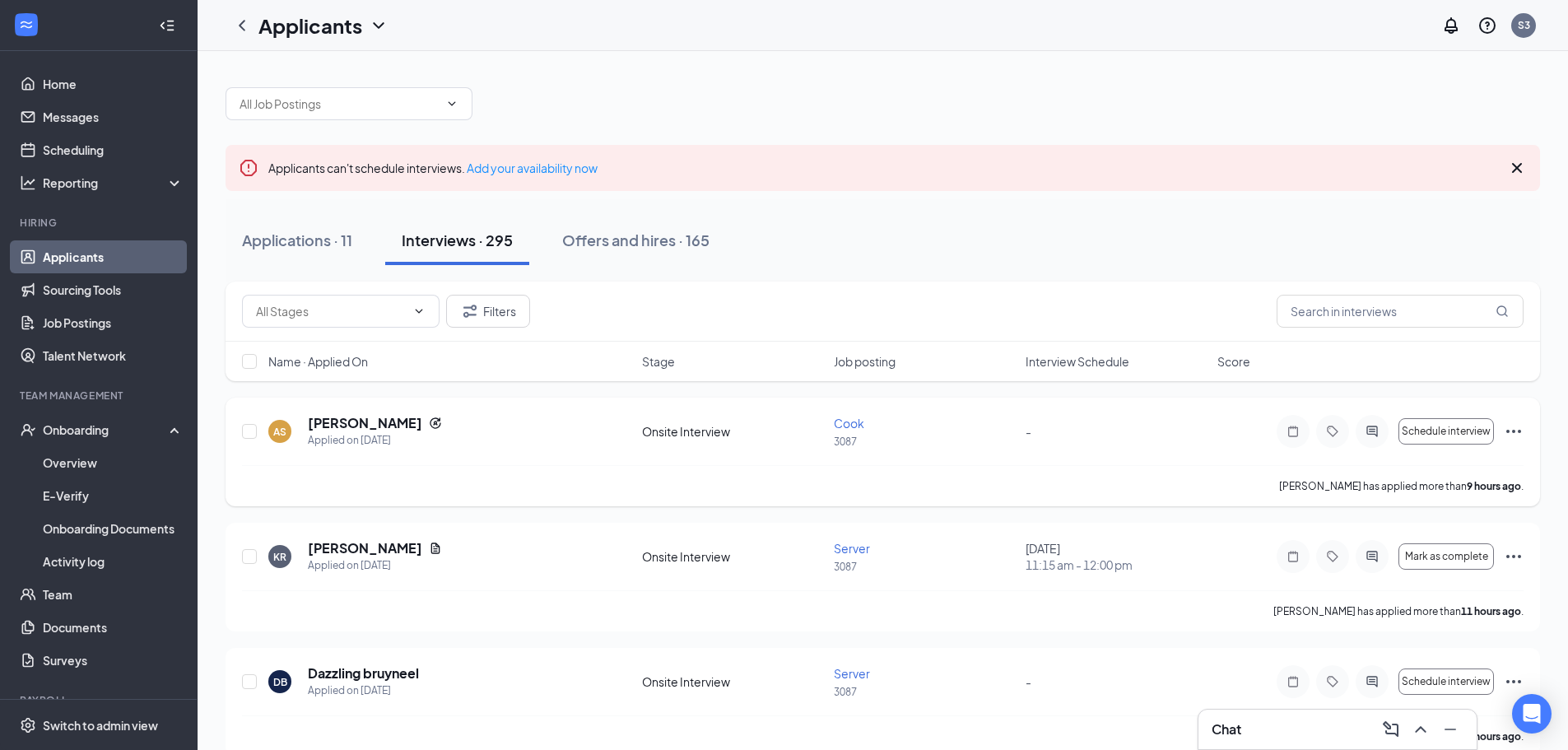
click at [414, 423] on div "[PERSON_NAME]" at bounding box center [374, 423] width 134 height 18
click at [429, 423] on icon "Reapply" at bounding box center [435, 422] width 13 height 13
click at [430, 422] on icon "Reapply" at bounding box center [435, 422] width 11 height 11
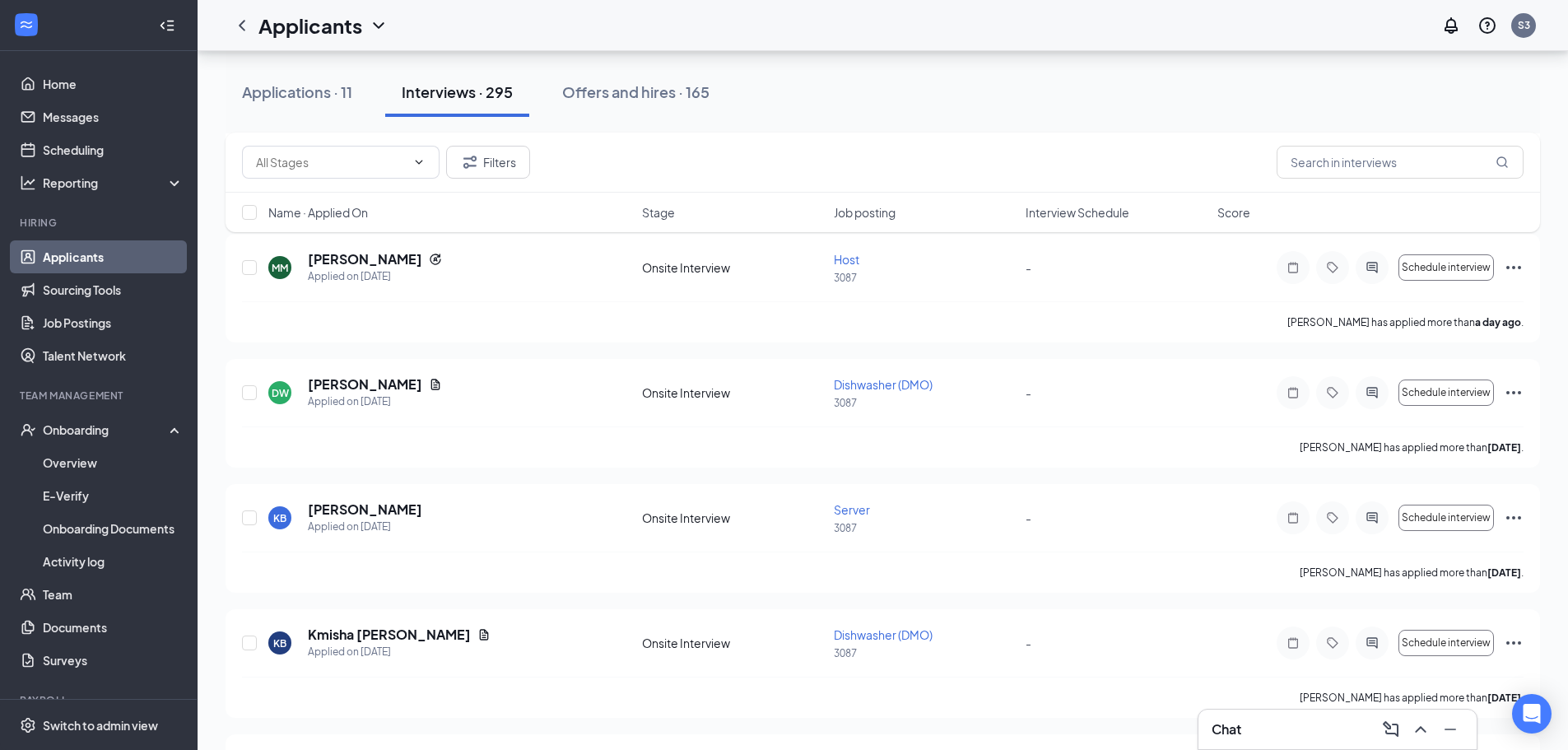
scroll to position [1318, 0]
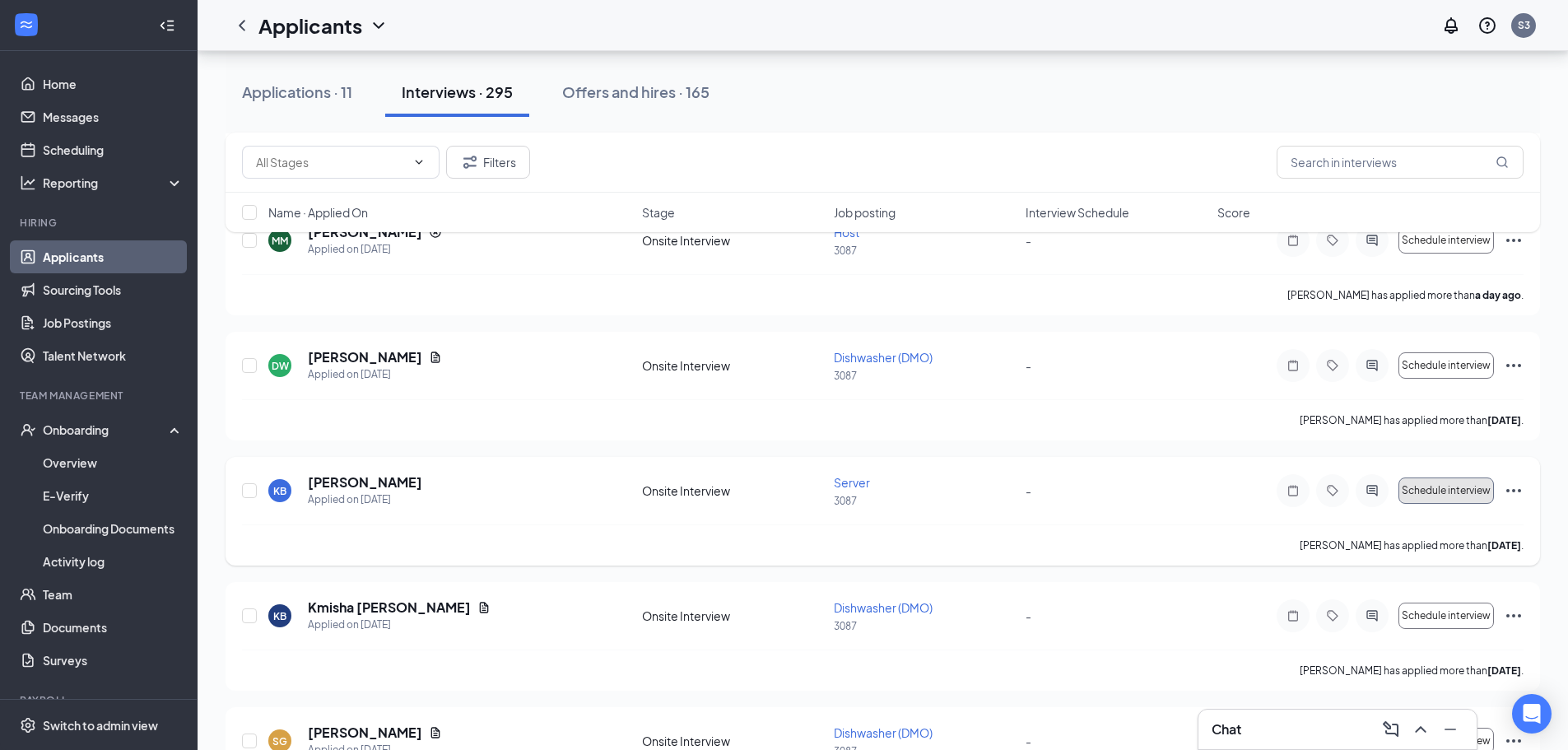
click at [1461, 498] on button "Schedule interview" at bounding box center [1447, 491] width 96 height 26
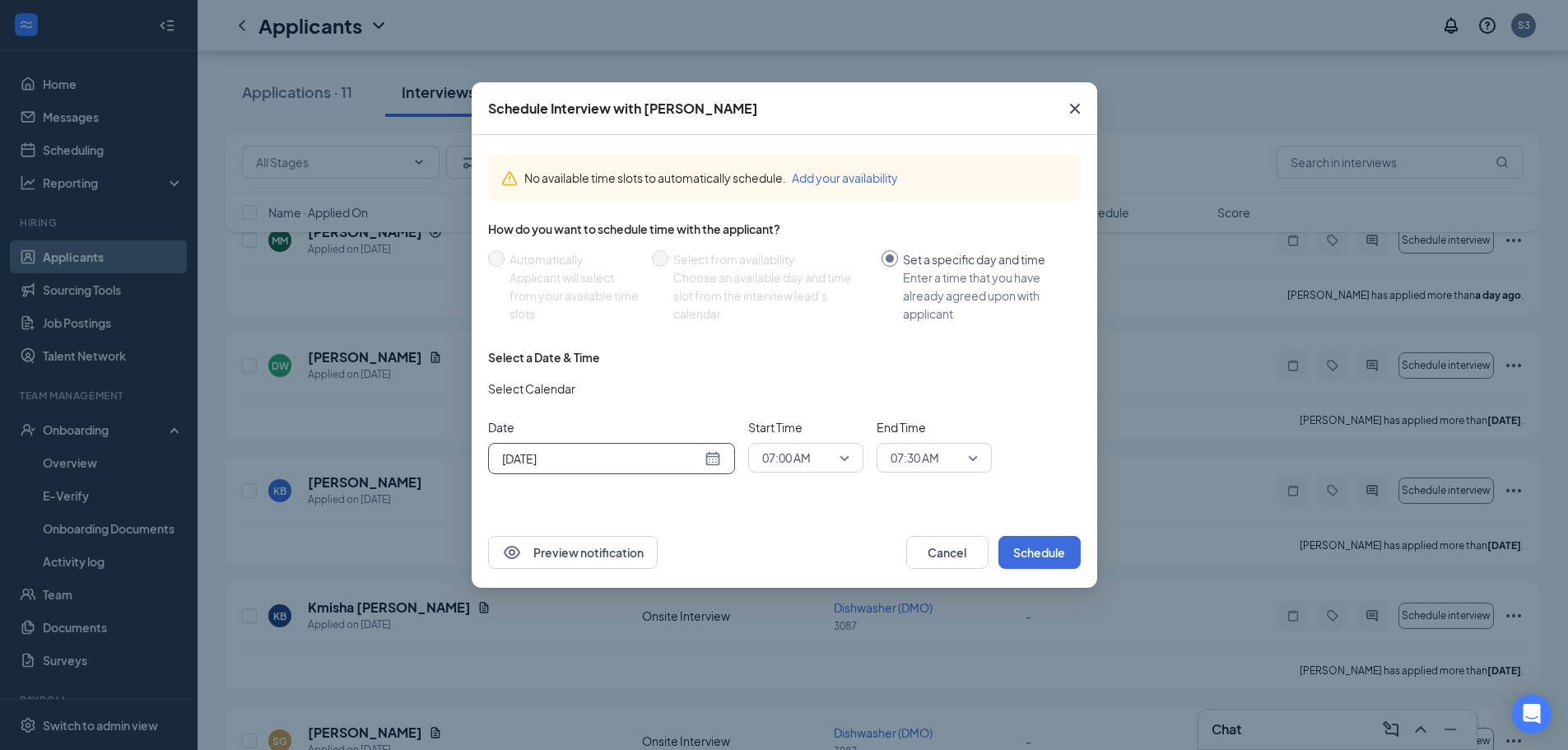
click at [715, 460] on div "[DATE]" at bounding box center [611, 458] width 219 height 18
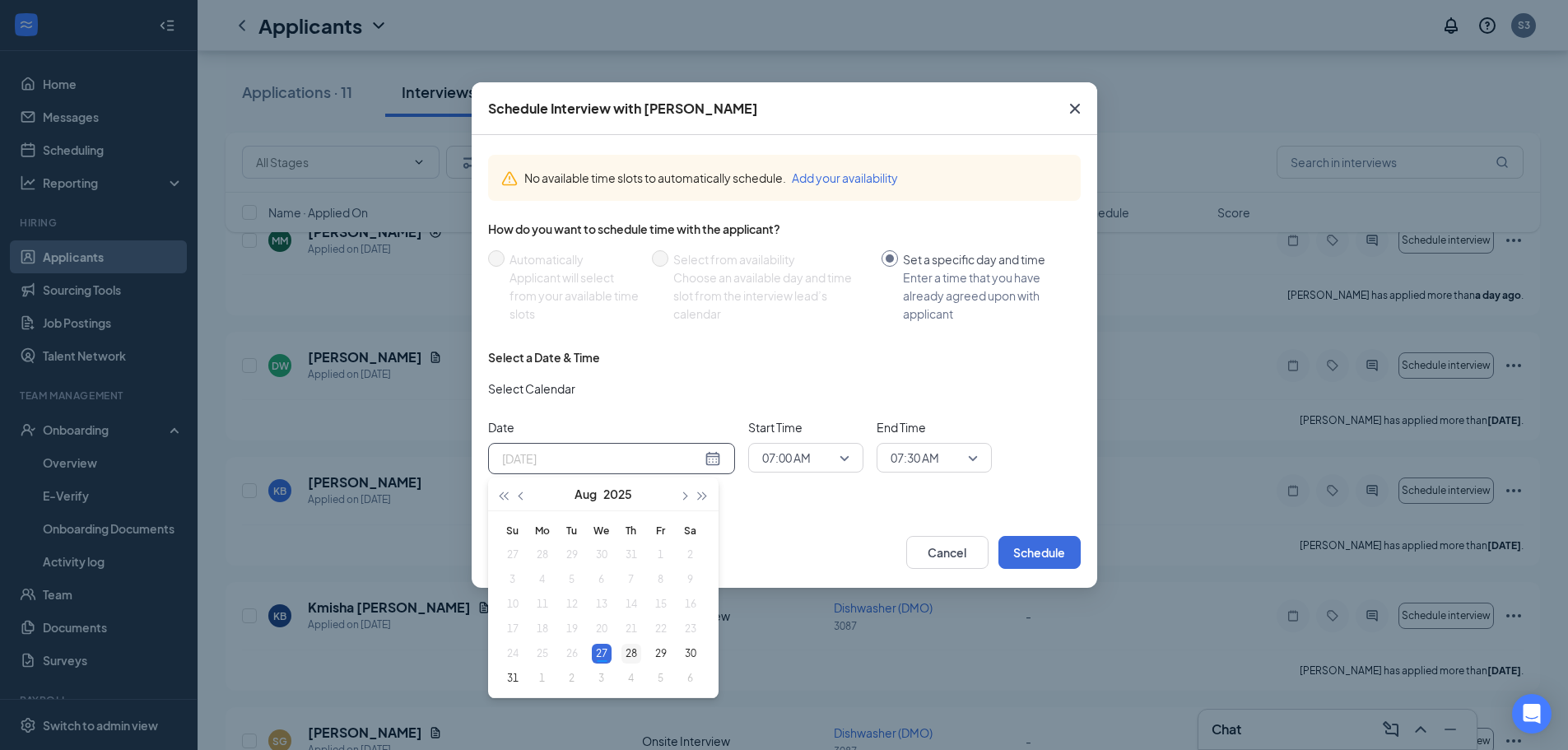
type input "[DATE]"
click at [636, 655] on div "28" at bounding box center [631, 654] width 20 height 20
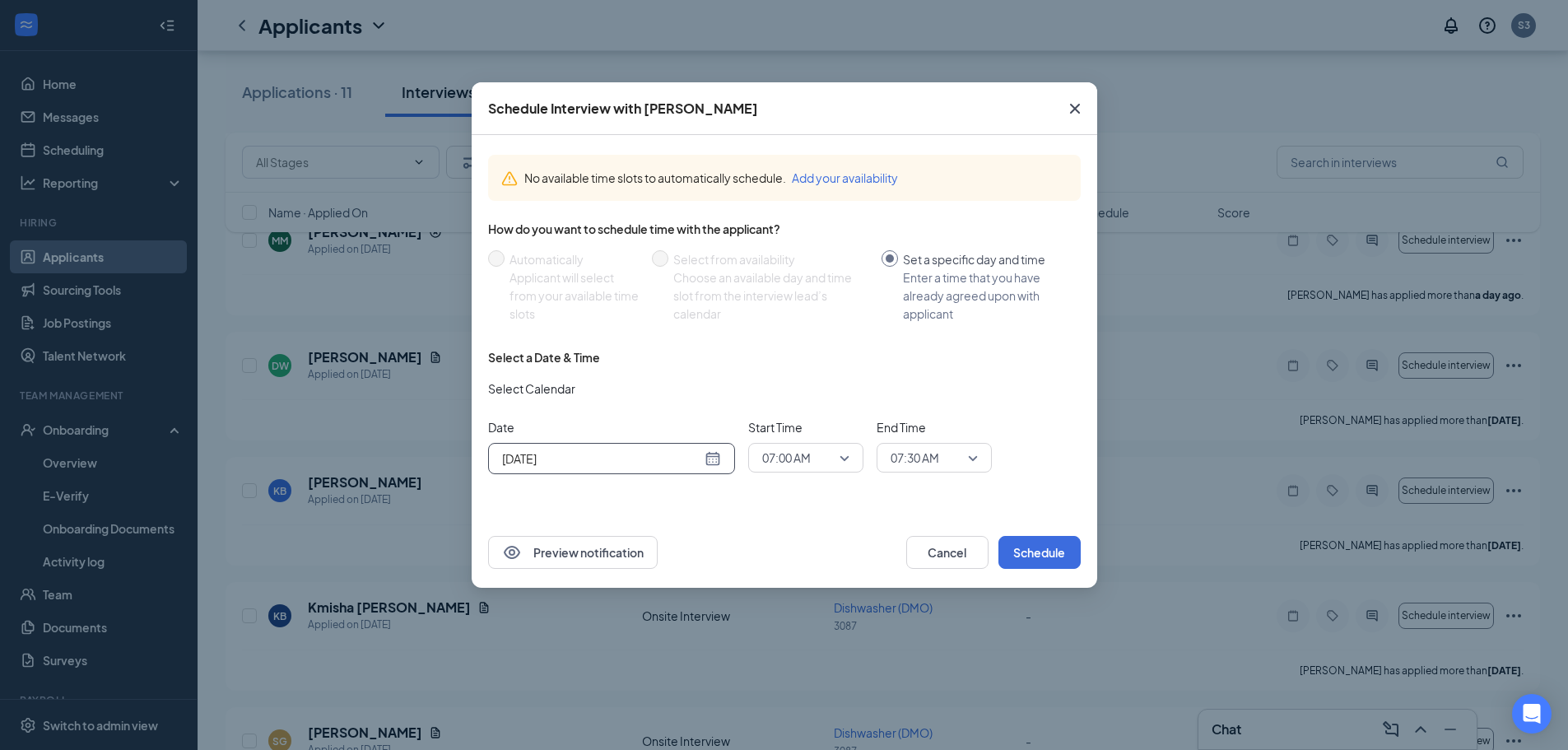
click at [839, 459] on span "07:00 AM" at bounding box center [806, 457] width 88 height 25
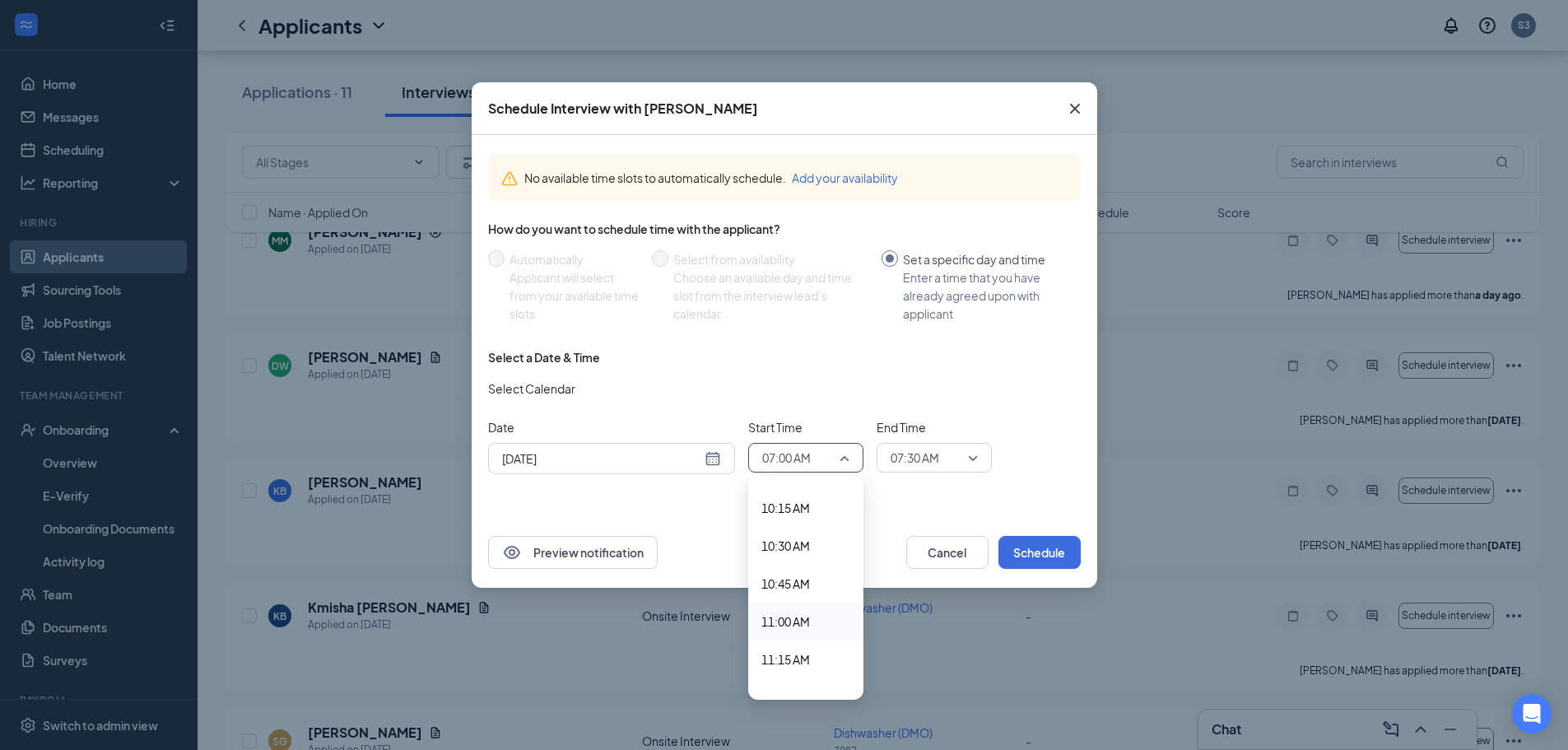
scroll to position [1713, 0]
click at [811, 611] on span "12:00 PM" at bounding box center [805, 609] width 89 height 18
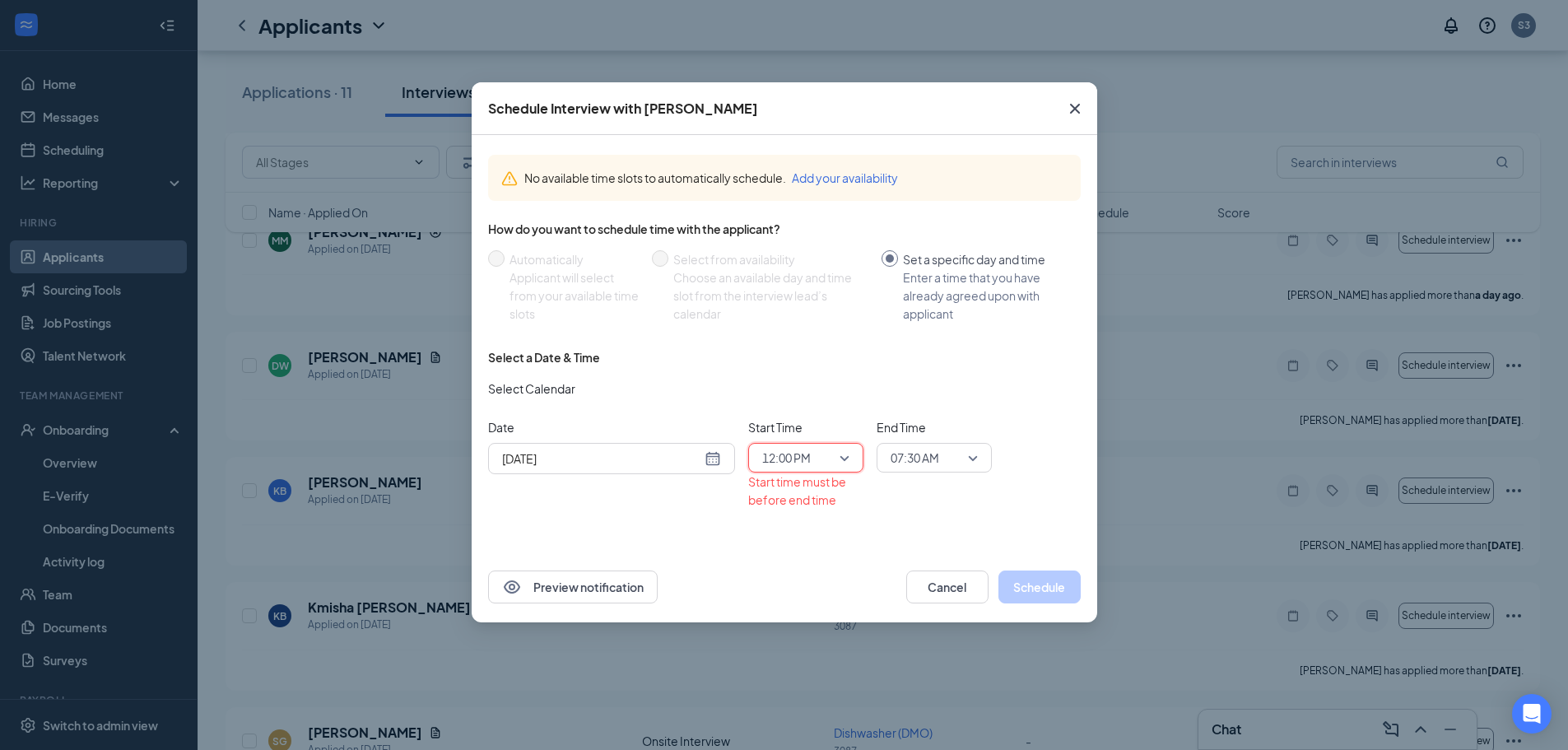
click at [967, 465] on span "07:30 AM" at bounding box center [935, 457] width 88 height 25
click at [923, 519] on span "12:30 PM" at bounding box center [914, 511] width 49 height 18
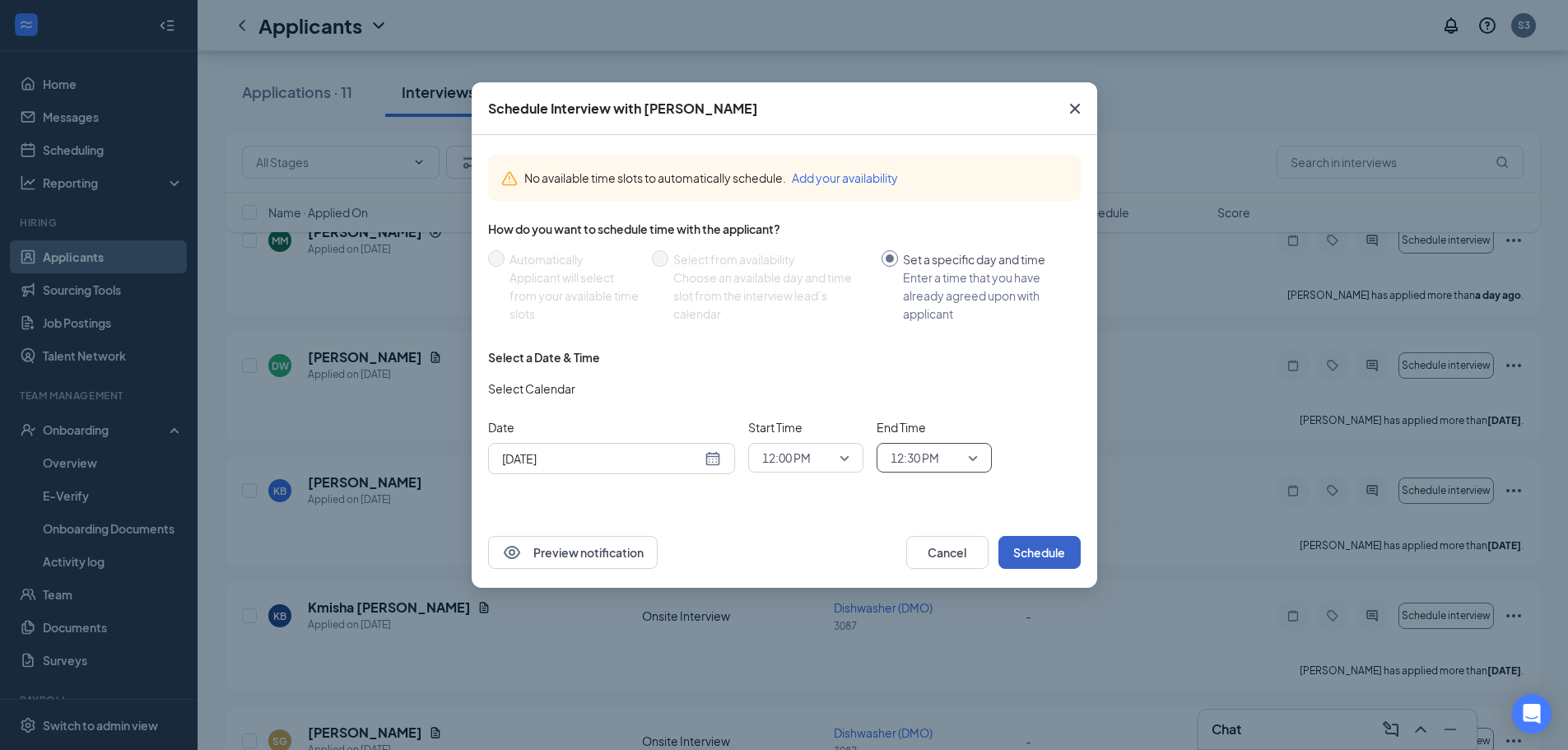
click at [1046, 557] on button "Schedule" at bounding box center [1039, 552] width 83 height 33
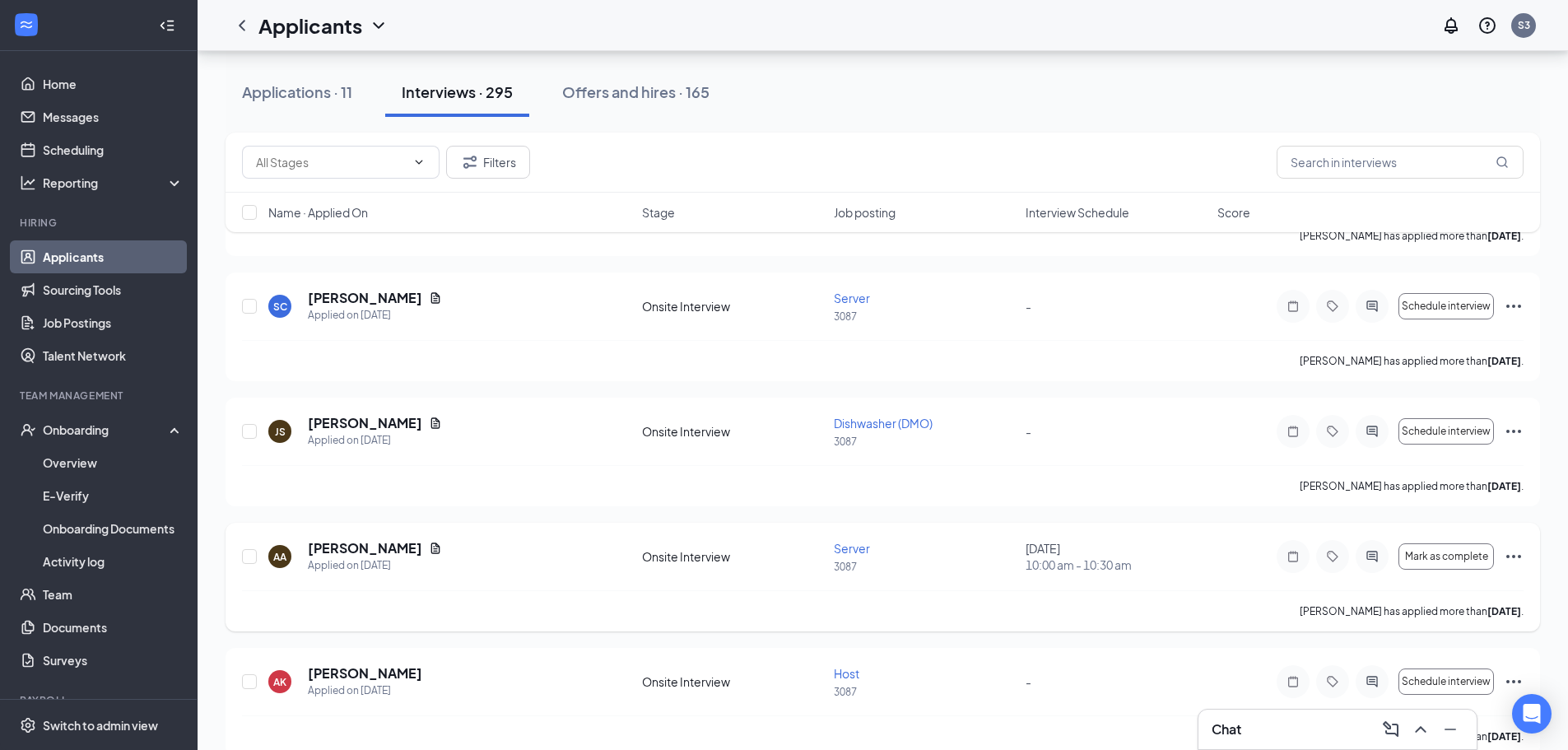
scroll to position [3212, 0]
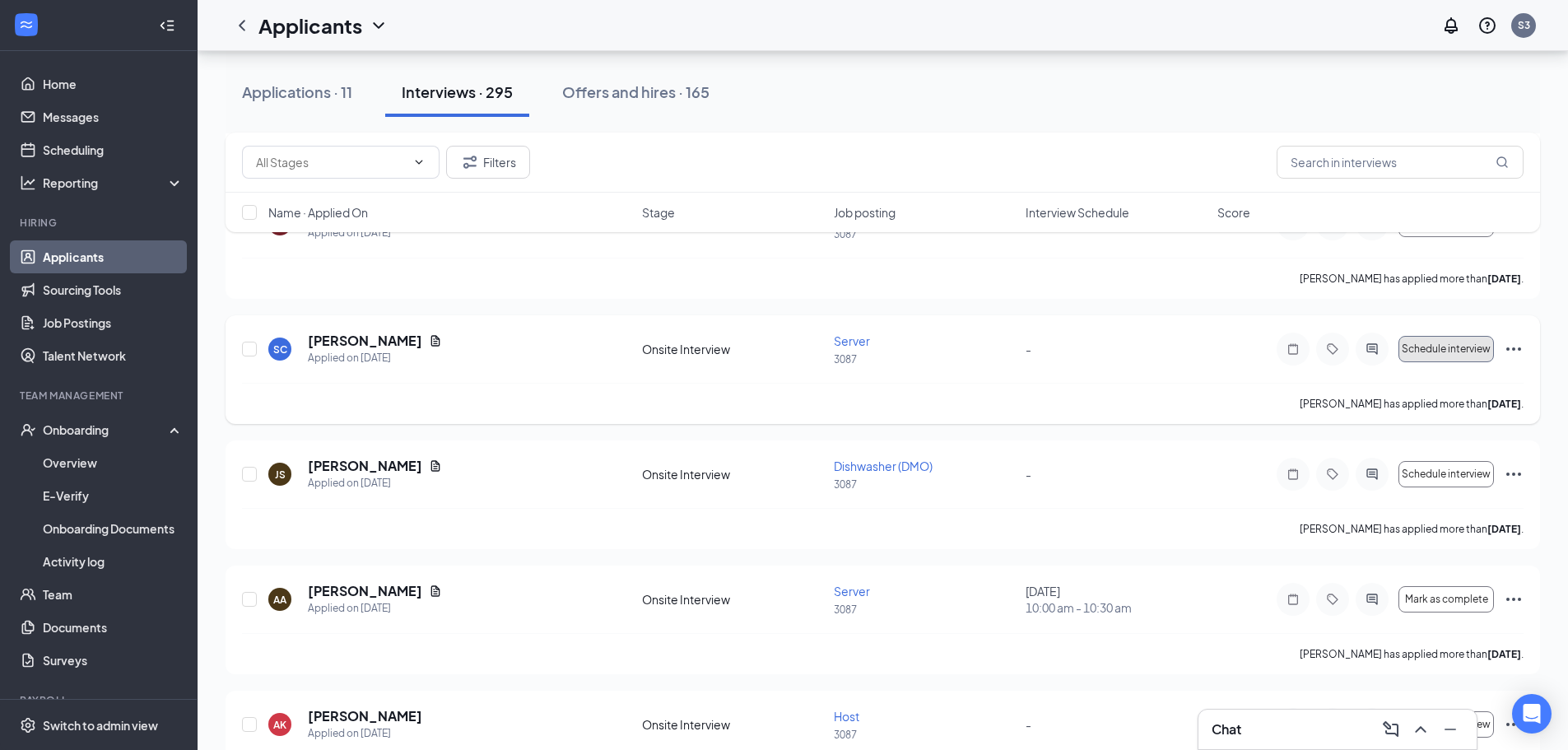
click at [1416, 352] on span "Schedule interview" at bounding box center [1446, 350] width 89 height 12
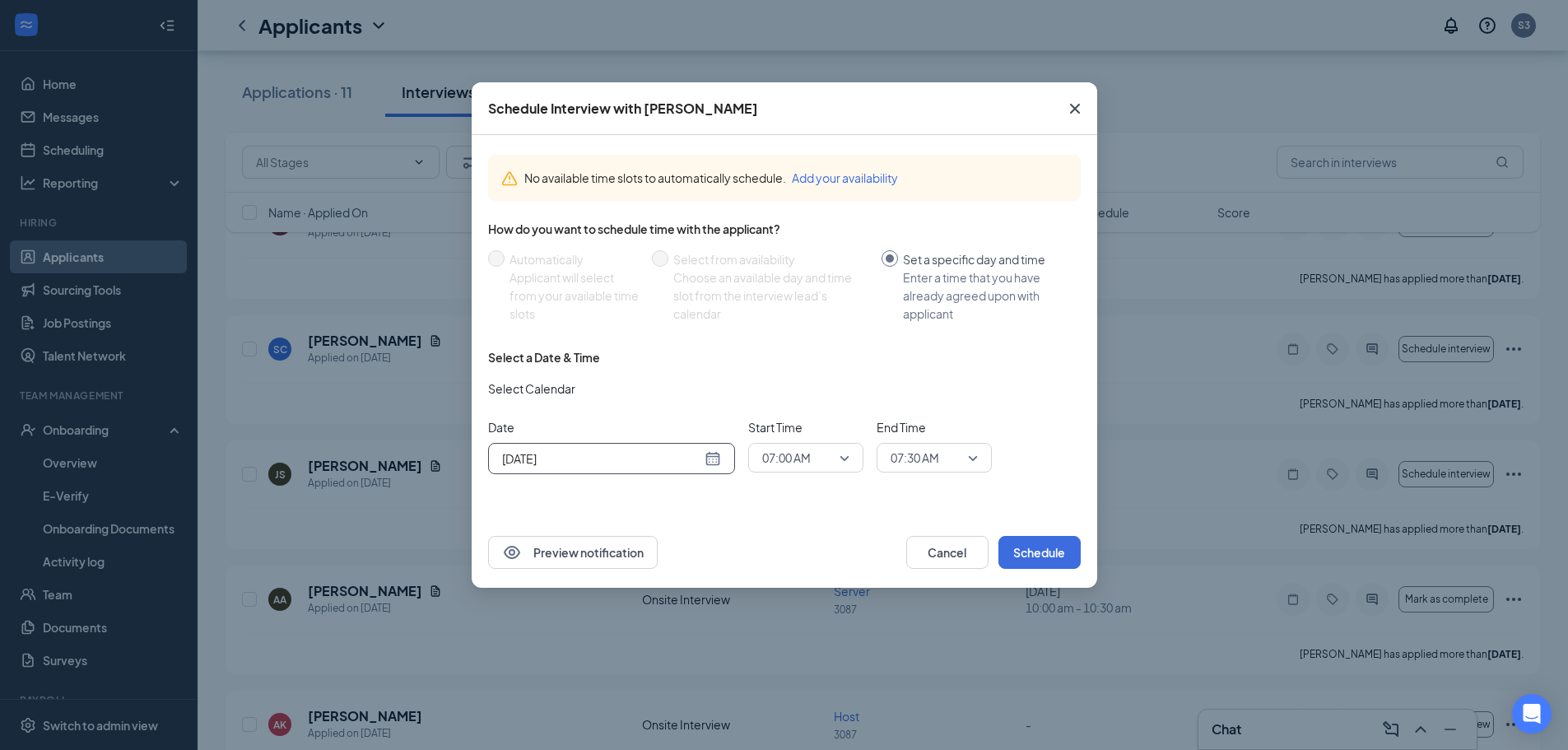
click at [717, 454] on div "[DATE]" at bounding box center [611, 458] width 219 height 18
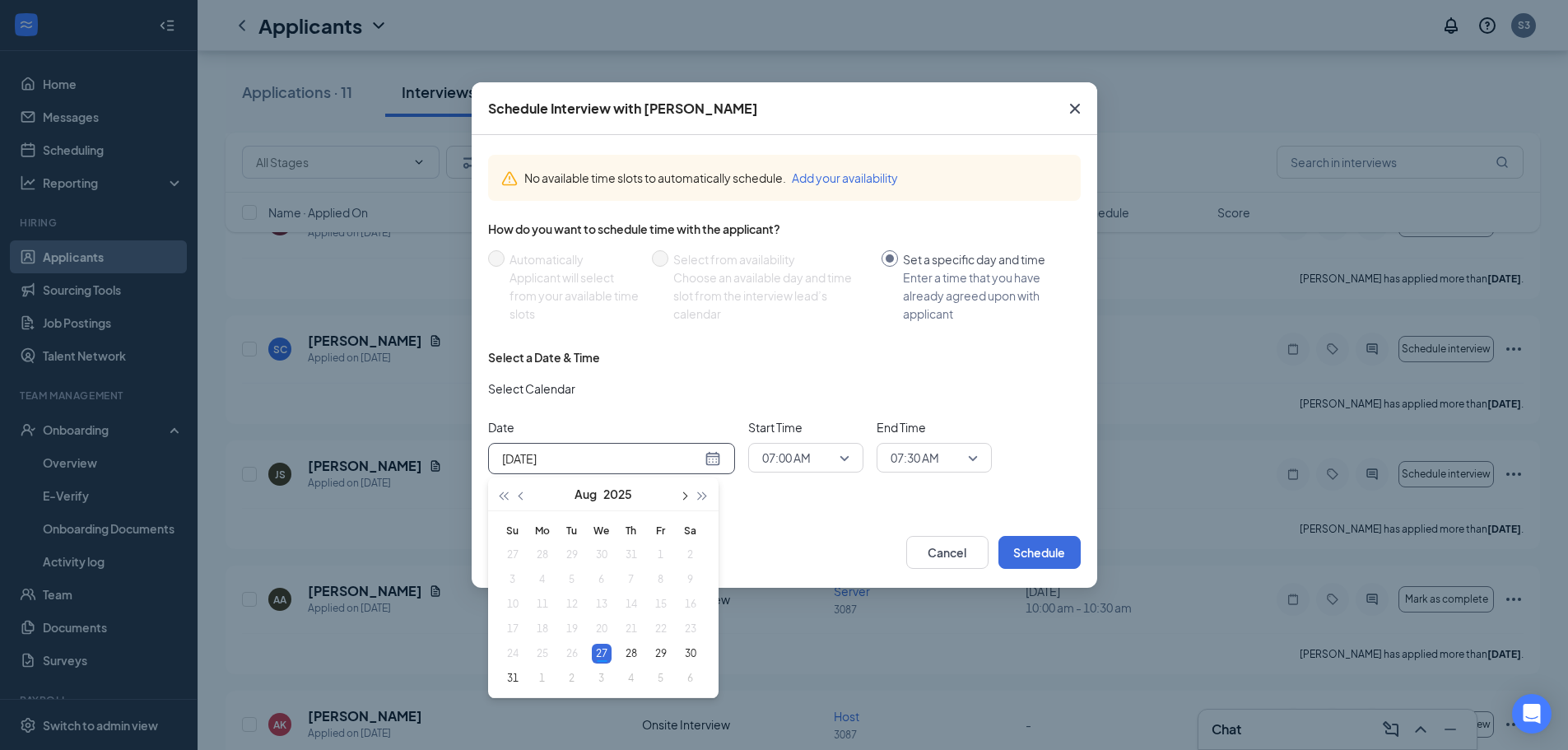
click at [687, 491] on button "button" at bounding box center [684, 494] width 18 height 33
type input "[DATE]"
click at [549, 557] on div "1" at bounding box center [543, 555] width 20 height 20
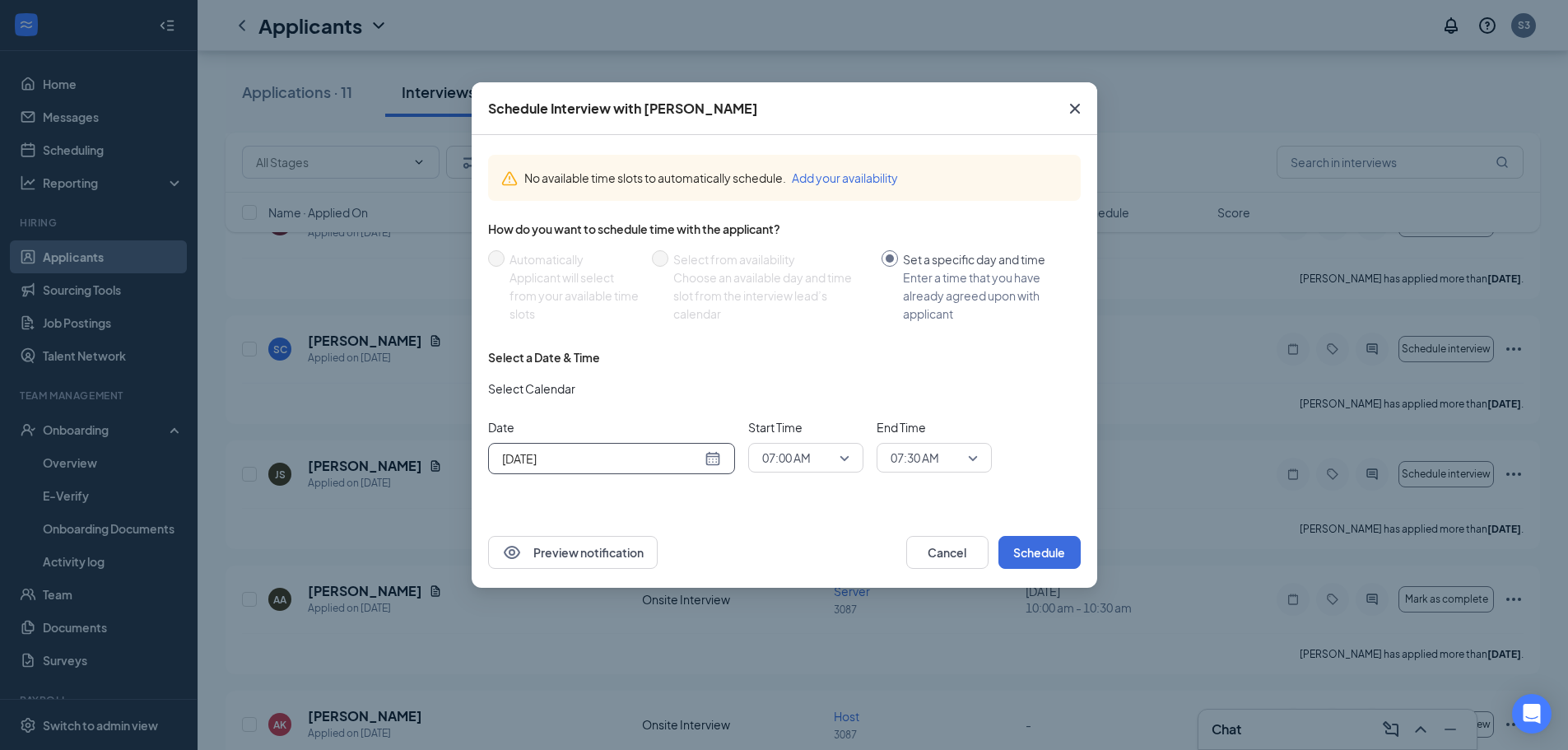
click at [804, 460] on span "07:00 AM" at bounding box center [786, 457] width 49 height 25
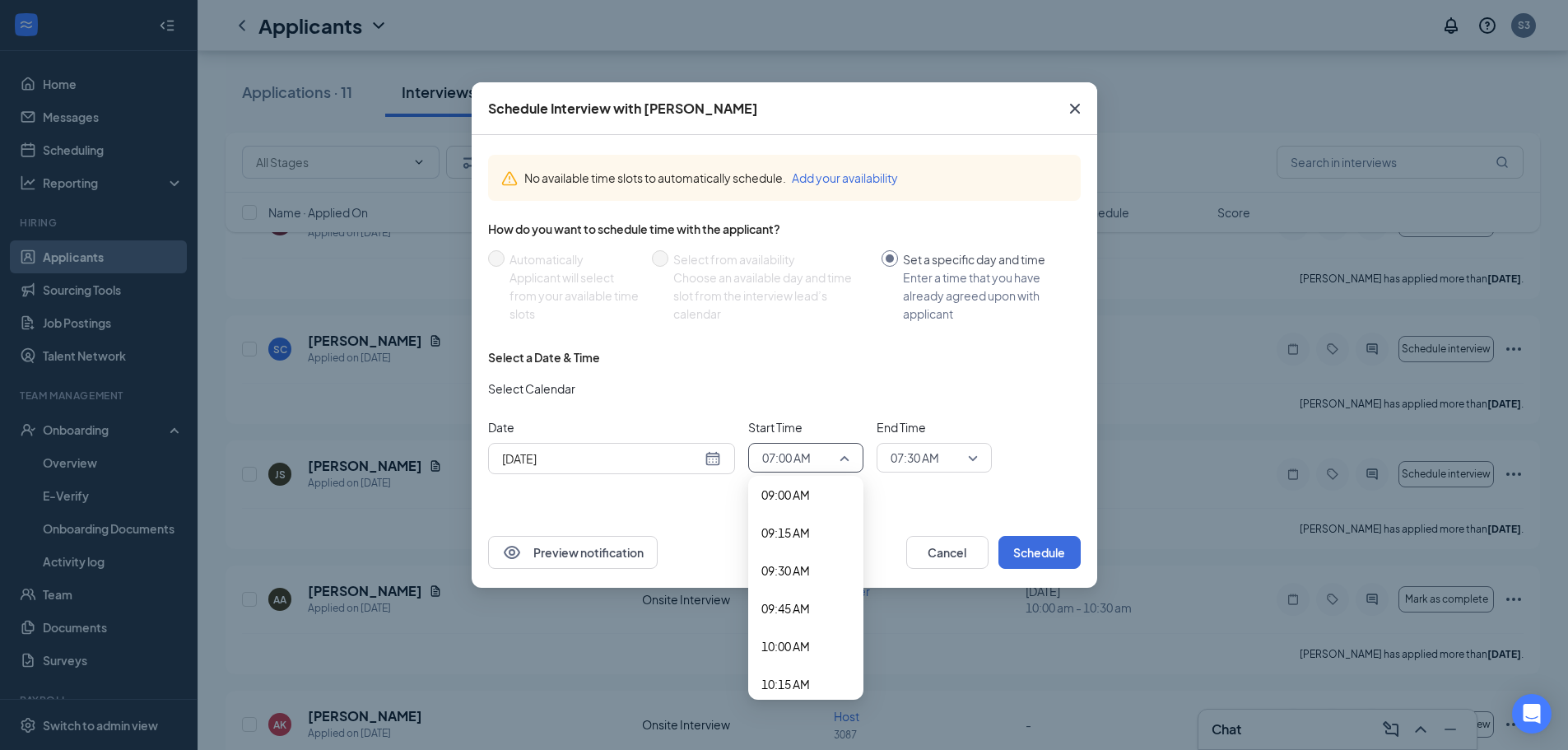
scroll to position [1548, 0]
click at [799, 582] on span "10:45 AM" at bounding box center [785, 584] width 49 height 18
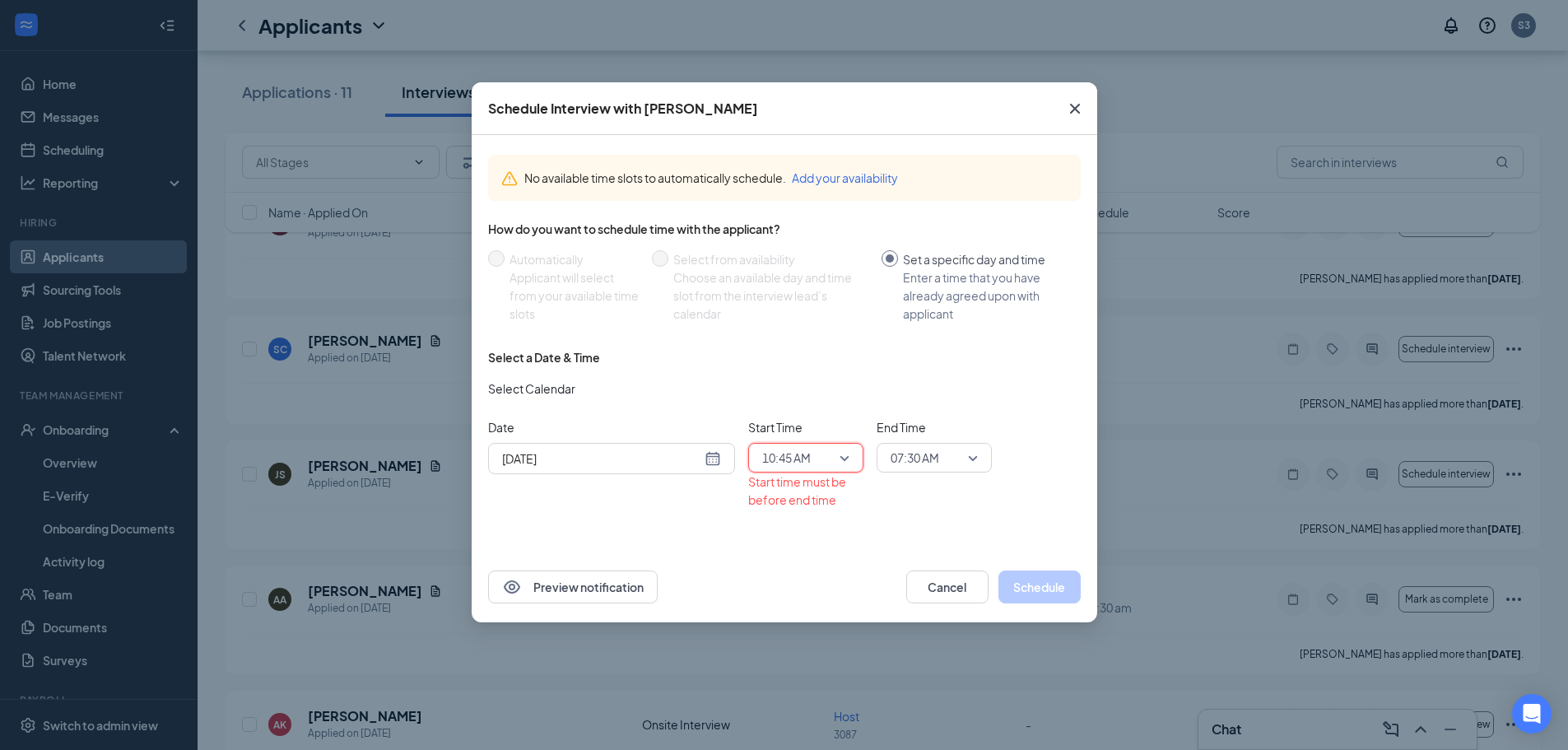
click at [915, 456] on span "07:30 AM" at bounding box center [915, 457] width 49 height 25
click at [921, 550] on span "11:00 AM" at bounding box center [914, 546] width 49 height 18
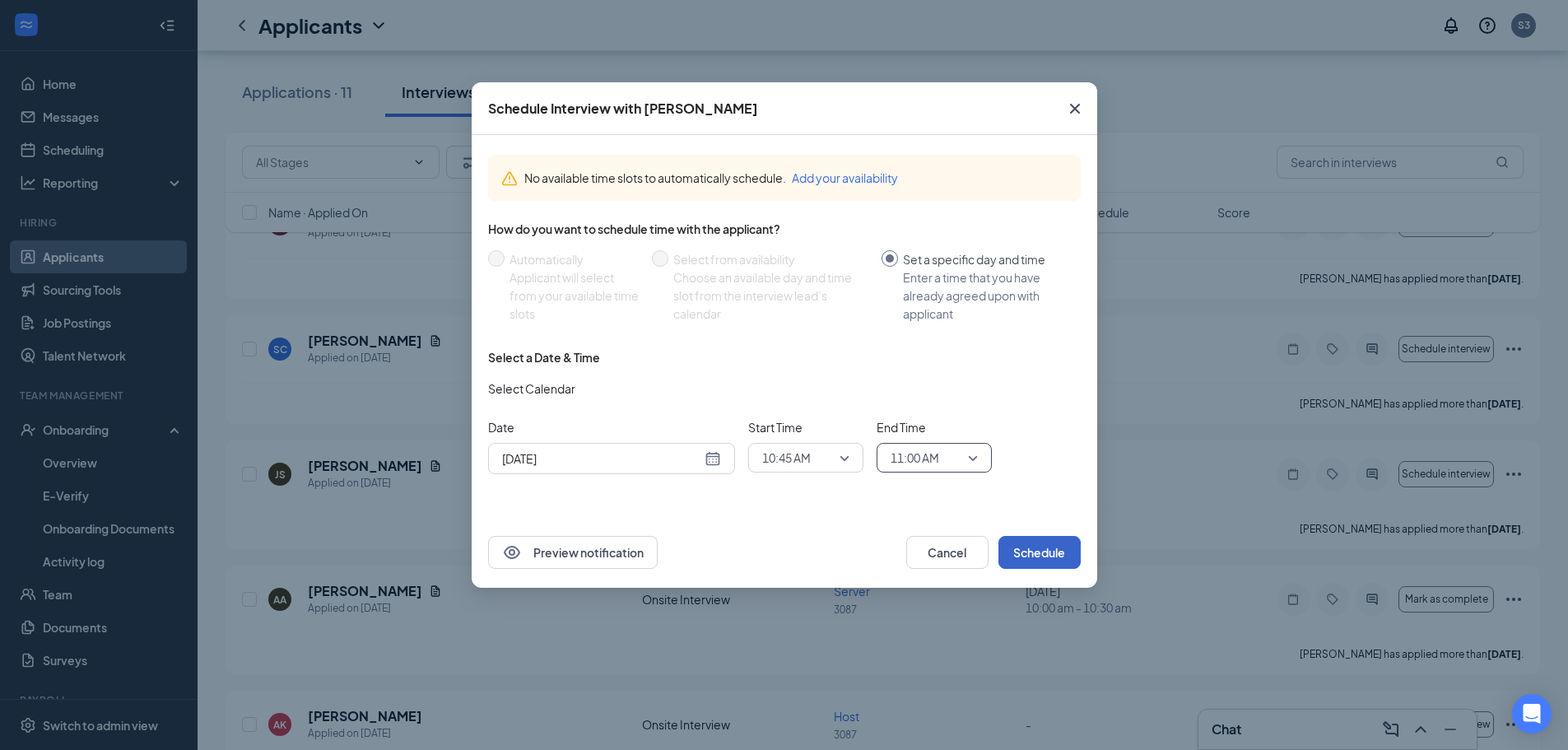
click at [1067, 545] on button "Schedule" at bounding box center [1039, 552] width 83 height 33
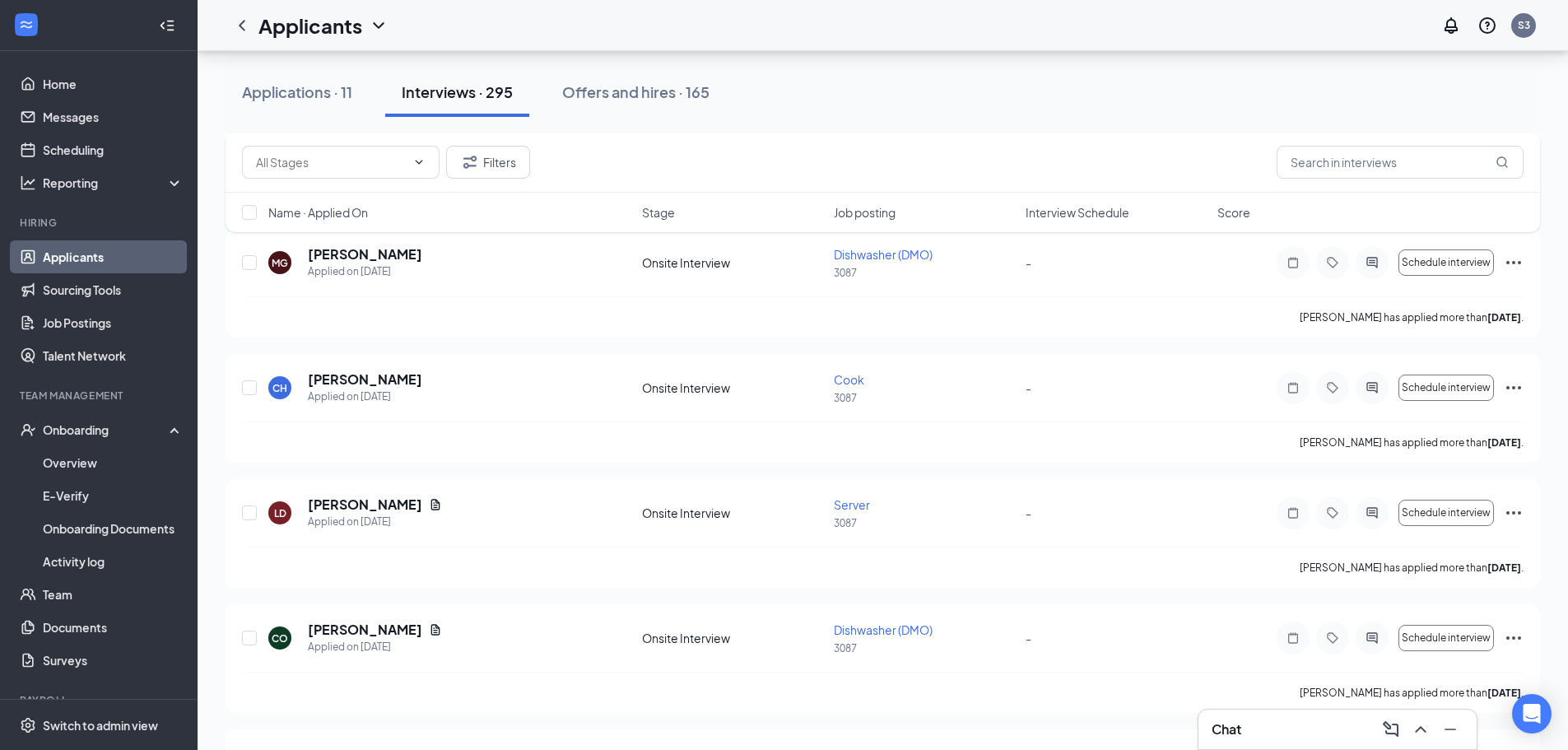
scroll to position [1894, 0]
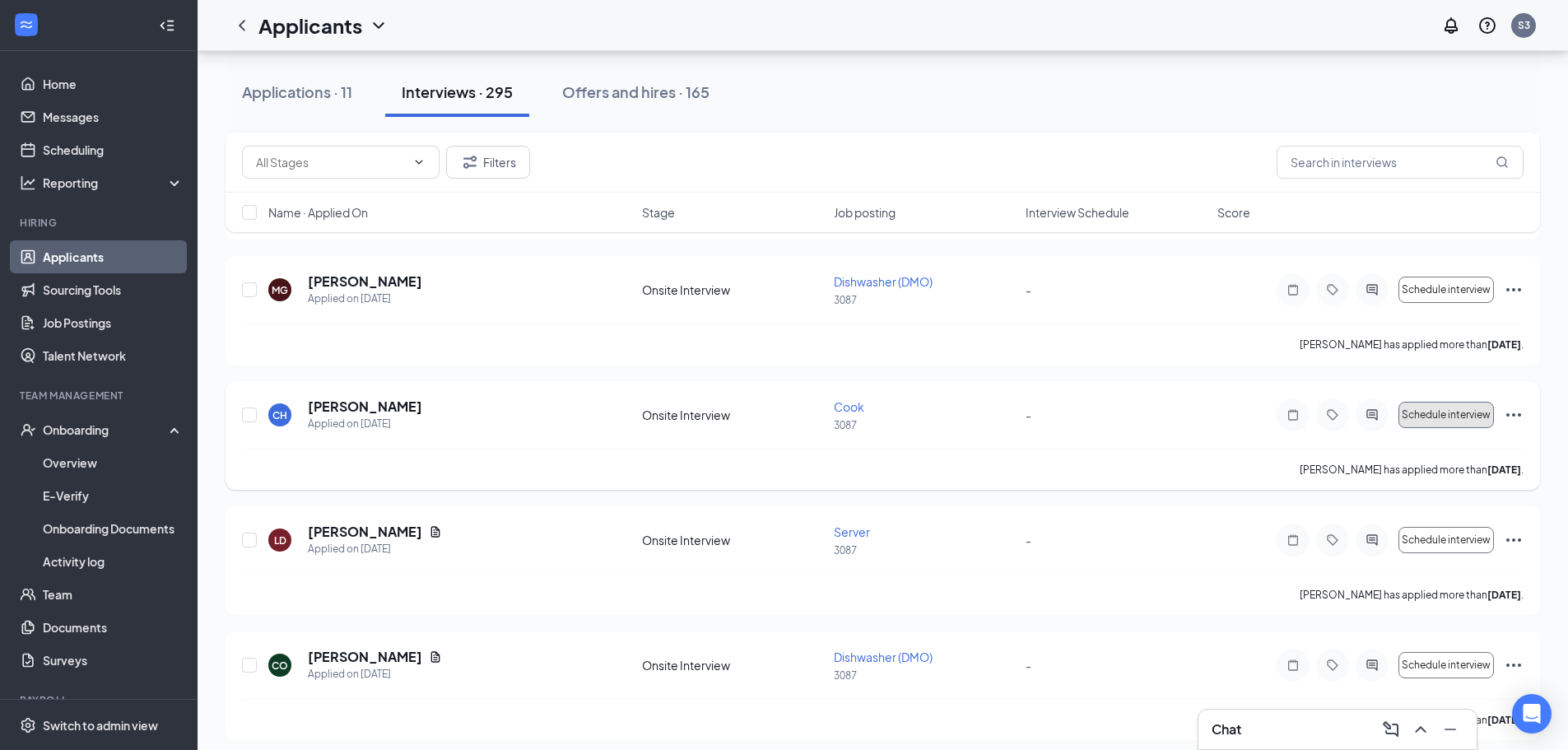
click at [1419, 409] on span "Schedule interview" at bounding box center [1446, 415] width 89 height 12
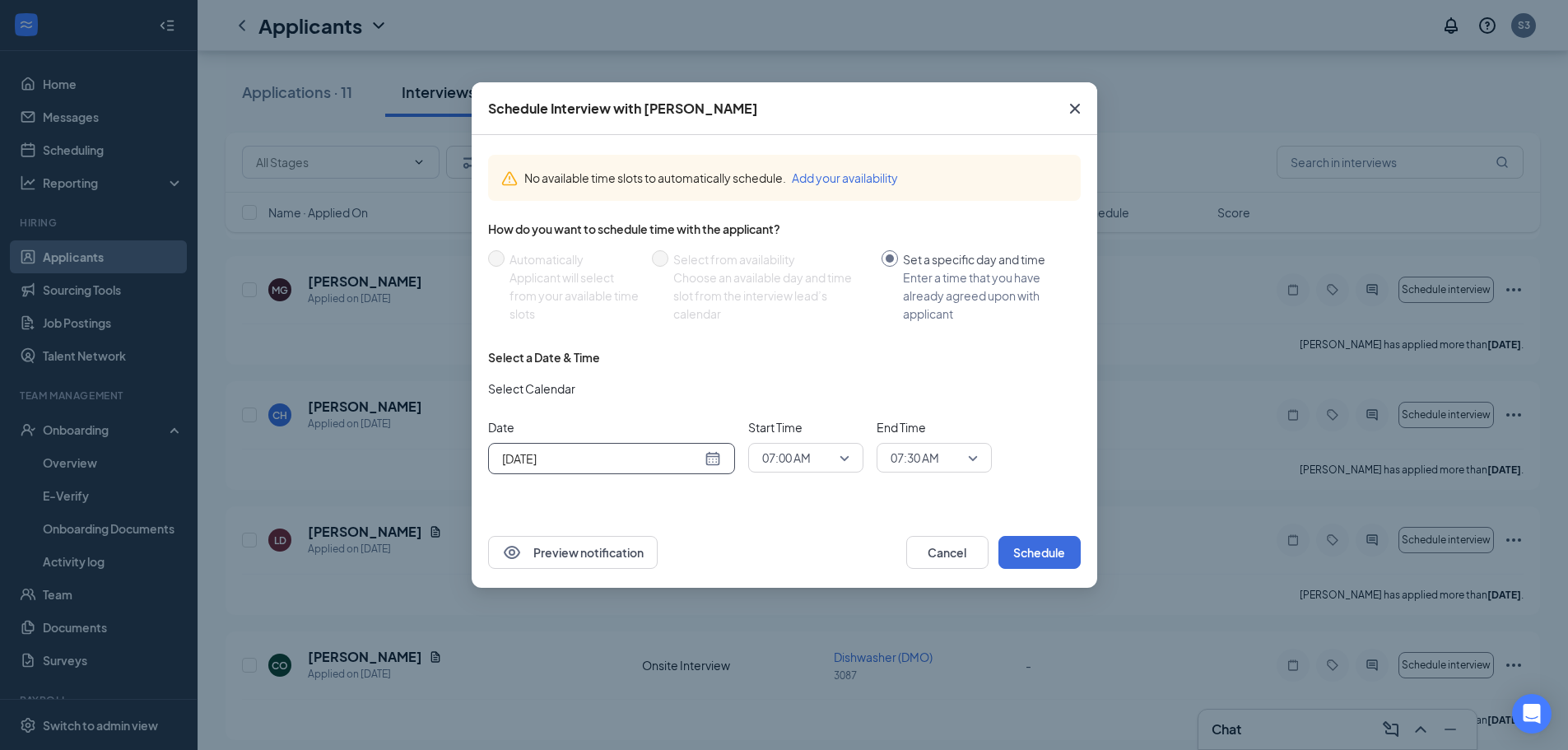
click at [709, 467] on div "[DATE]" at bounding box center [611, 458] width 219 height 18
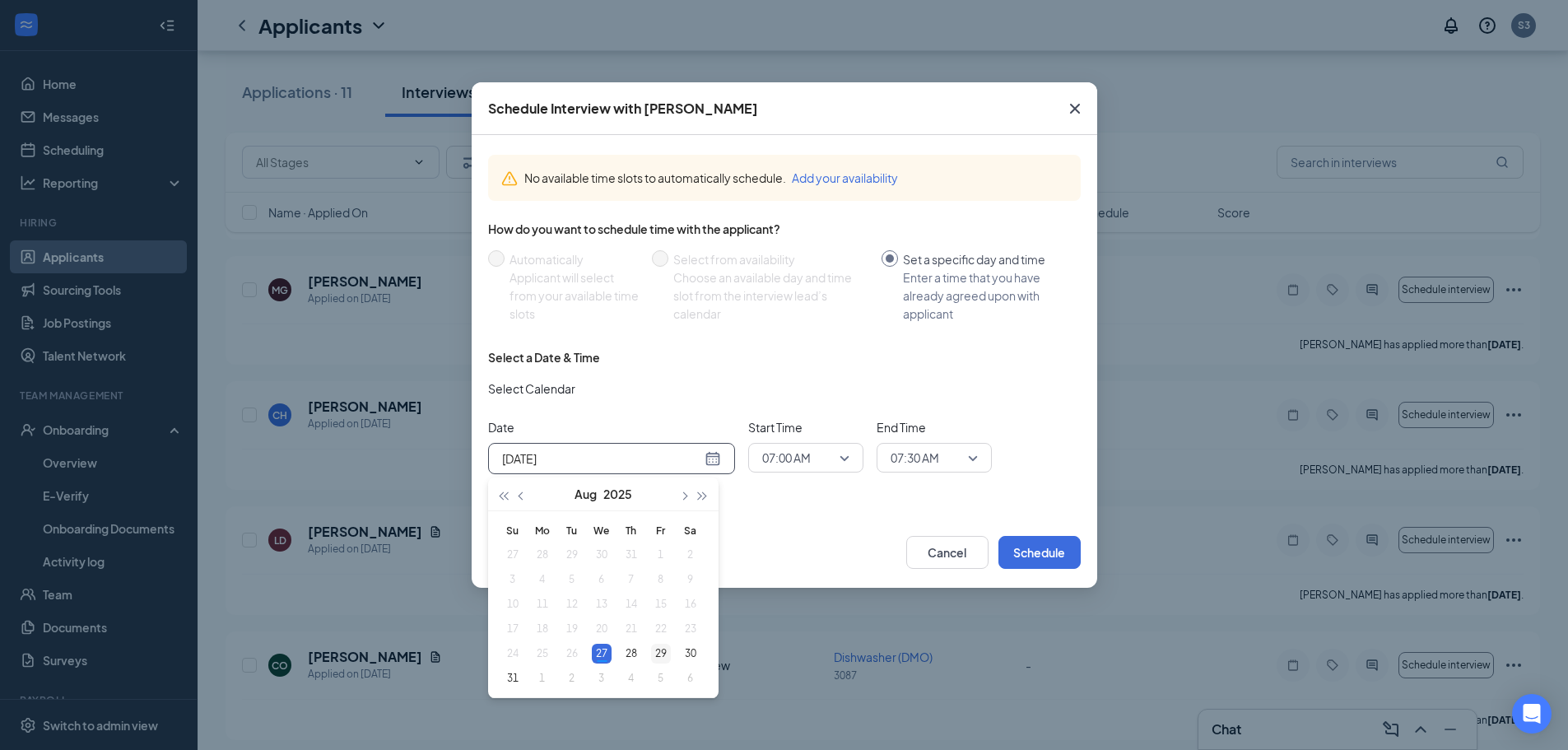
type input "[DATE]"
click at [652, 654] on div "29" at bounding box center [661, 654] width 20 height 20
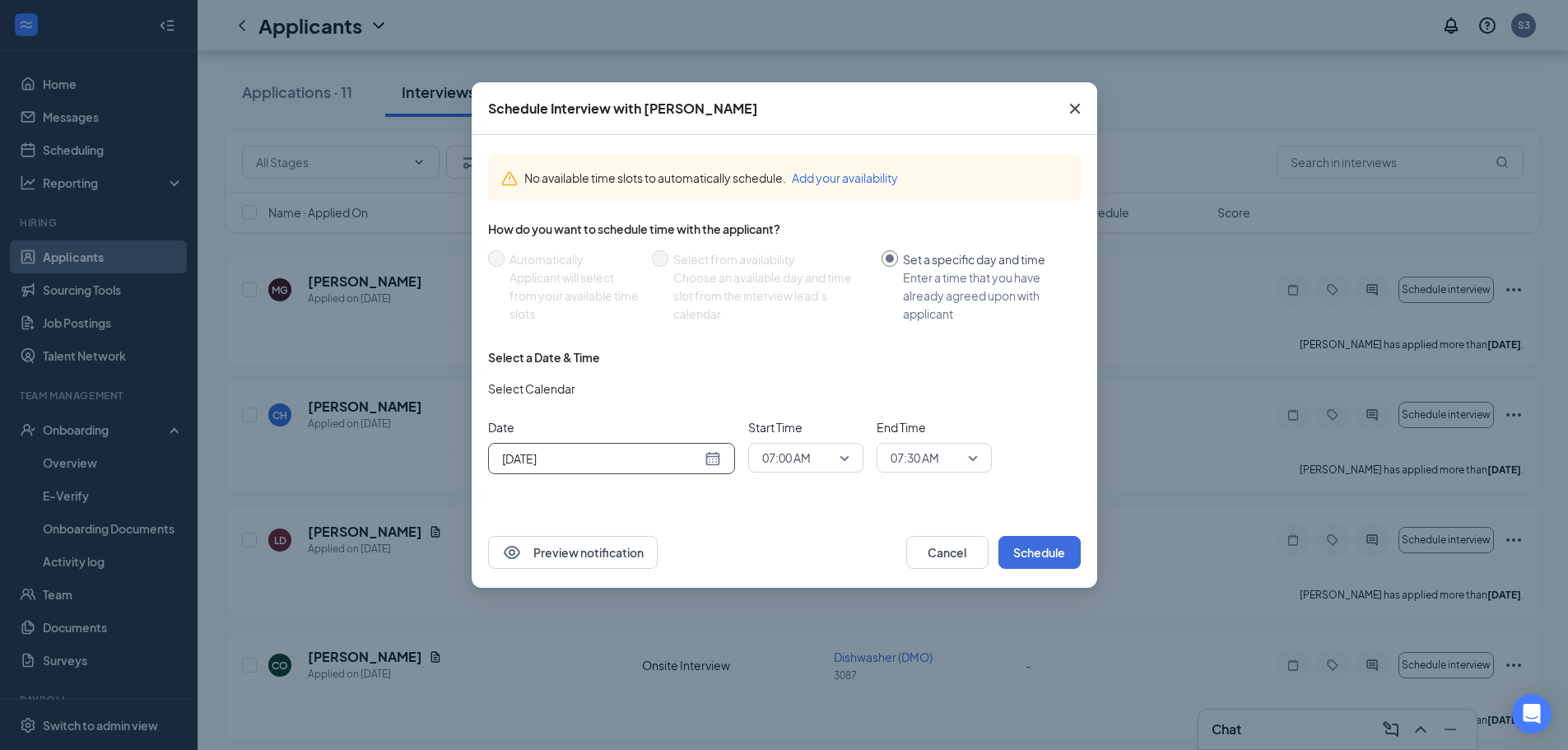
click at [804, 464] on span "07:00 AM" at bounding box center [786, 457] width 49 height 25
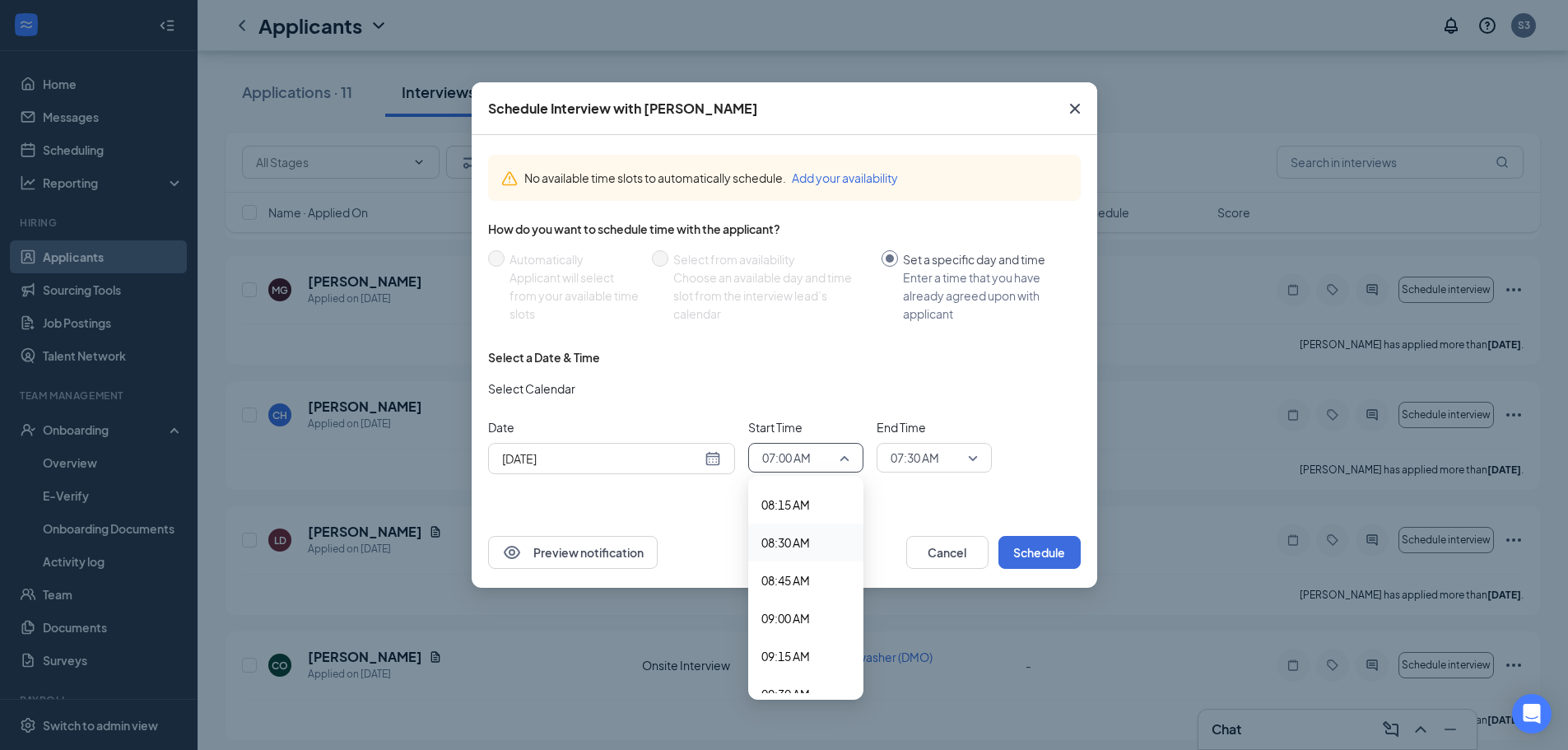
scroll to position [1331, 0]
click at [787, 665] on div "09:45 AM" at bounding box center [806, 649] width 115 height 38
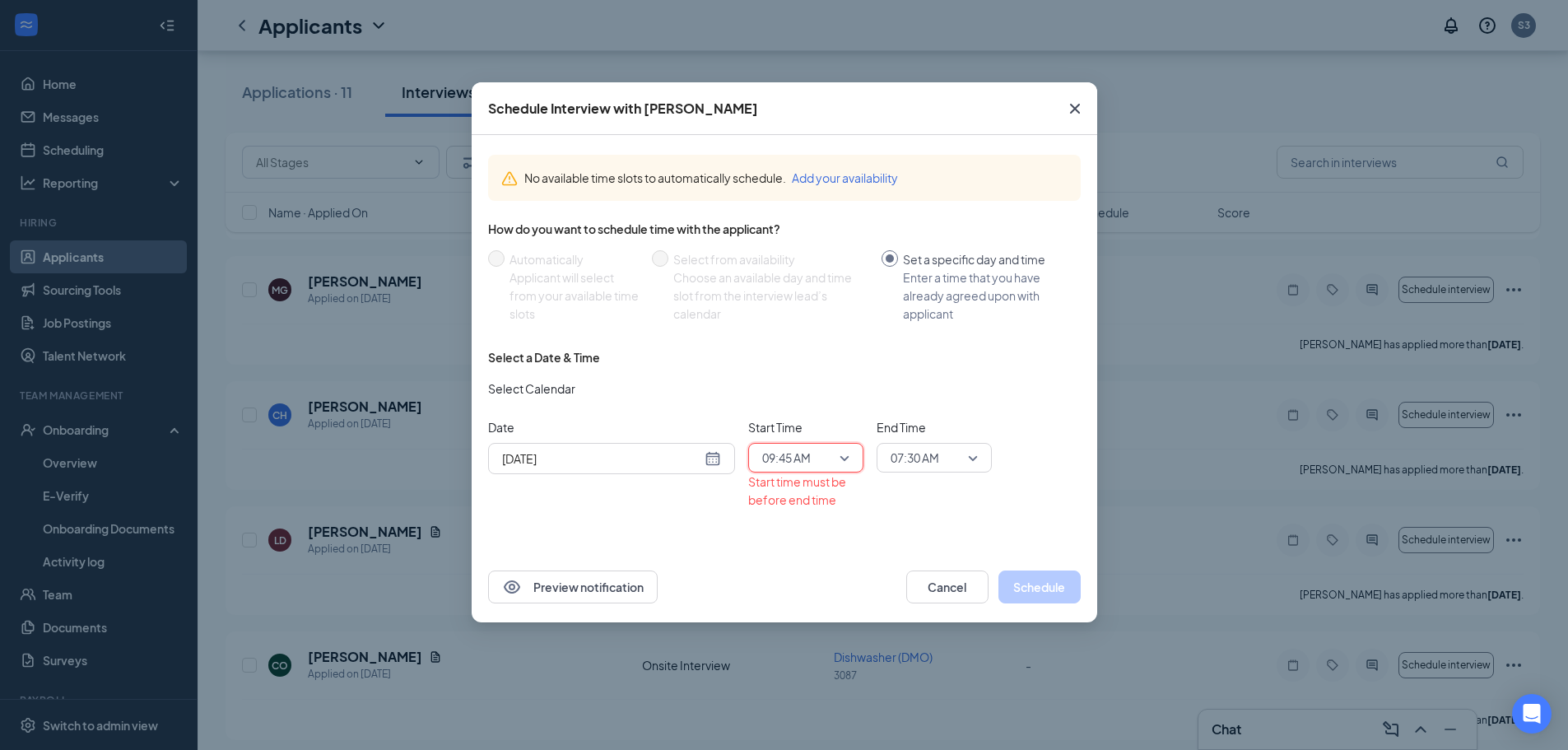
click at [916, 468] on span "07:30 AM" at bounding box center [915, 457] width 49 height 25
click at [916, 681] on span "10:15 AM" at bounding box center [914, 679] width 49 height 18
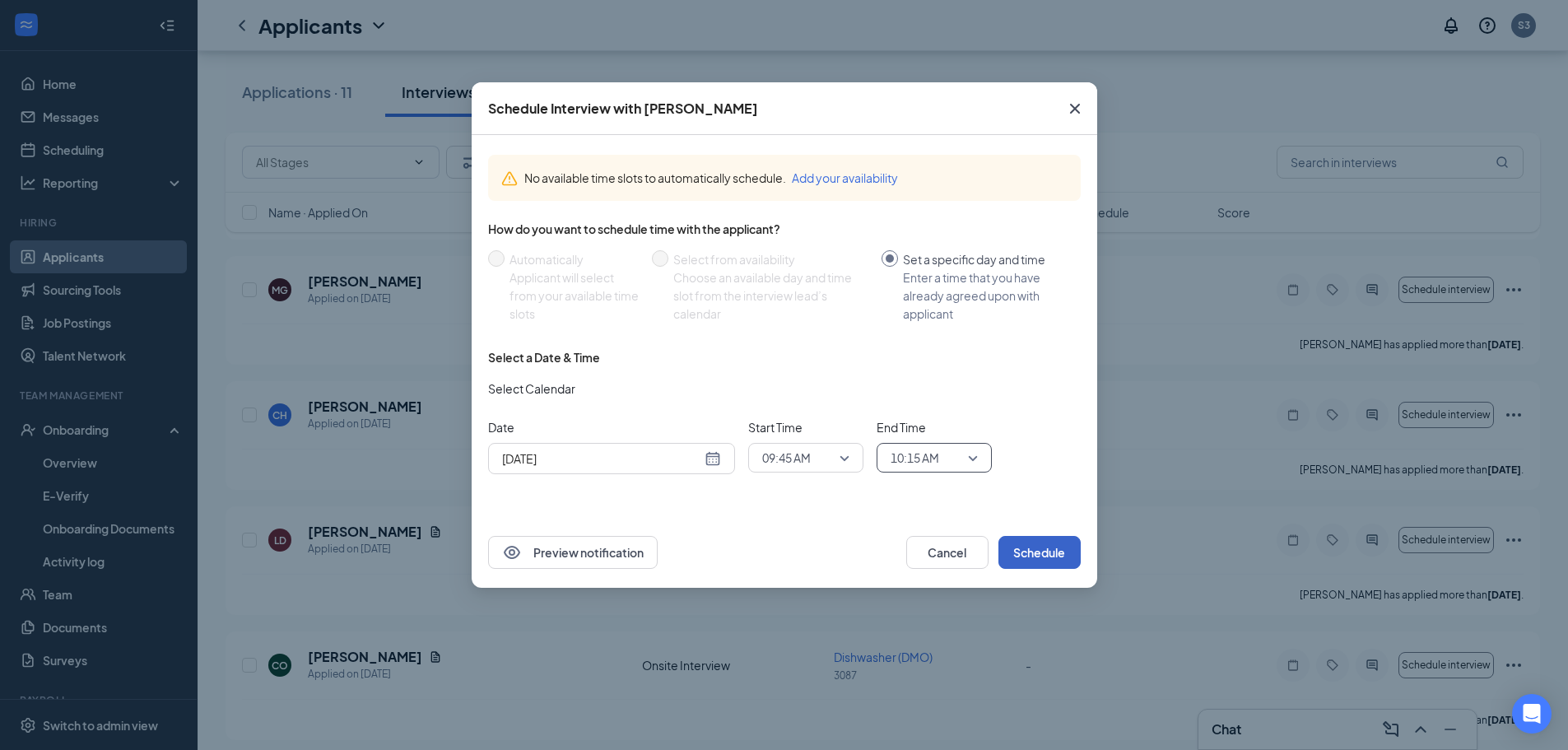
click at [1028, 560] on button "Schedule" at bounding box center [1039, 552] width 83 height 33
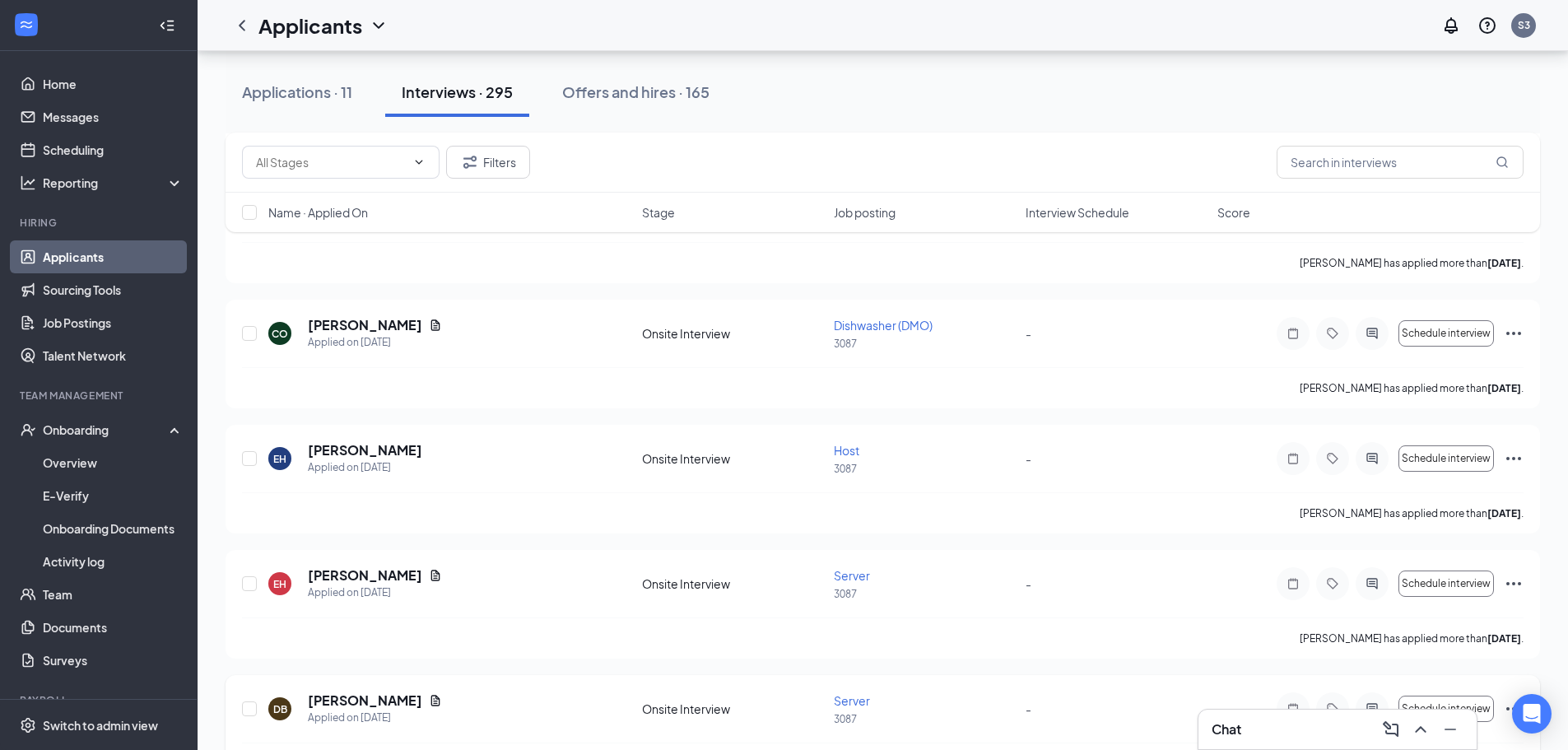
scroll to position [2388, 0]
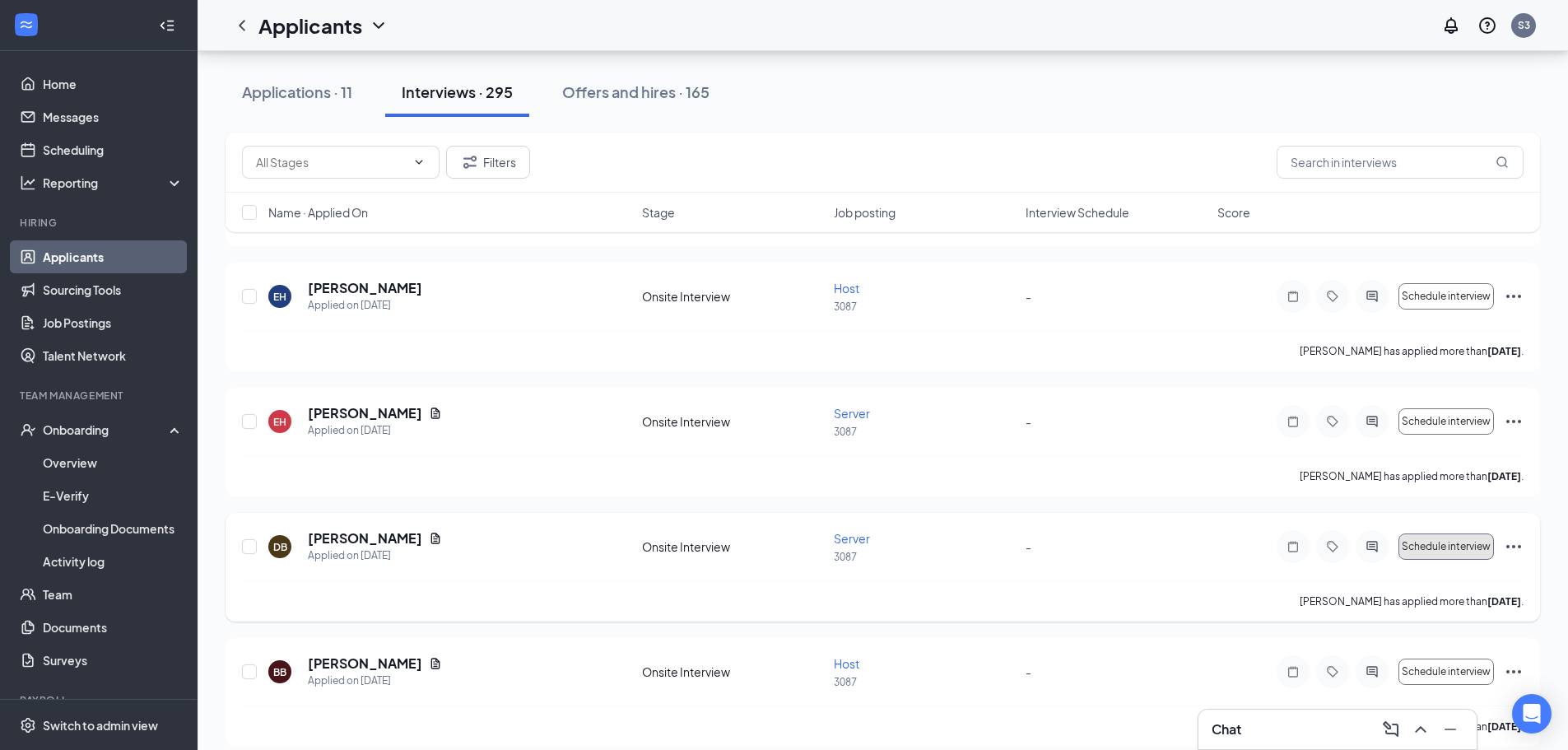
click at [1485, 541] on span "Schedule interview" at bounding box center [1446, 547] width 89 height 12
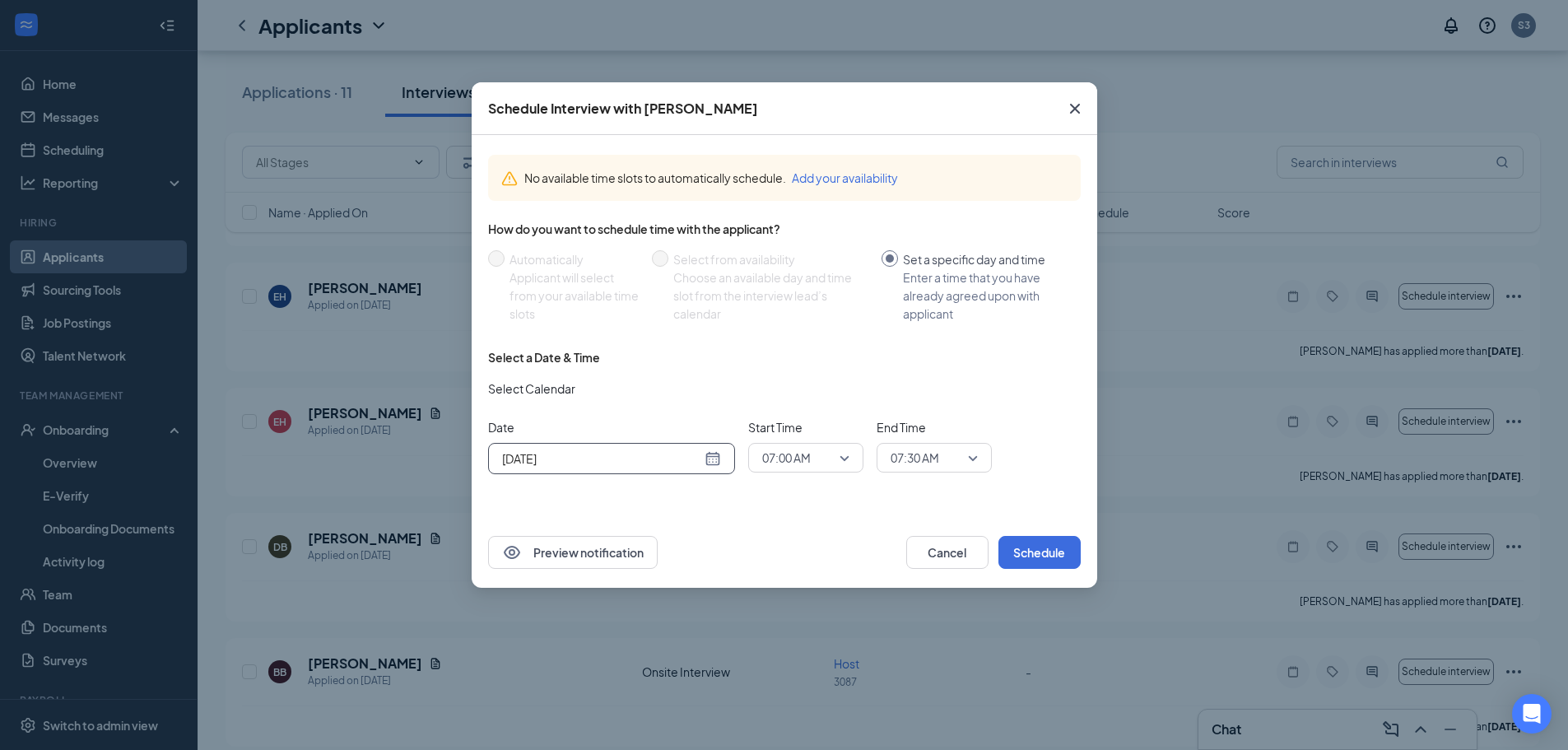
click at [710, 459] on div "[DATE]" at bounding box center [611, 458] width 219 height 18
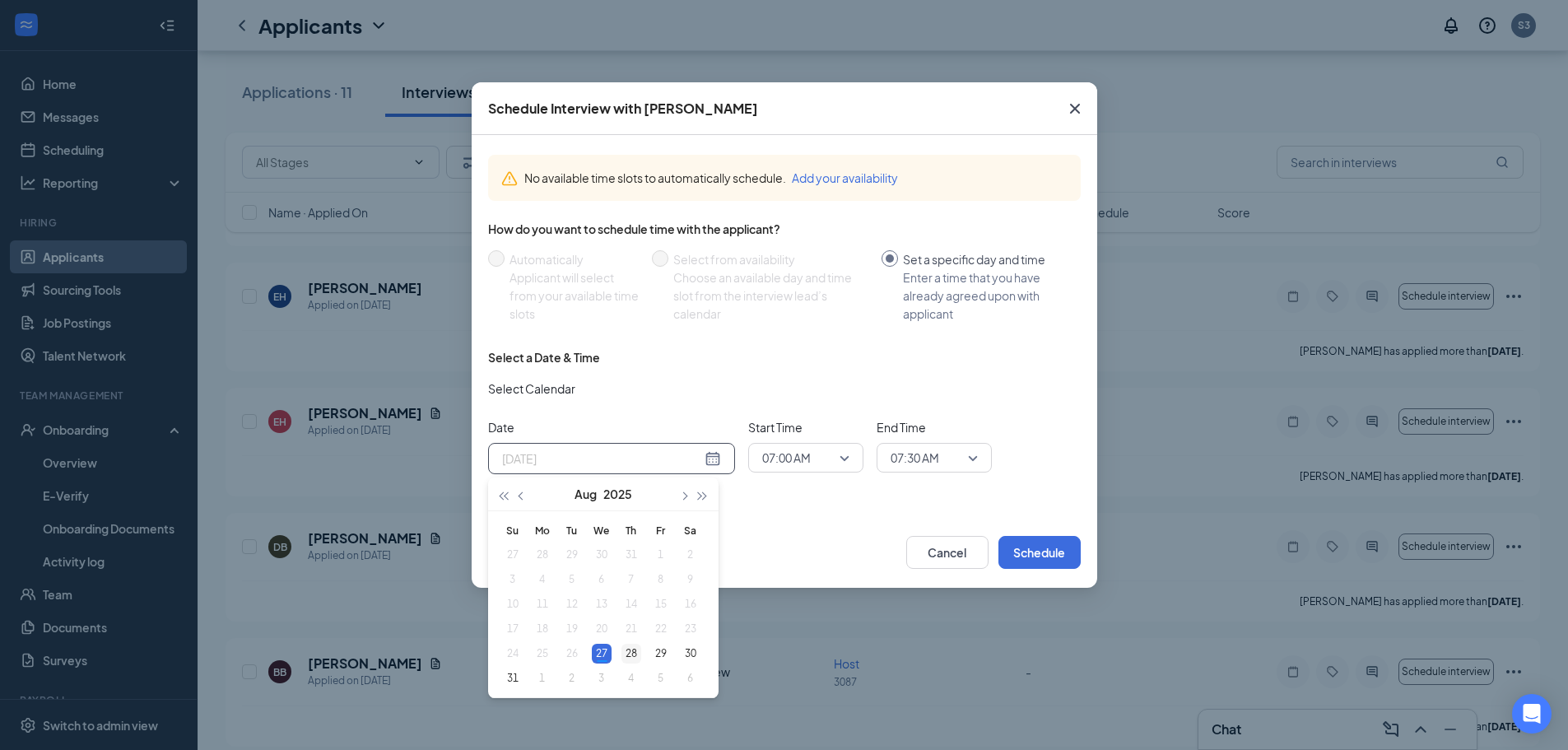
type input "[DATE]"
click at [634, 651] on div "28" at bounding box center [631, 654] width 20 height 20
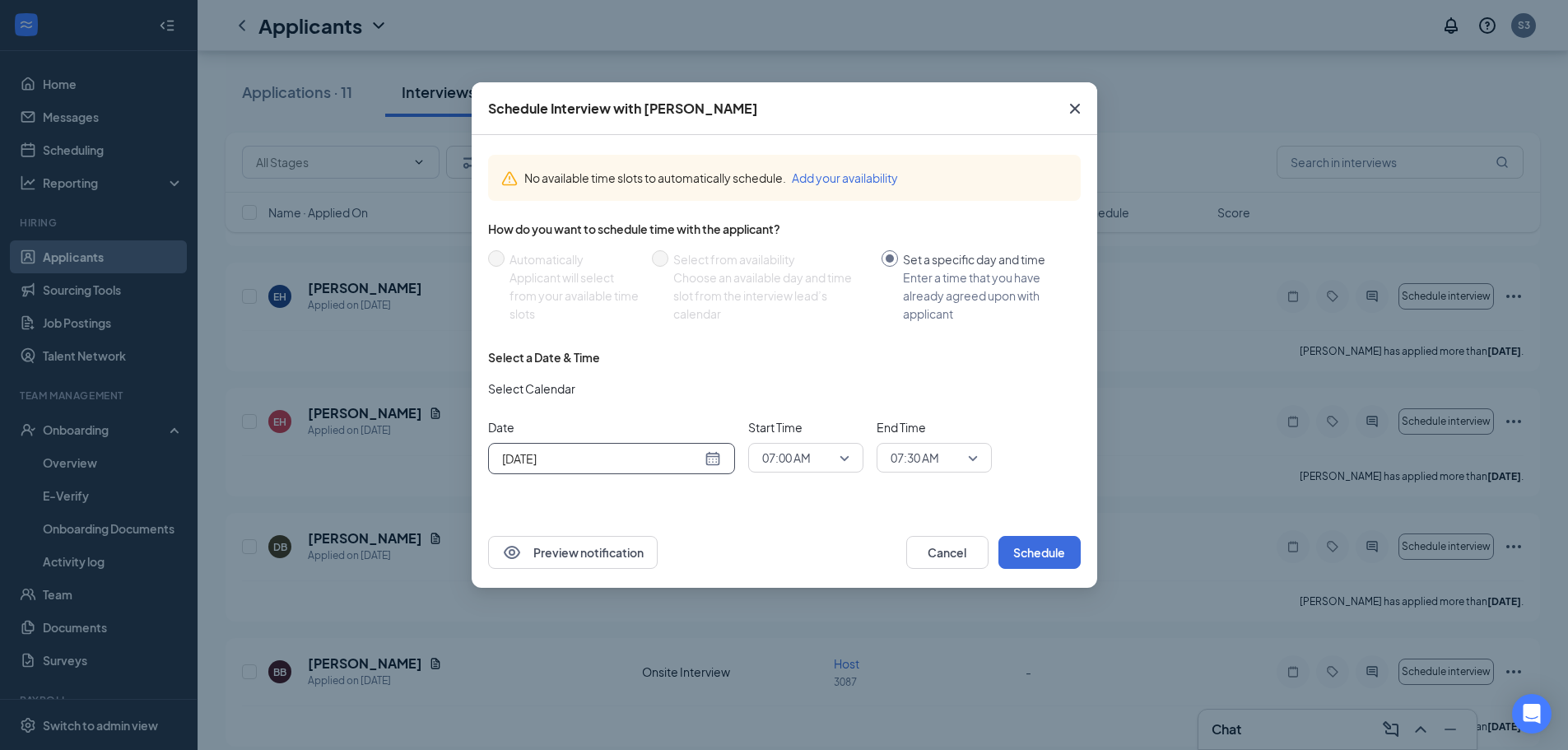
click at [798, 462] on span "07:00 AM" at bounding box center [786, 457] width 49 height 25
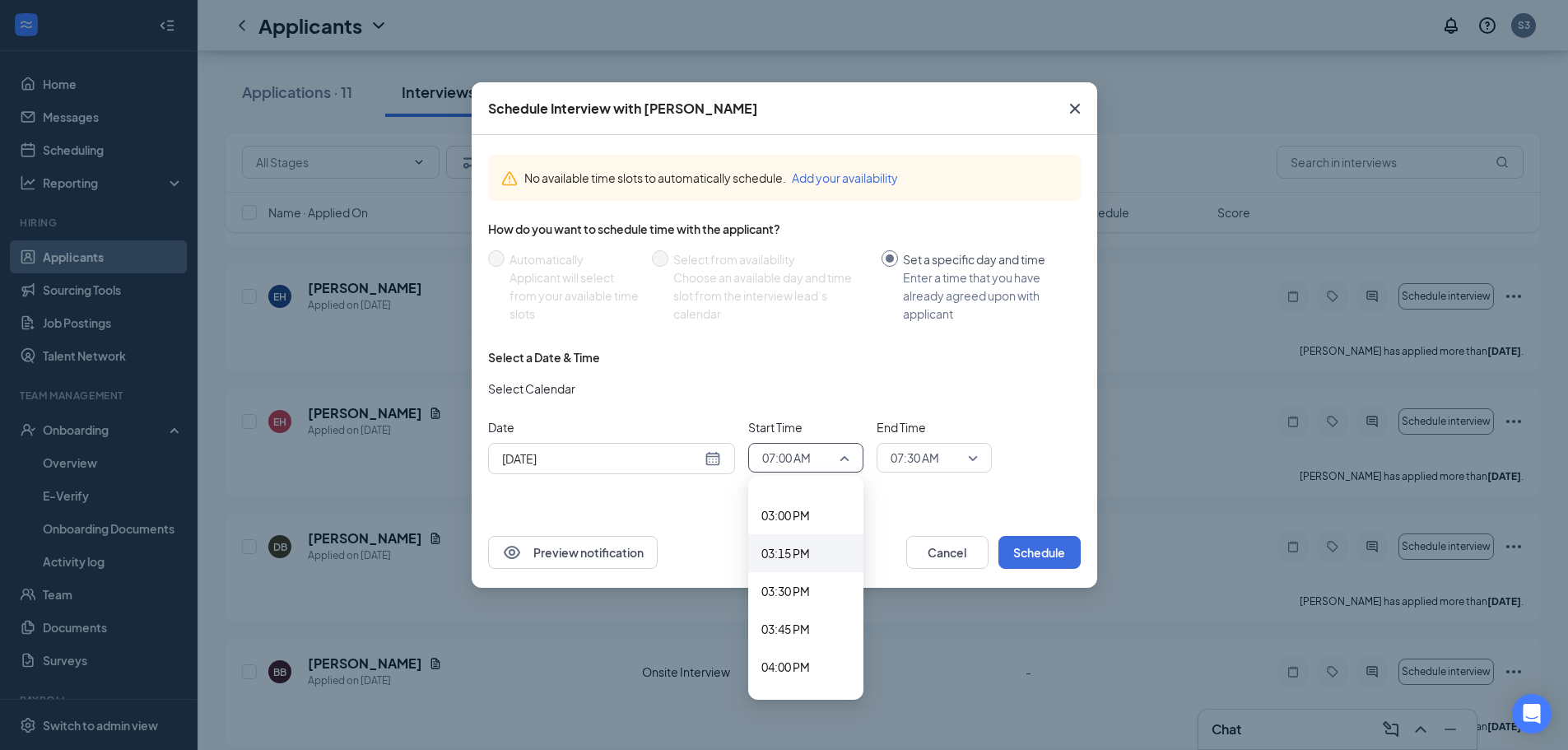
scroll to position [2259, 0]
click at [796, 558] on span "03:15 PM" at bounding box center [785, 555] width 49 height 18
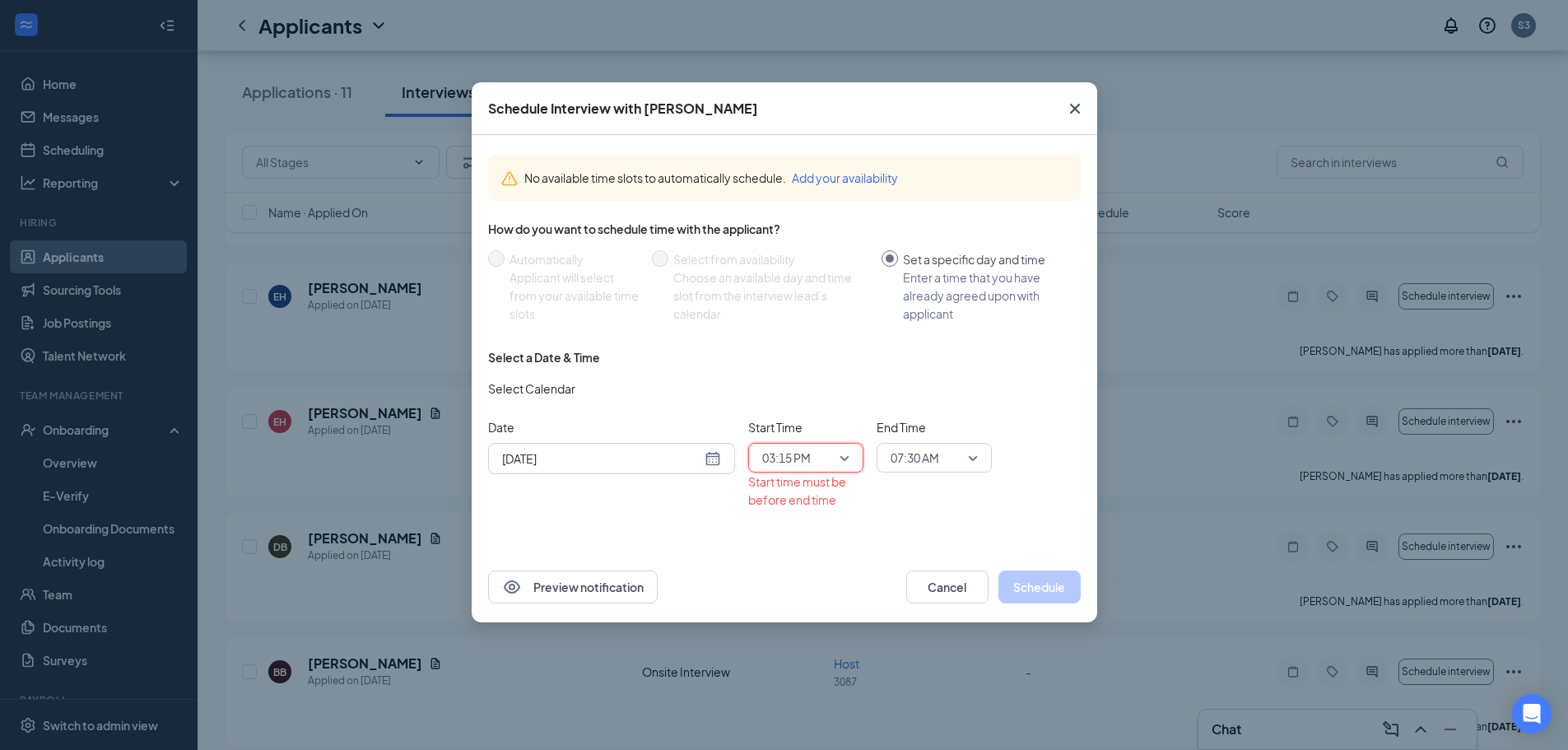
click at [922, 458] on span "07:30 AM" at bounding box center [915, 457] width 49 height 25
click at [919, 649] on span "03:30 PM" at bounding box center [914, 651] width 49 height 18
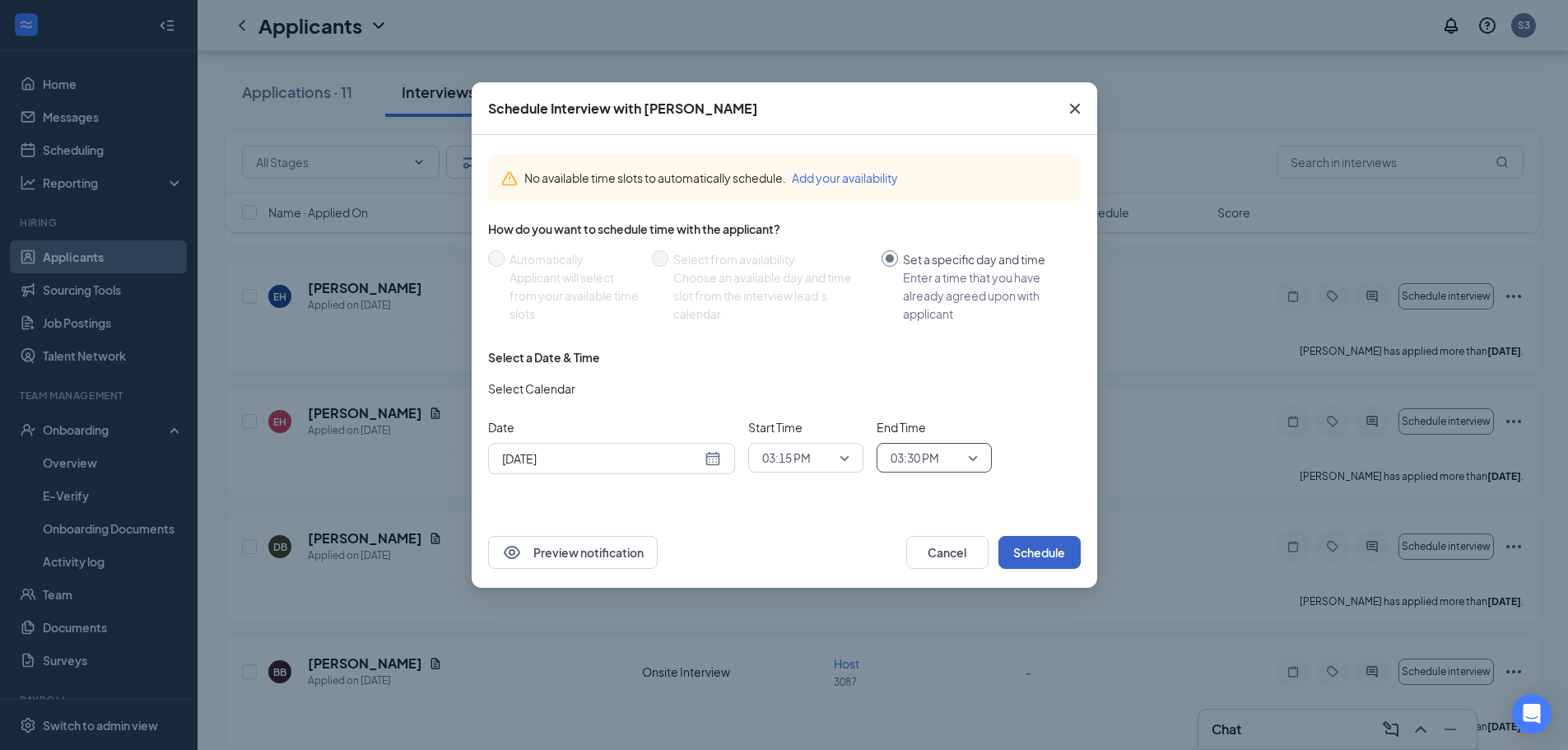
click at [1063, 550] on button "Schedule" at bounding box center [1039, 552] width 83 height 33
